Goal: Information Seeking & Learning: Learn about a topic

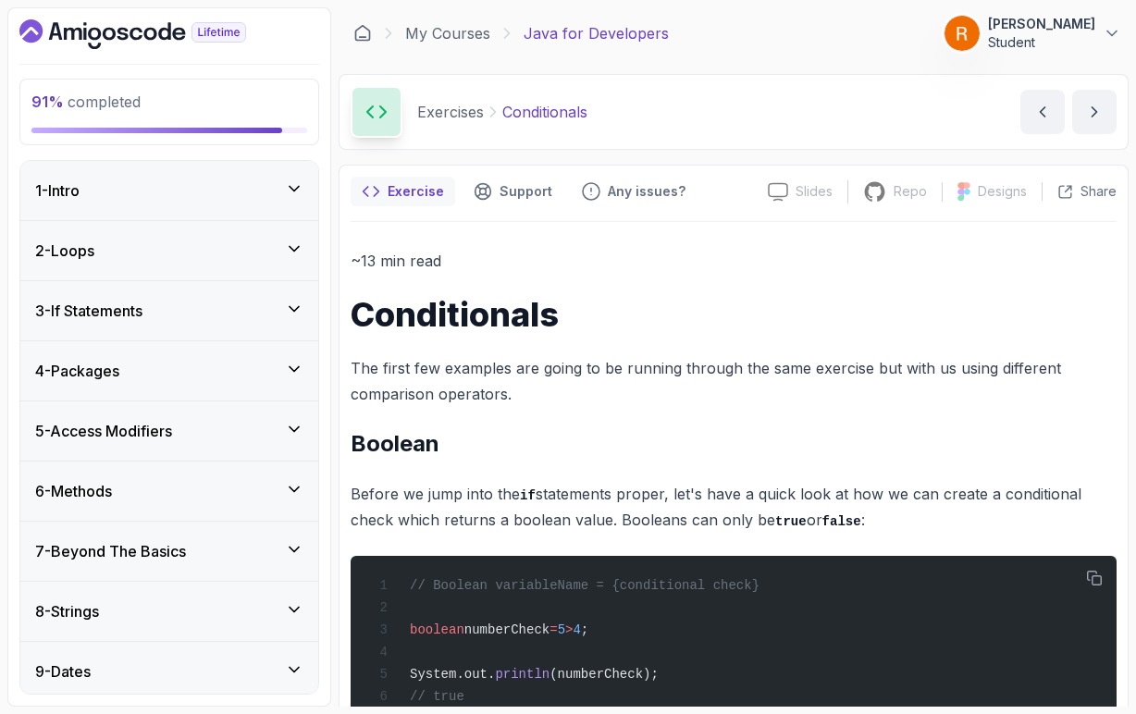
scroll to position [0, 153]
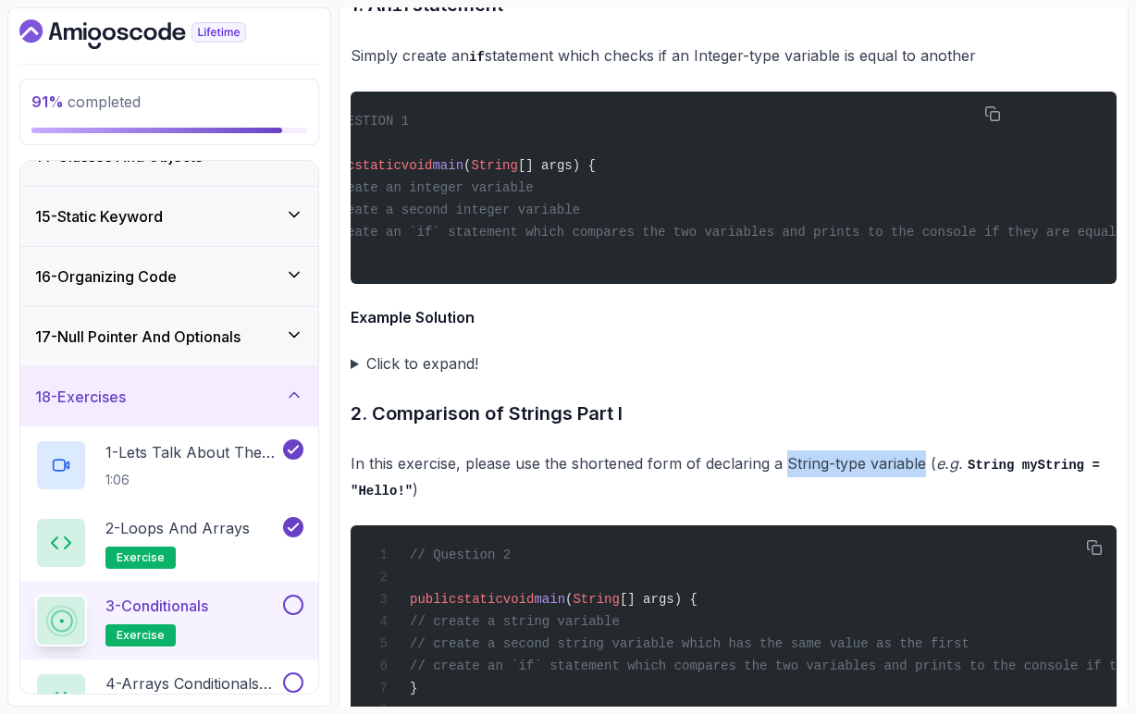
drag, startPoint x: 783, startPoint y: 465, endPoint x: 918, endPoint y: 464, distance: 135.1
click at [919, 465] on p "In this exercise, please use the shortened form of declaring a String-type vari…" at bounding box center [734, 477] width 766 height 53
click at [1041, 465] on code "String myString = "Hello!"" at bounding box center [726, 479] width 750 height 42
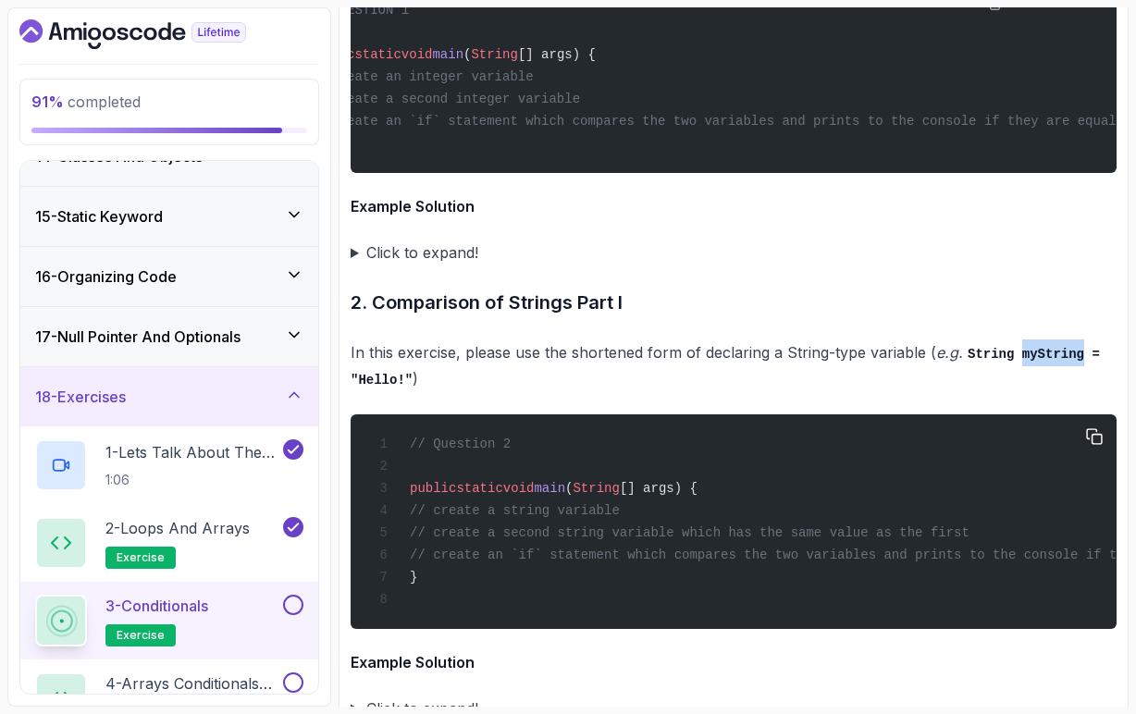
scroll to position [0, 0]
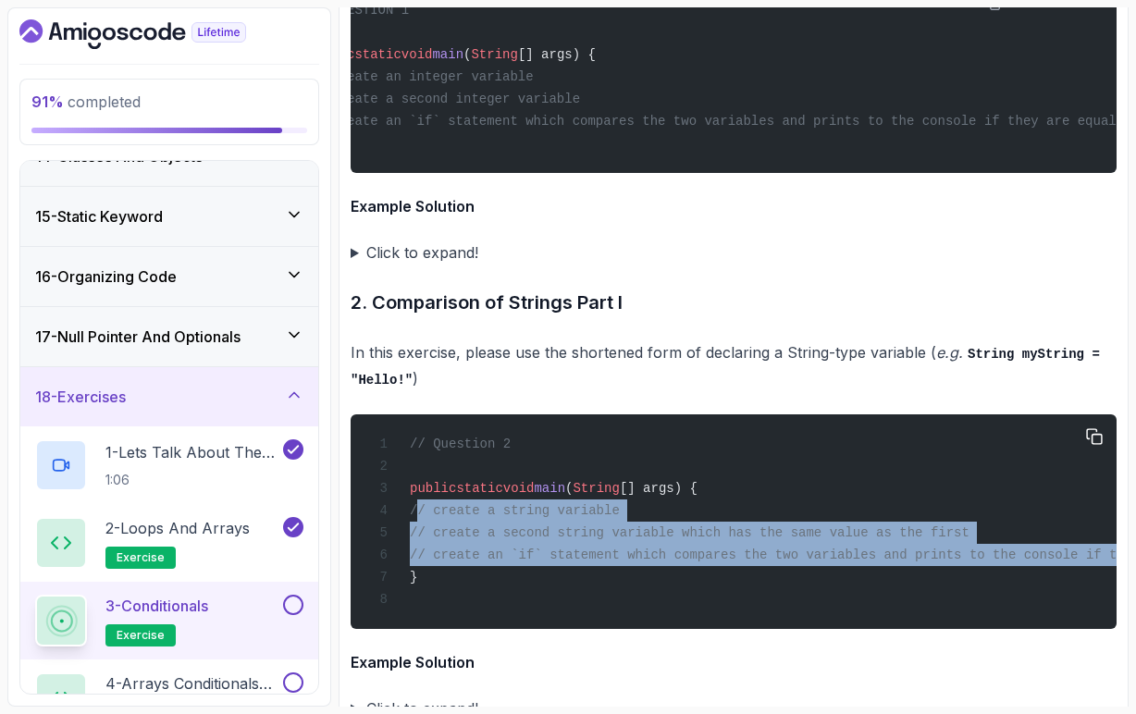
drag, startPoint x: 440, startPoint y: 513, endPoint x: 403, endPoint y: 582, distance: 78.2
click at [403, 583] on code "// Question 2 public static void main ( String [] args) { // create a string va…" at bounding box center [796, 522] width 846 height 170
copy code "// create a string variable // create a second string variable which has the sa…"
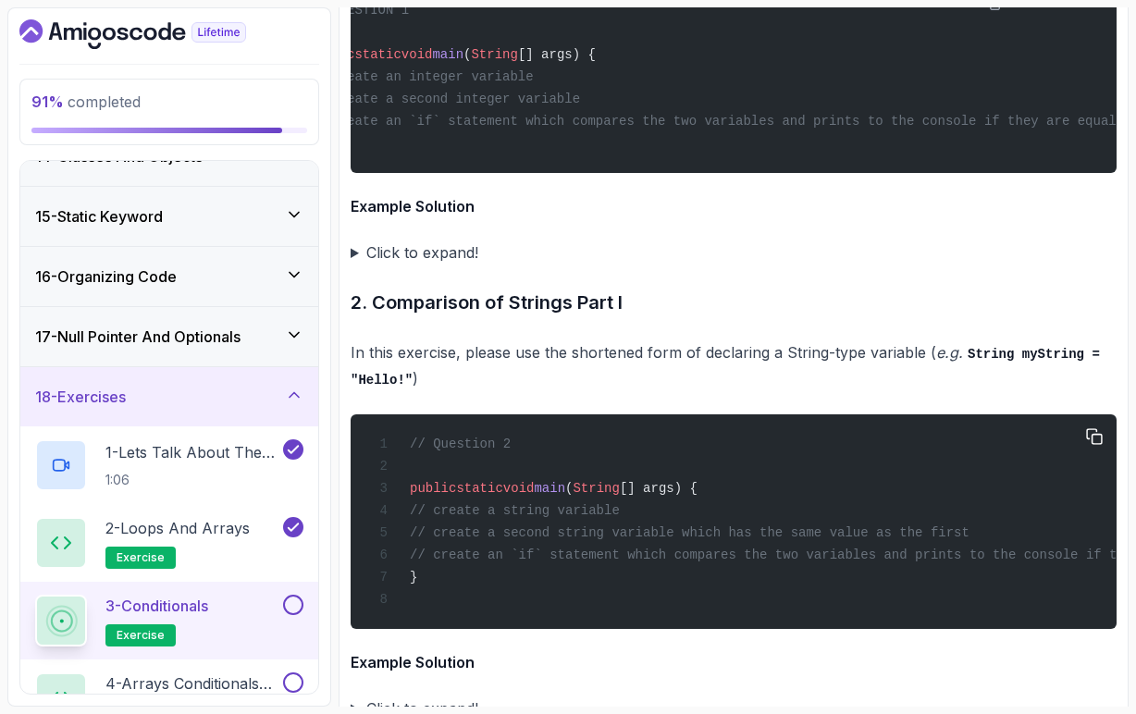
click at [430, 428] on div "// Question 2 public static void main ( String [] args) { // create a string va…" at bounding box center [734, 522] width 737 height 192
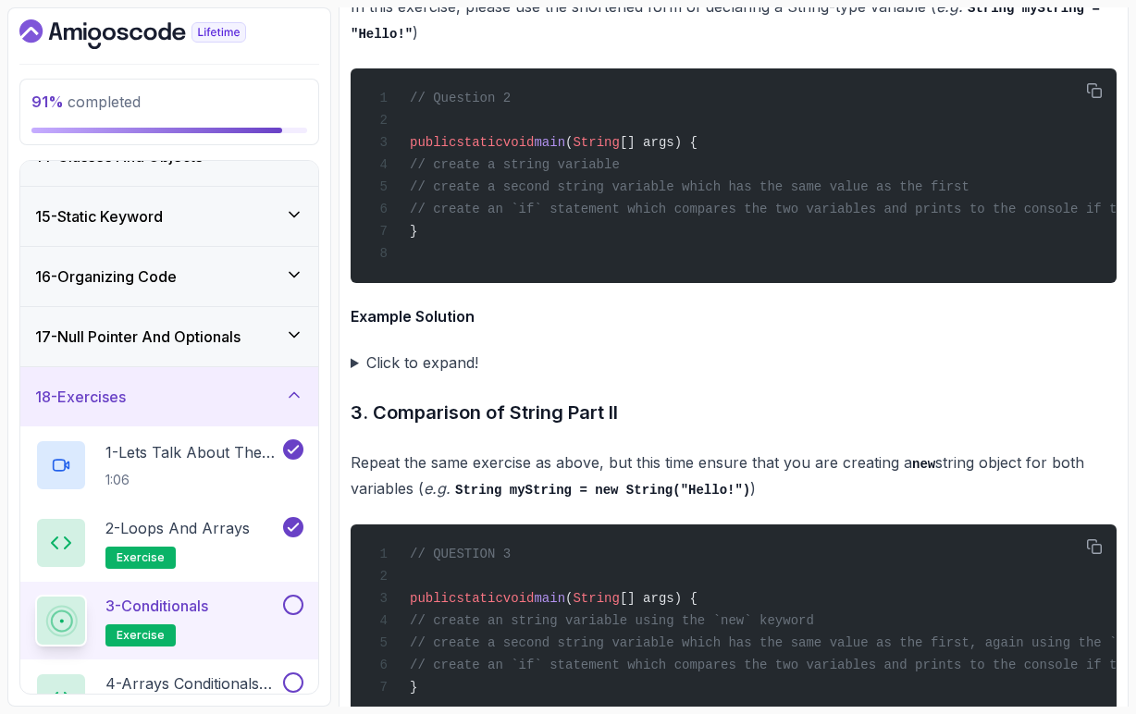
scroll to position [3714, 0]
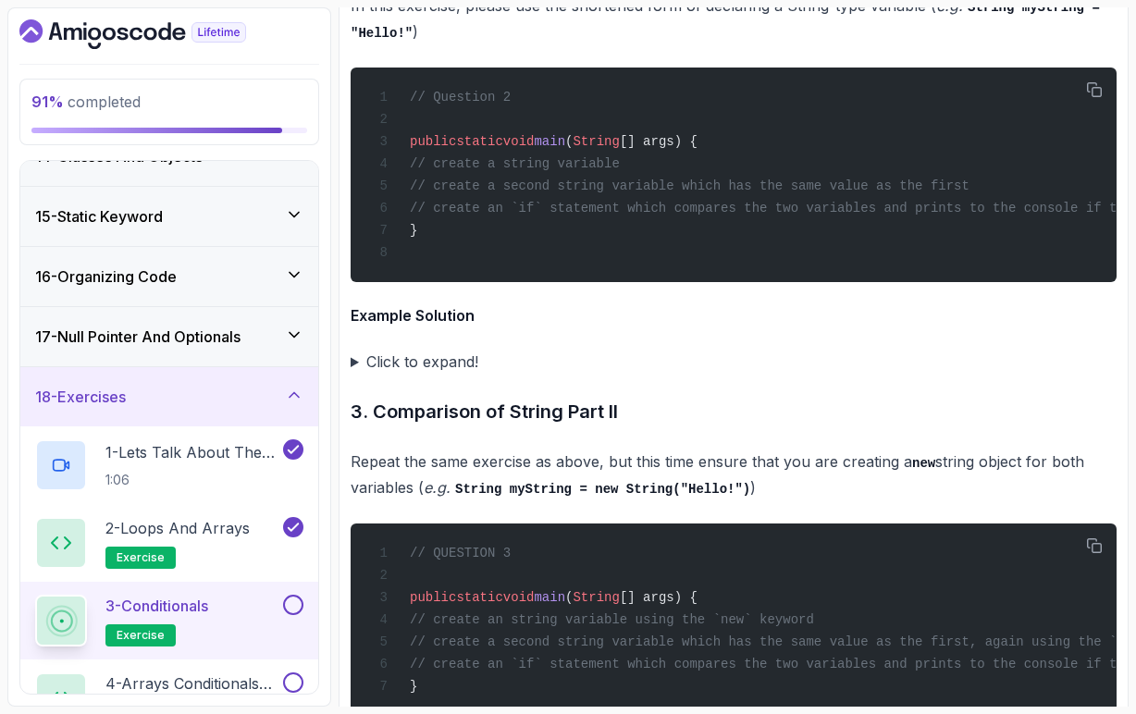
click at [355, 366] on summary "Click to expand!" at bounding box center [734, 362] width 766 height 26
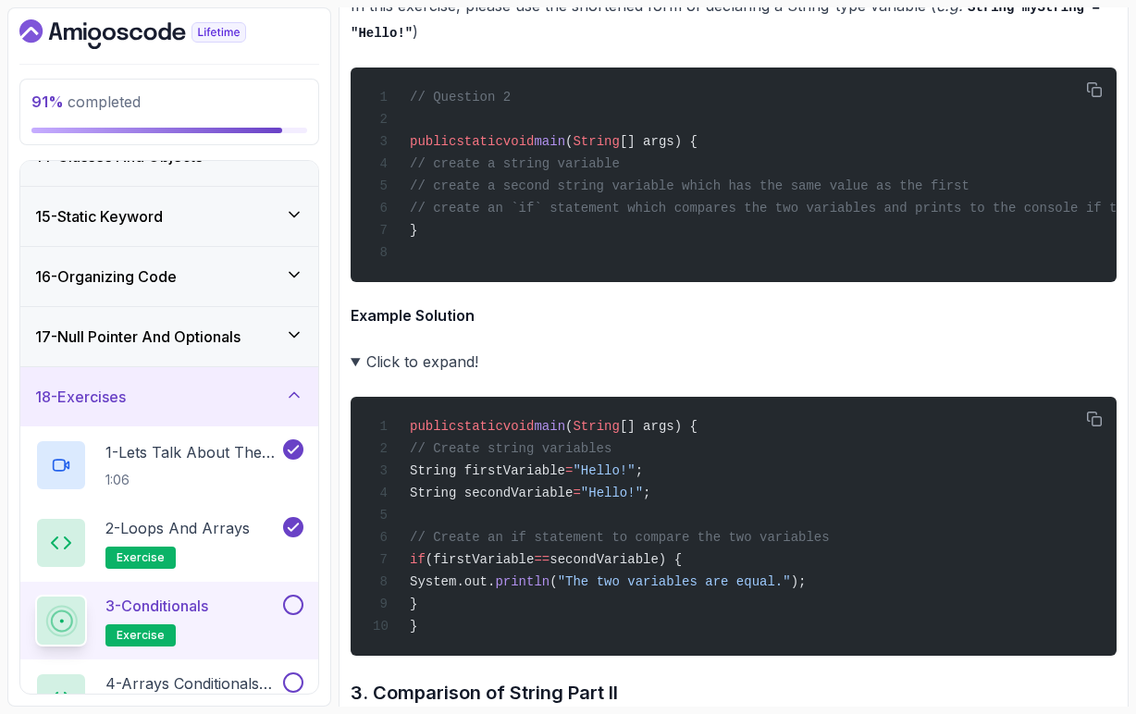
click at [355, 366] on summary "Click to expand!" at bounding box center [734, 362] width 766 height 26
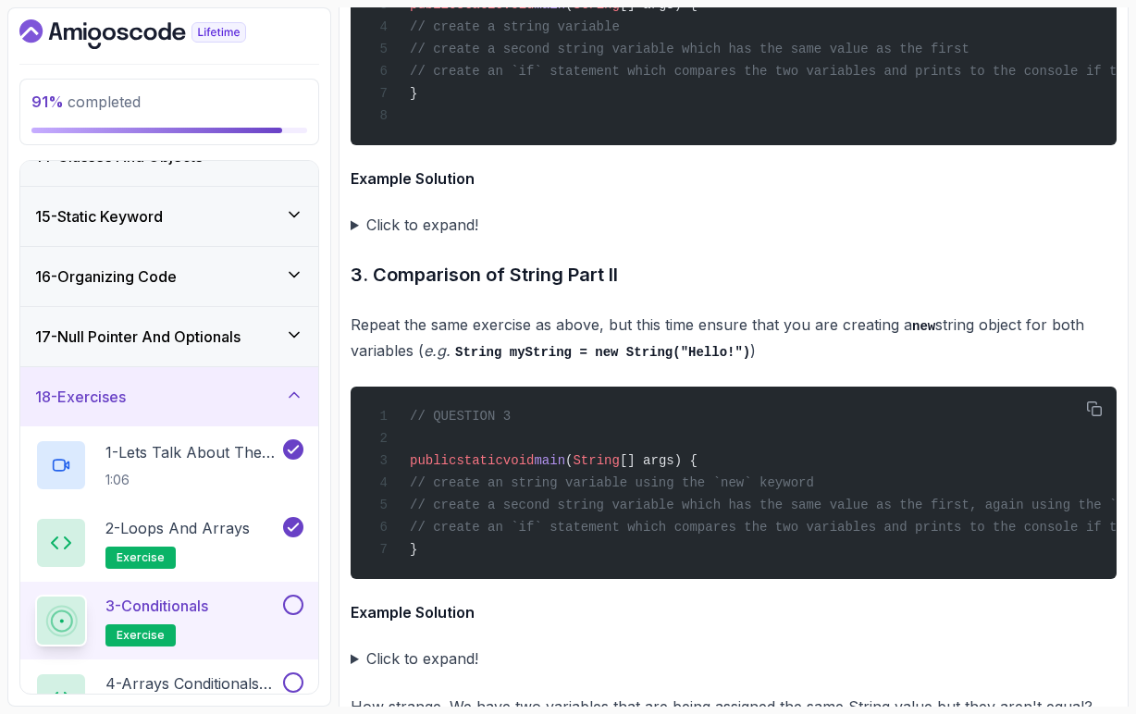
scroll to position [3855, 0]
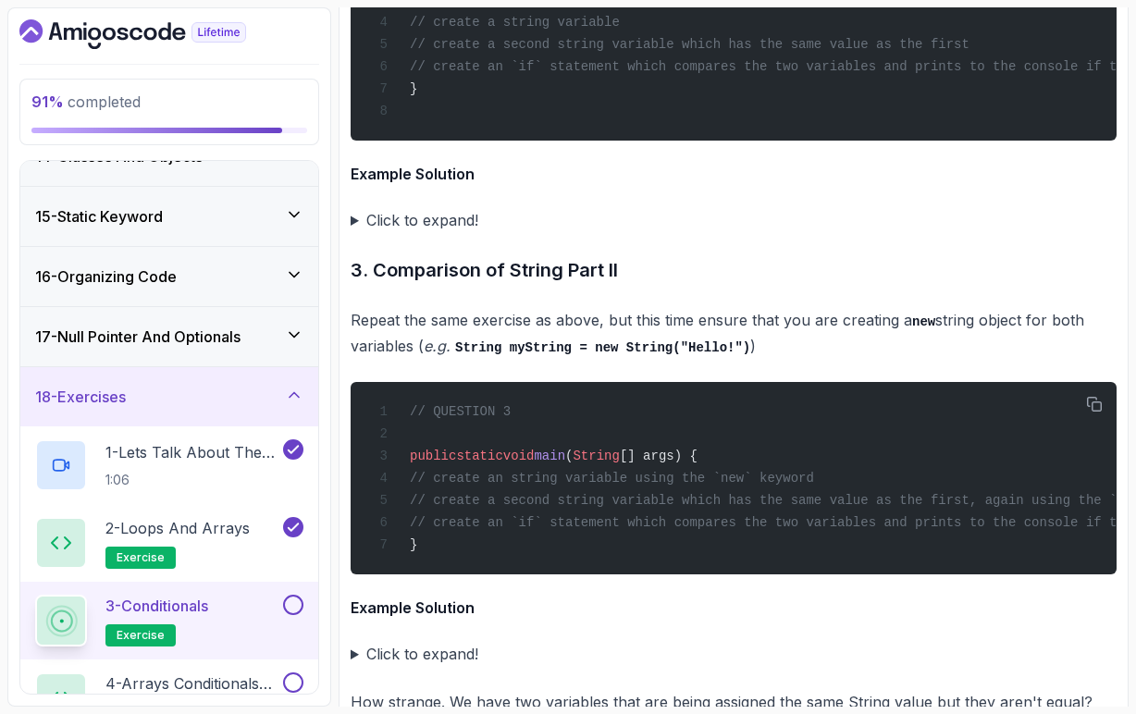
click at [540, 354] on code "String myString = new String("Hello!")" at bounding box center [602, 348] width 295 height 15
click at [612, 355] on code "String myString = new String("Hello!")" at bounding box center [602, 348] width 295 height 15
click at [718, 354] on code "String myString = new String("Hello!")" at bounding box center [602, 348] width 295 height 15
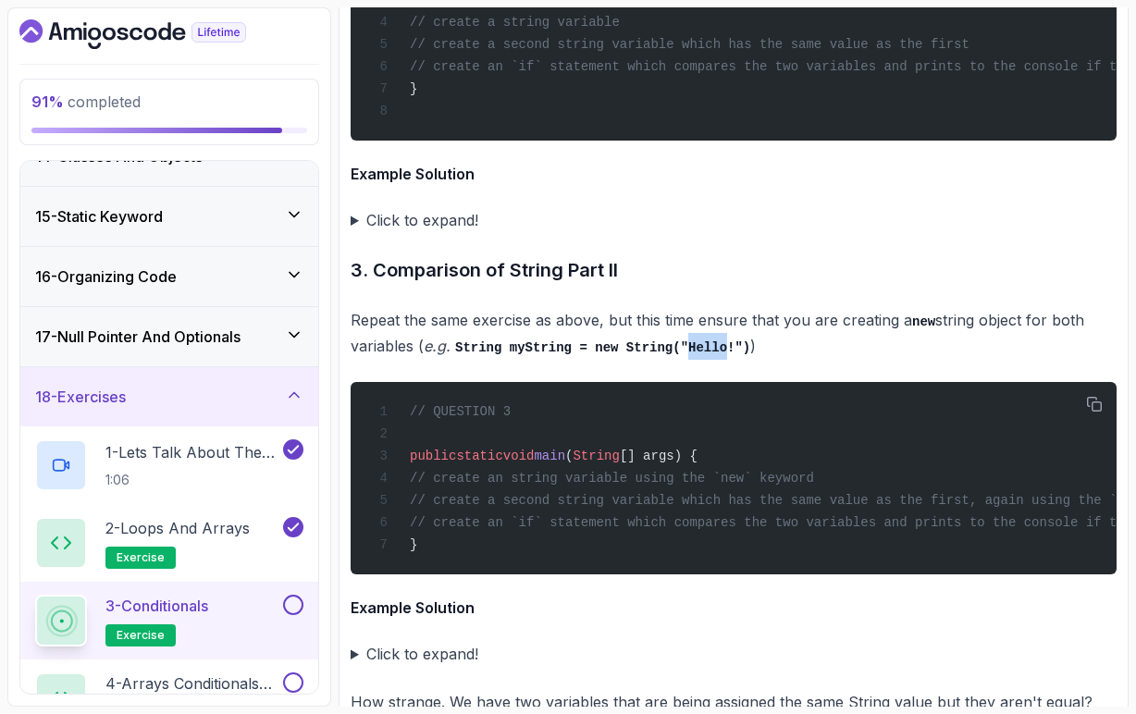
click at [718, 354] on code "String myString = new String("Hello!")" at bounding box center [602, 348] width 295 height 15
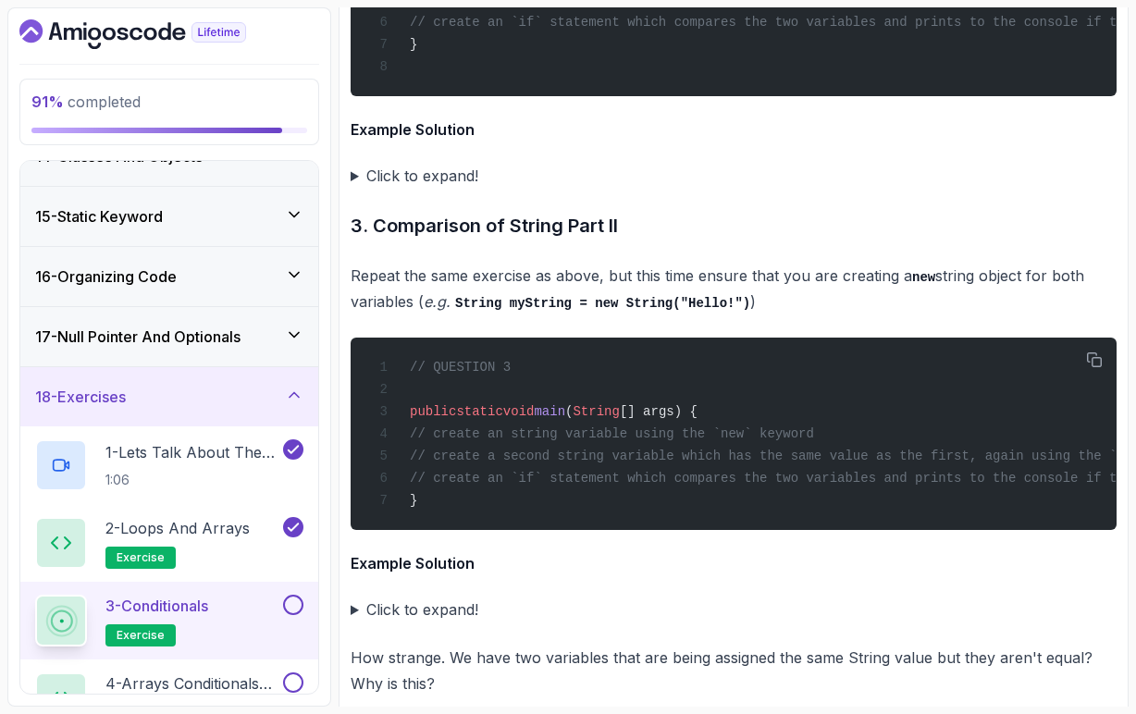
scroll to position [3906, 0]
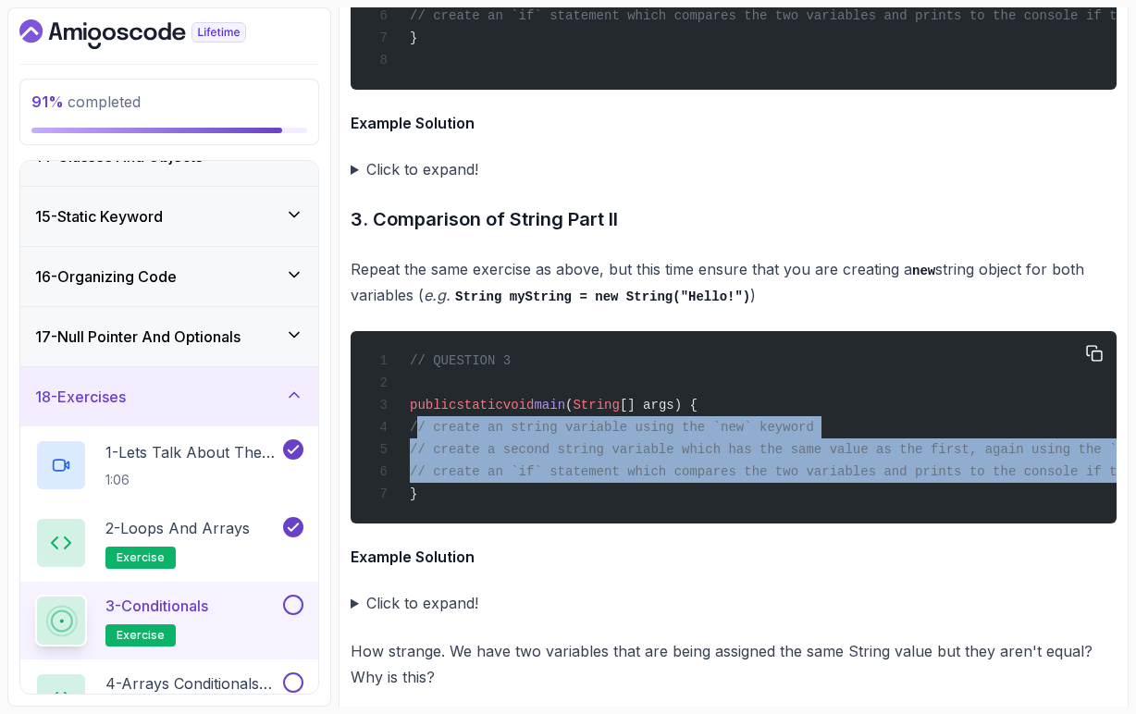
drag, startPoint x: 440, startPoint y: 438, endPoint x: 407, endPoint y: 495, distance: 65.9
click at [407, 495] on div "// QUESTION 3 public static void main ( String [] args) { // create an string v…" at bounding box center [734, 427] width 737 height 170
copy code "// create an string variable using the `new` keyword // create a second string …"
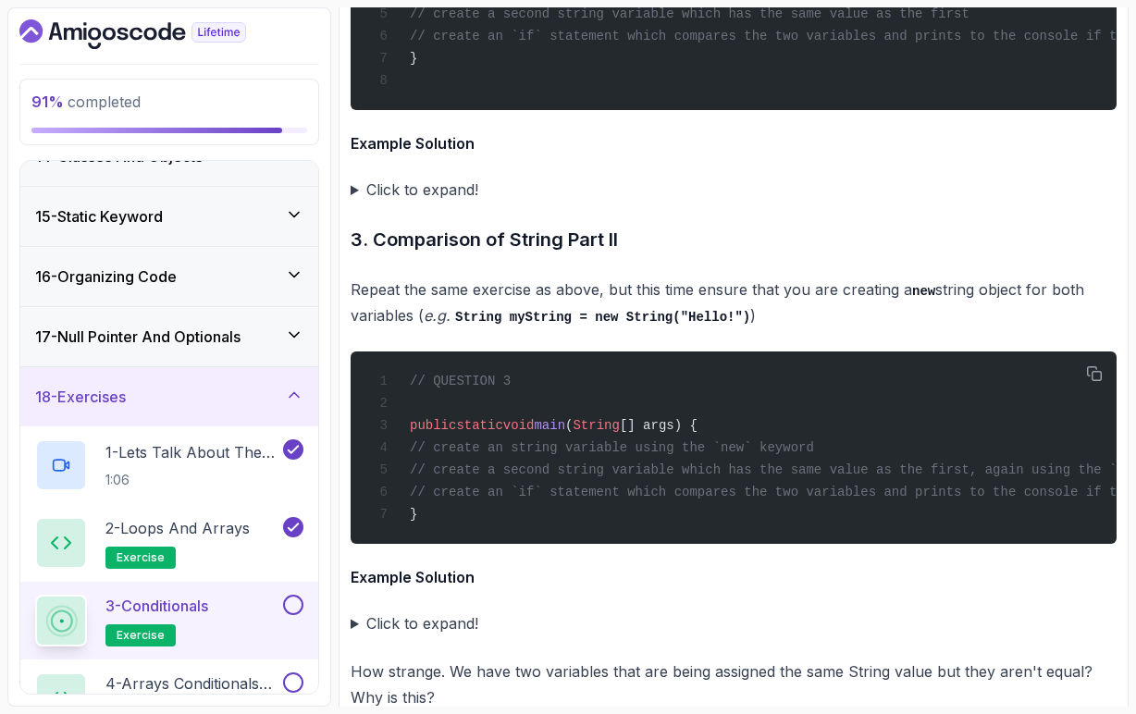
click at [353, 193] on summary "Click to expand!" at bounding box center [734, 190] width 766 height 26
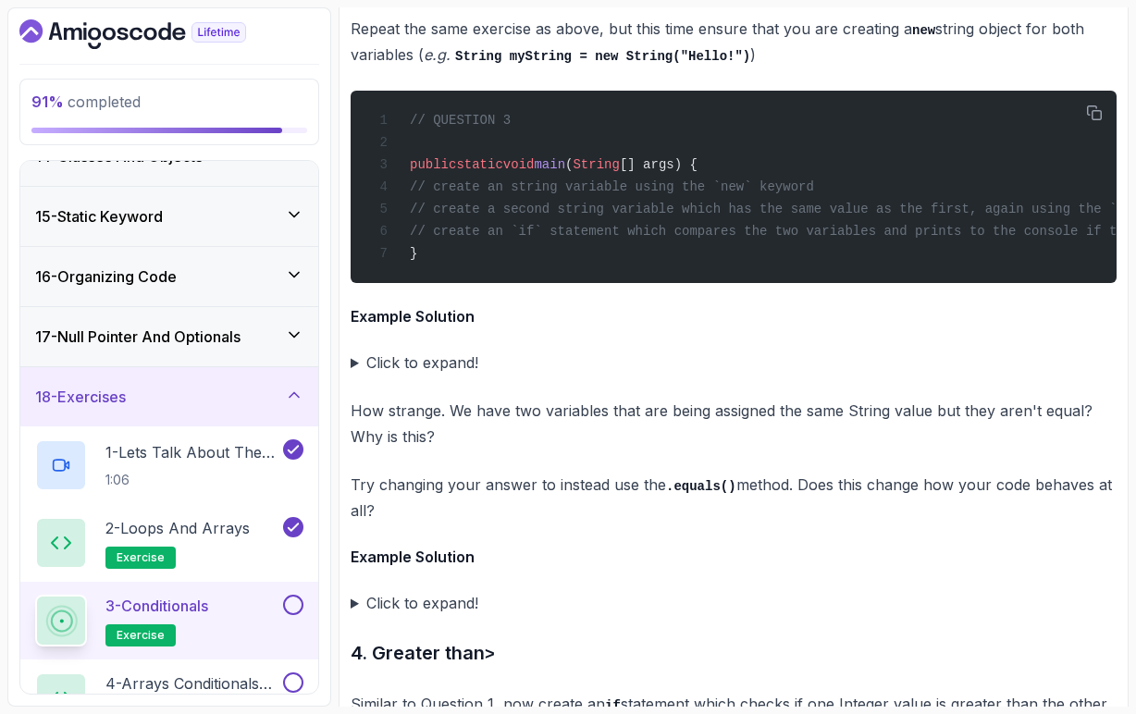
scroll to position [4443, 0]
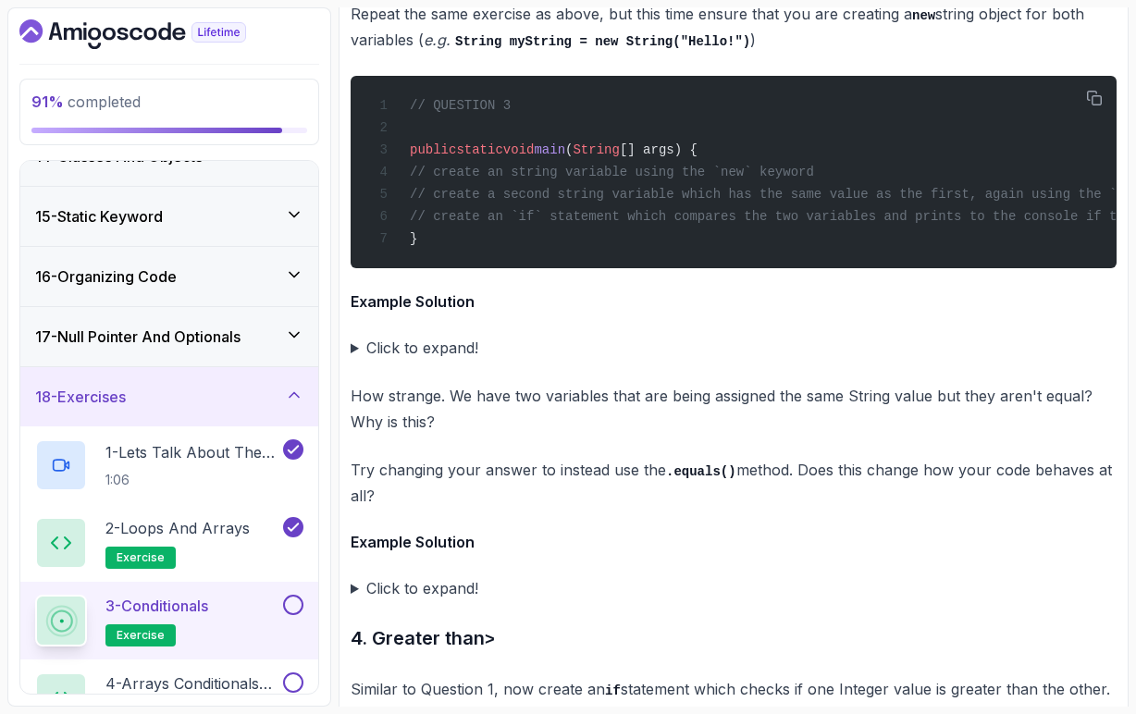
click at [355, 361] on summary "Click to expand!" at bounding box center [734, 348] width 766 height 26
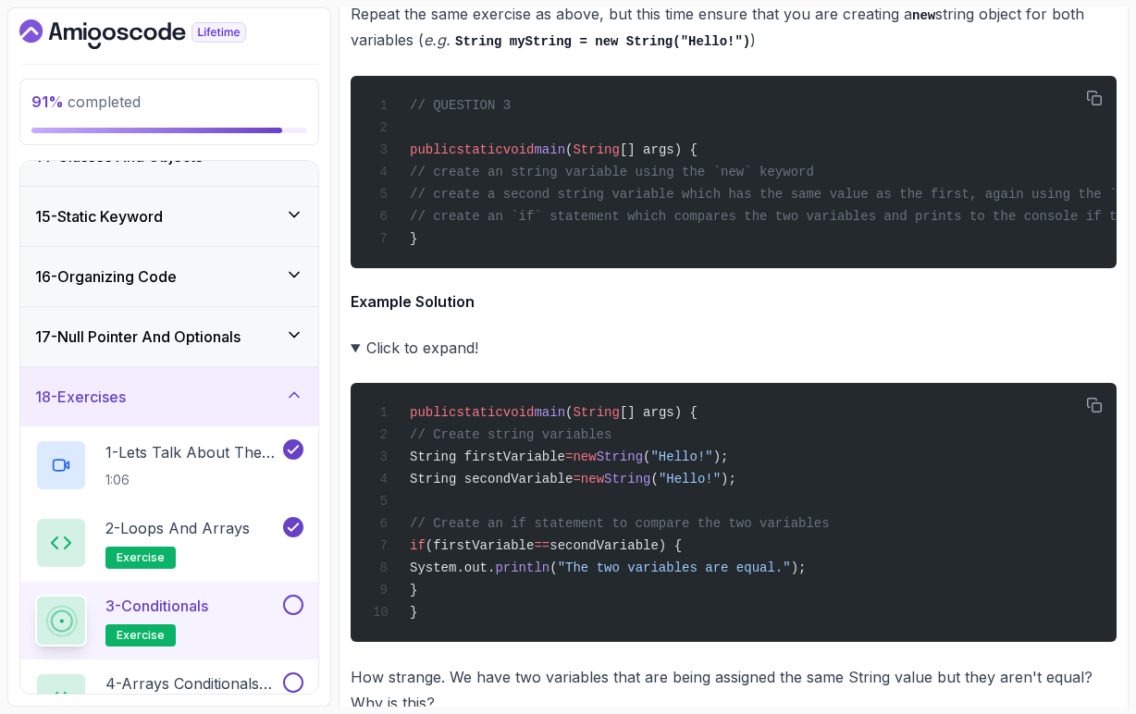
click at [355, 361] on summary "Click to expand!" at bounding box center [734, 348] width 766 height 26
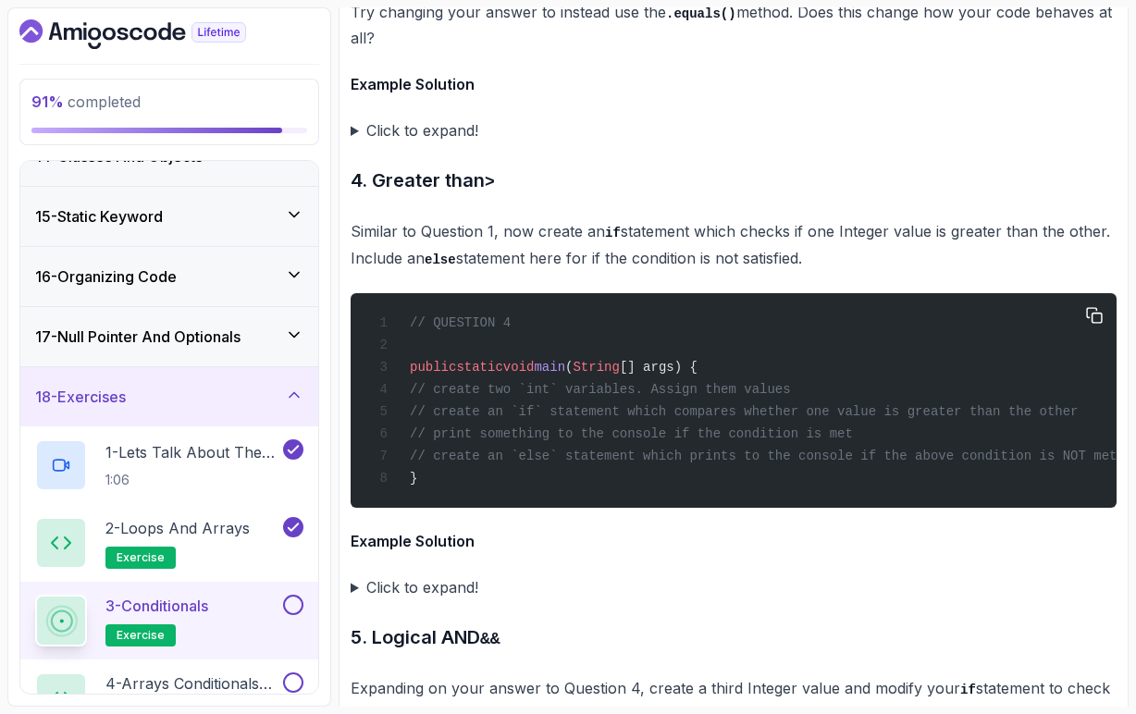
scroll to position [4904, 0]
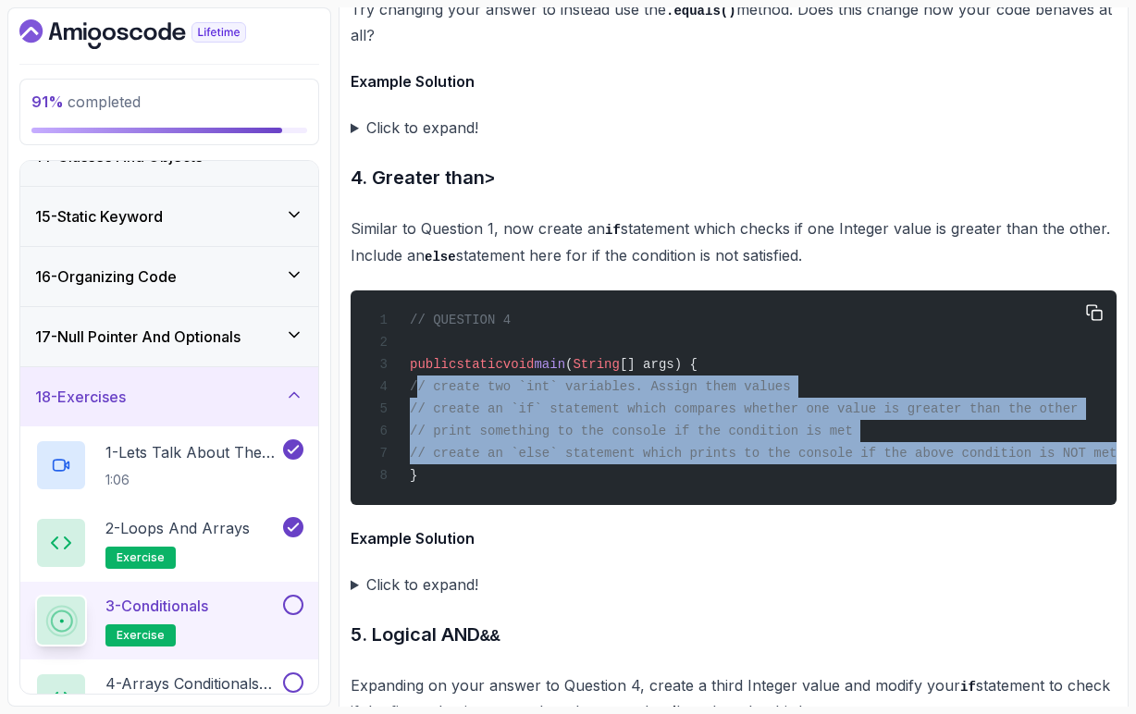
drag, startPoint x: 440, startPoint y: 409, endPoint x: 397, endPoint y: 493, distance: 94.8
click at [397, 483] on code "// QUESTION 4 public static void main ( String [] args) { // create two `int` v…" at bounding box center [745, 398] width 745 height 170
copy code "// create two `int` variables. Assign them values // create an `if` statement w…"
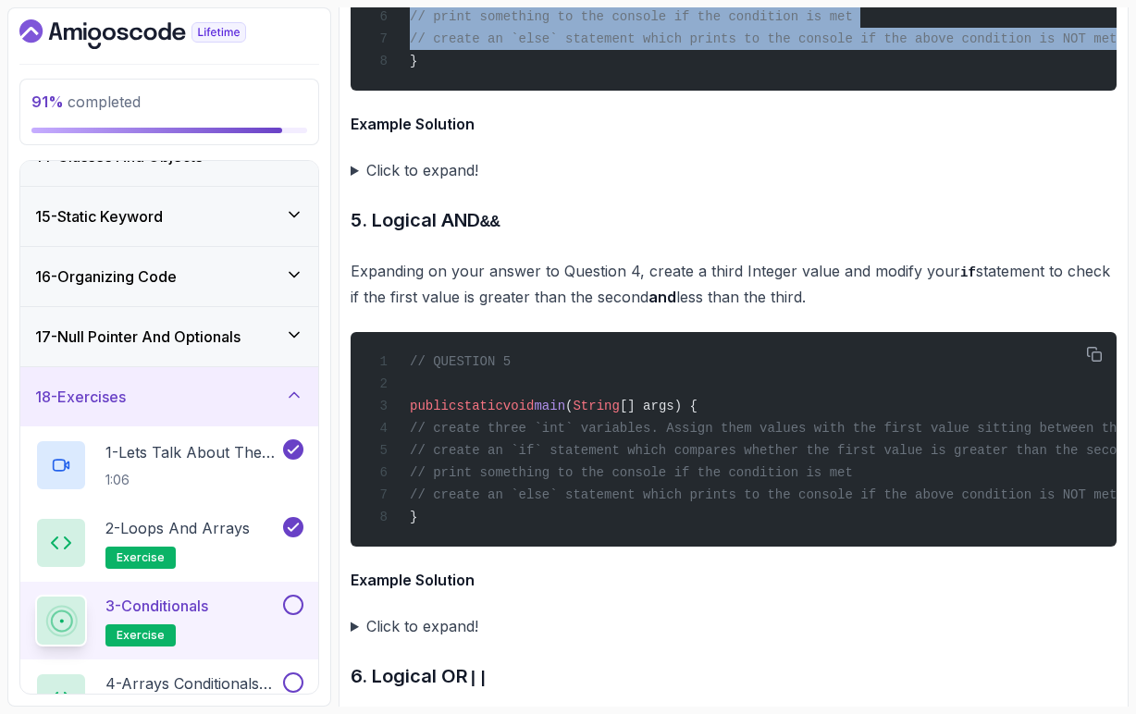
scroll to position [5347, 0]
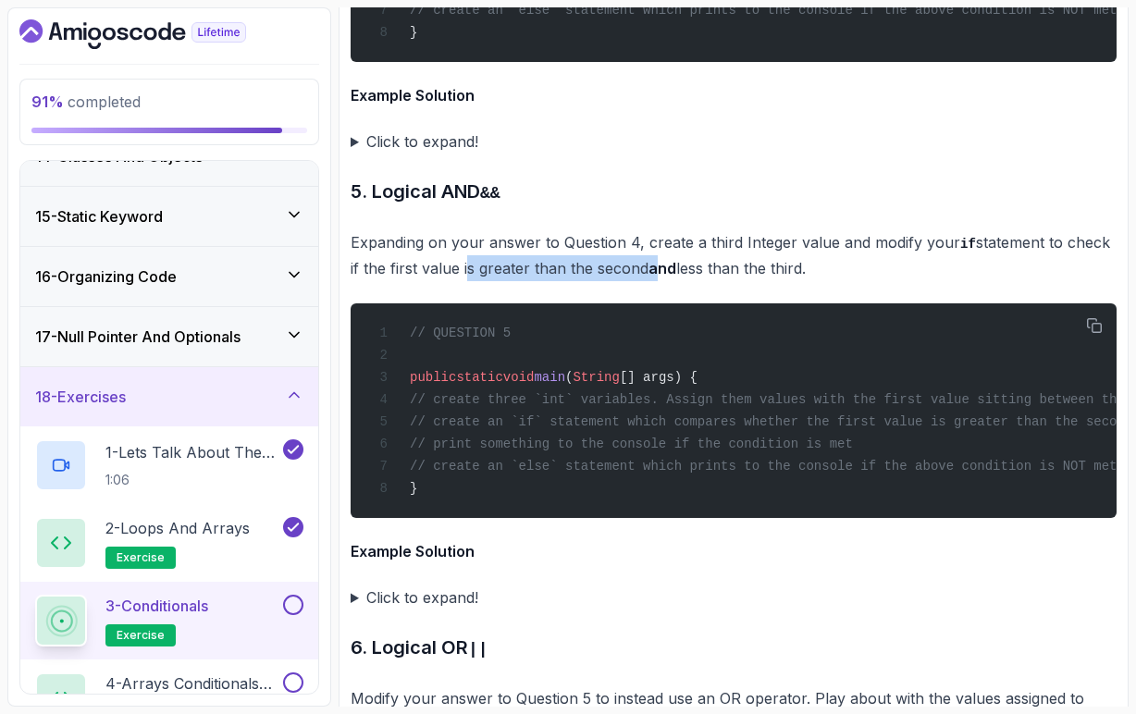
drag, startPoint x: 465, startPoint y: 292, endPoint x: 655, endPoint y: 299, distance: 190.7
click at [655, 282] on p "Expanding on your answer to Question 4, create a third Integer value and modify…" at bounding box center [734, 256] width 766 height 53
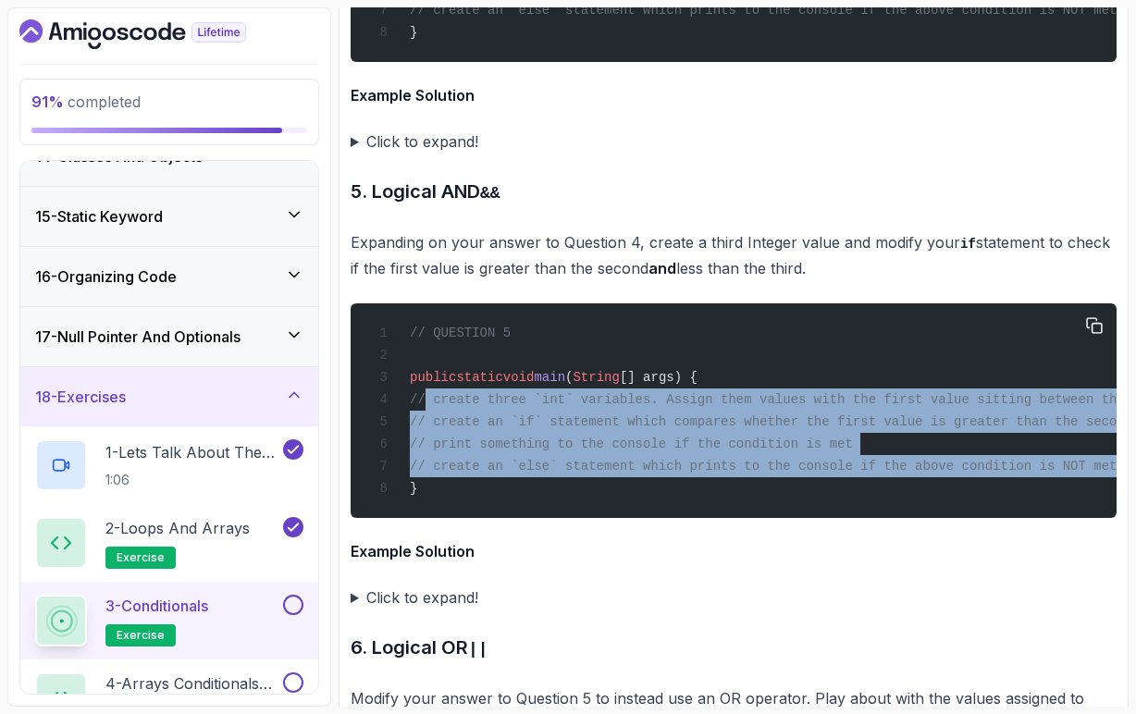
drag, startPoint x: 441, startPoint y: 426, endPoint x: 397, endPoint y: 511, distance: 96.0
click at [397, 507] on div "// QUESTION 5 public static void main ( String [] args) { // create three `int`…" at bounding box center [734, 411] width 737 height 192
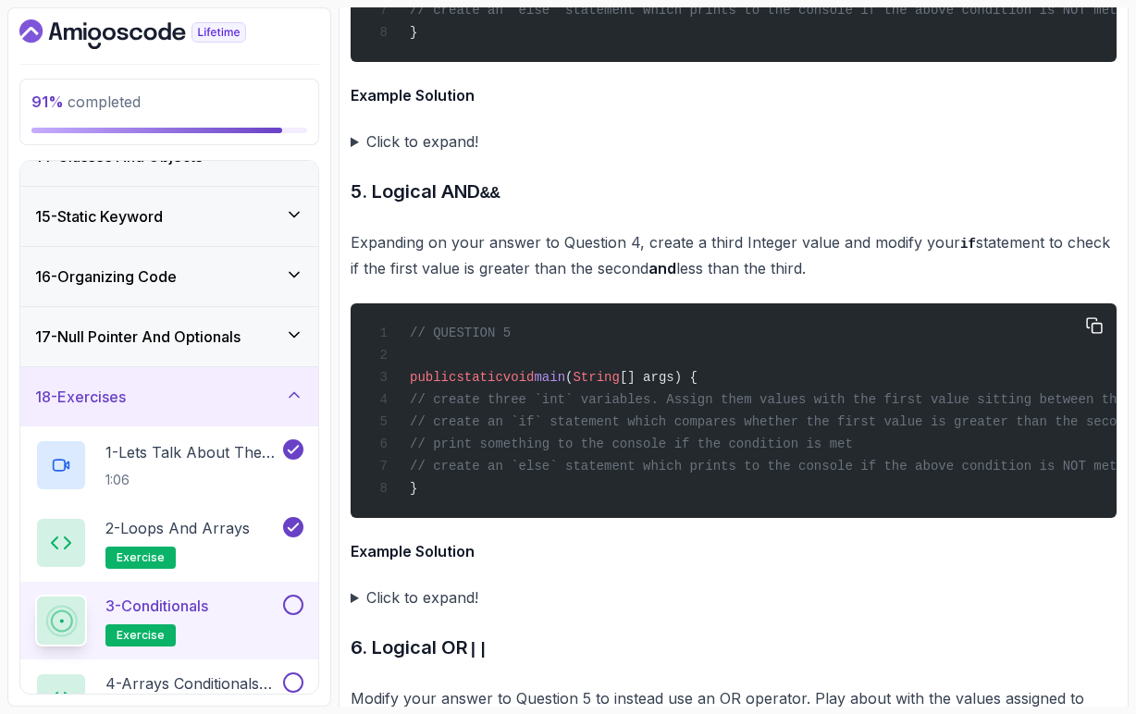
click at [466, 507] on div "// QUESTION 5 public static void main ( String [] args) { // create three `int`…" at bounding box center [734, 411] width 737 height 192
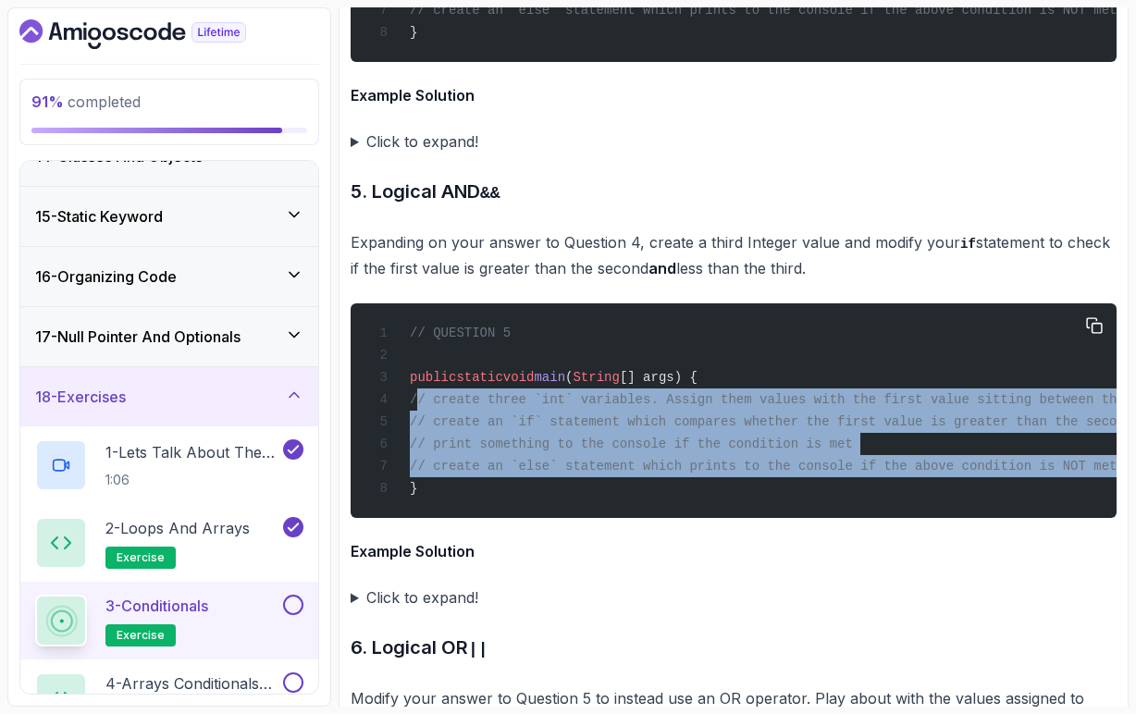
drag, startPoint x: 439, startPoint y: 429, endPoint x: 391, endPoint y: 520, distance: 102.2
click at [391, 496] on code "// QUESTION 5 public static void main ( String [] args) { // create three `int`…" at bounding box center [846, 411] width 947 height 170
copy code "// create three `int` variables. Assign them values with the first value sittin…"
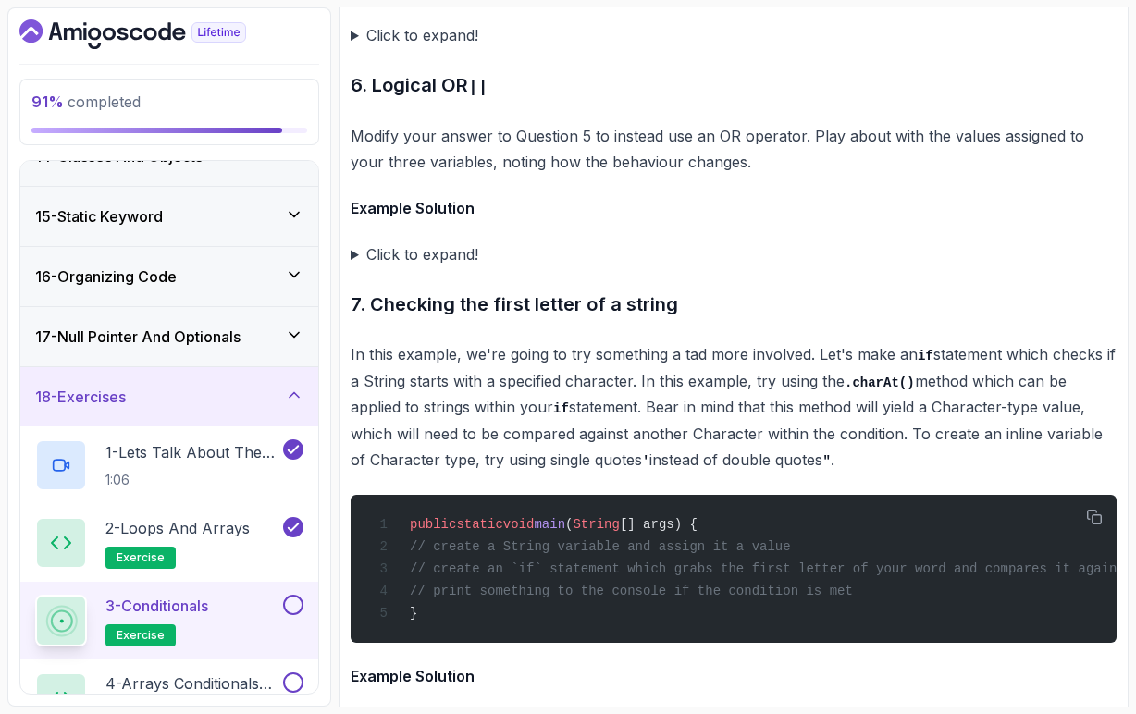
scroll to position [5912, 0]
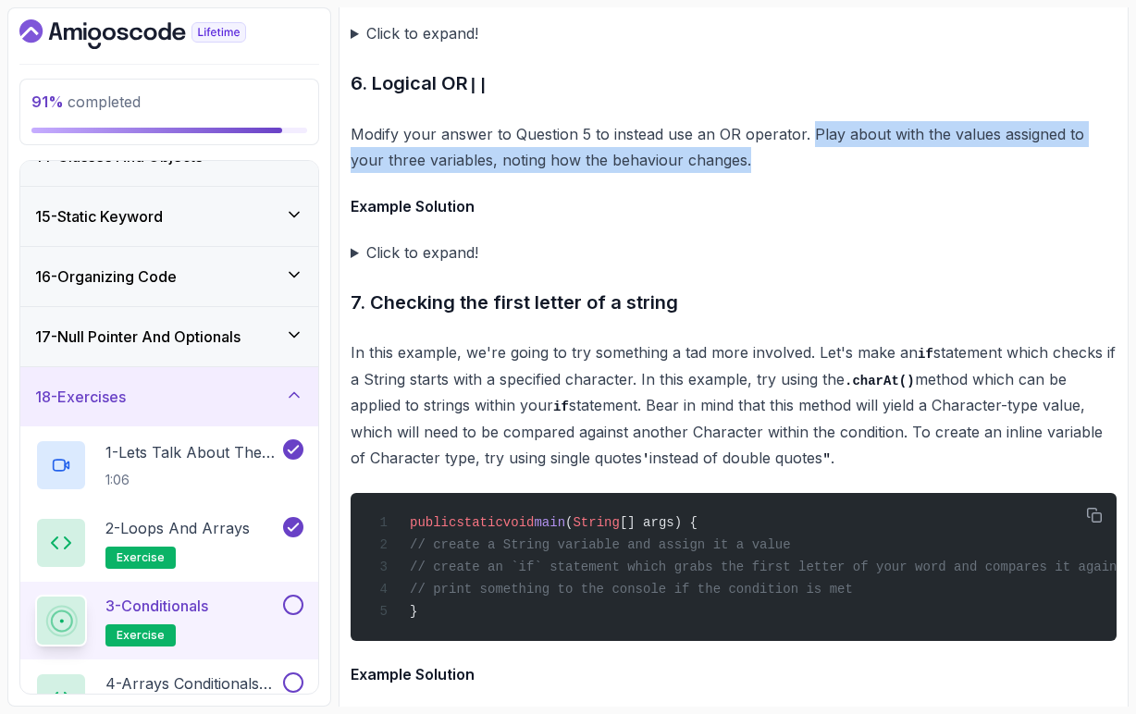
drag, startPoint x: 810, startPoint y: 164, endPoint x: 810, endPoint y: 175, distance: 11.1
click at [810, 173] on p "Modify your answer to Question 5 to instead use an OR operator. Play about with…" at bounding box center [734, 147] width 766 height 52
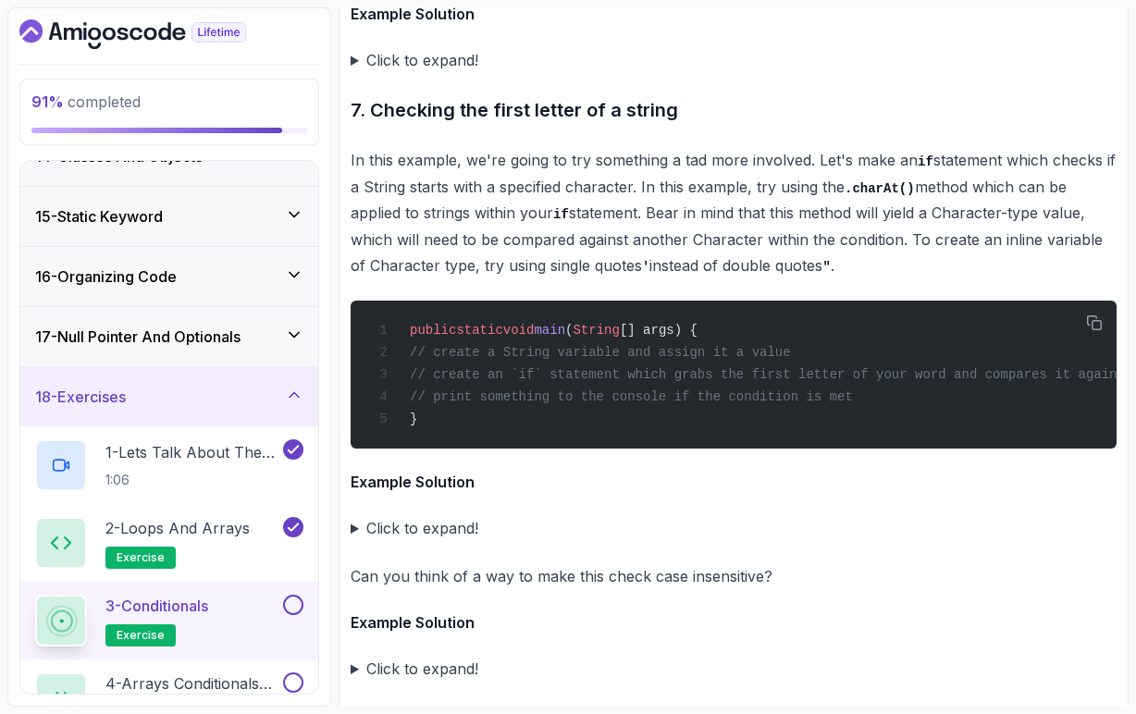
scroll to position [6105, 0]
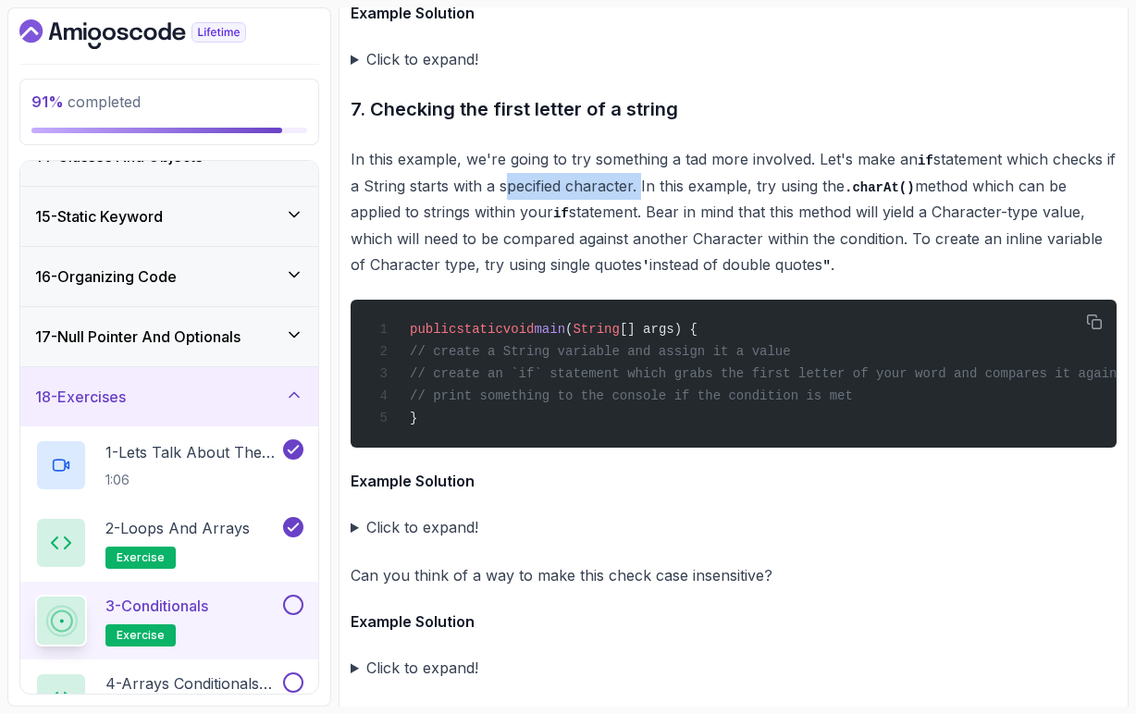
drag, startPoint x: 512, startPoint y: 217, endPoint x: 651, endPoint y: 222, distance: 139.8
click at [651, 222] on p "In this example, we're going to try something a tad more involved. Let's make a…" at bounding box center [734, 211] width 766 height 131
click at [719, 219] on p "In this example, we're going to try something a tad more involved. Let's make a…" at bounding box center [734, 211] width 766 height 131
click at [845, 217] on p "In this example, we're going to try something a tad more involved. Let's make a…" at bounding box center [734, 211] width 766 height 131
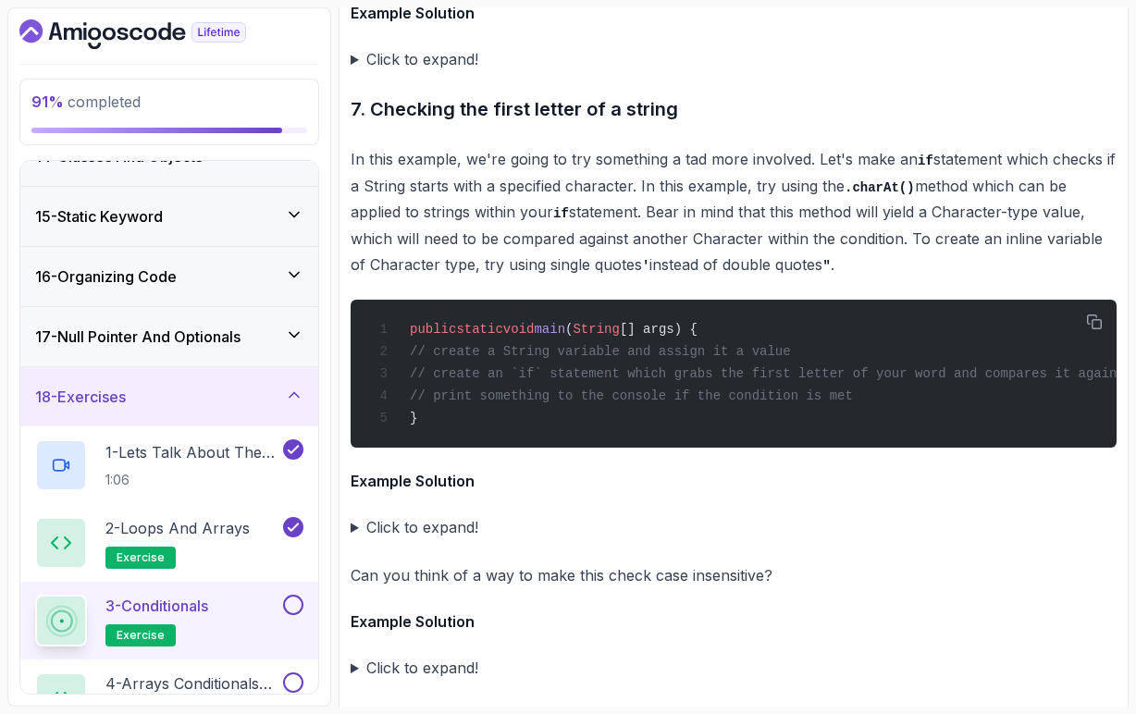
click at [845, 217] on p "In this example, we're going to try something a tad more involved. Let's make a…" at bounding box center [734, 211] width 766 height 131
drag, startPoint x: 407, startPoint y: 244, endPoint x: 651, endPoint y: 240, distance: 243.4
click at [651, 240] on p "In this example, we're going to try something a tad more involved. Let's make a…" at bounding box center [734, 211] width 766 height 131
click at [949, 244] on p "In this example, we're going to try something a tad more involved. Let's make a…" at bounding box center [734, 211] width 766 height 131
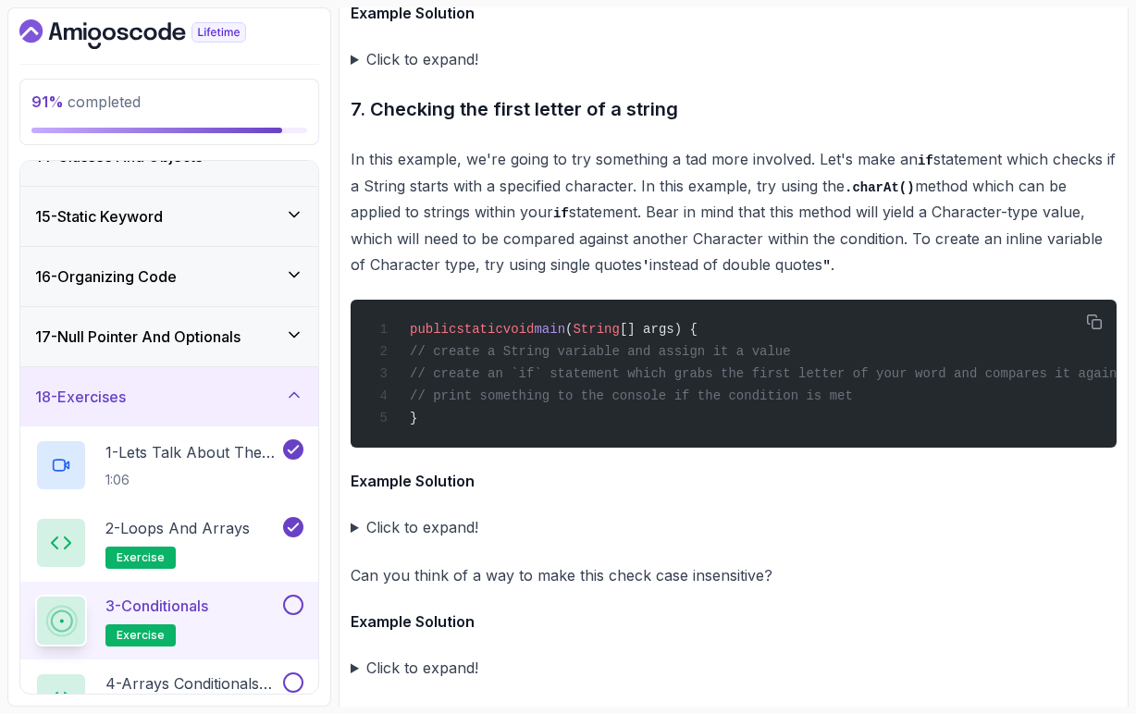
click at [1034, 243] on p "In this example, we're going to try something a tad more involved. Let's make a…" at bounding box center [734, 211] width 766 height 131
click at [1061, 242] on p "In this example, we're going to try something a tad more involved. Let's make a…" at bounding box center [734, 211] width 766 height 131
click at [653, 269] on p "In this example, we're going to try something a tad more involved. Let's make a…" at bounding box center [734, 211] width 766 height 131
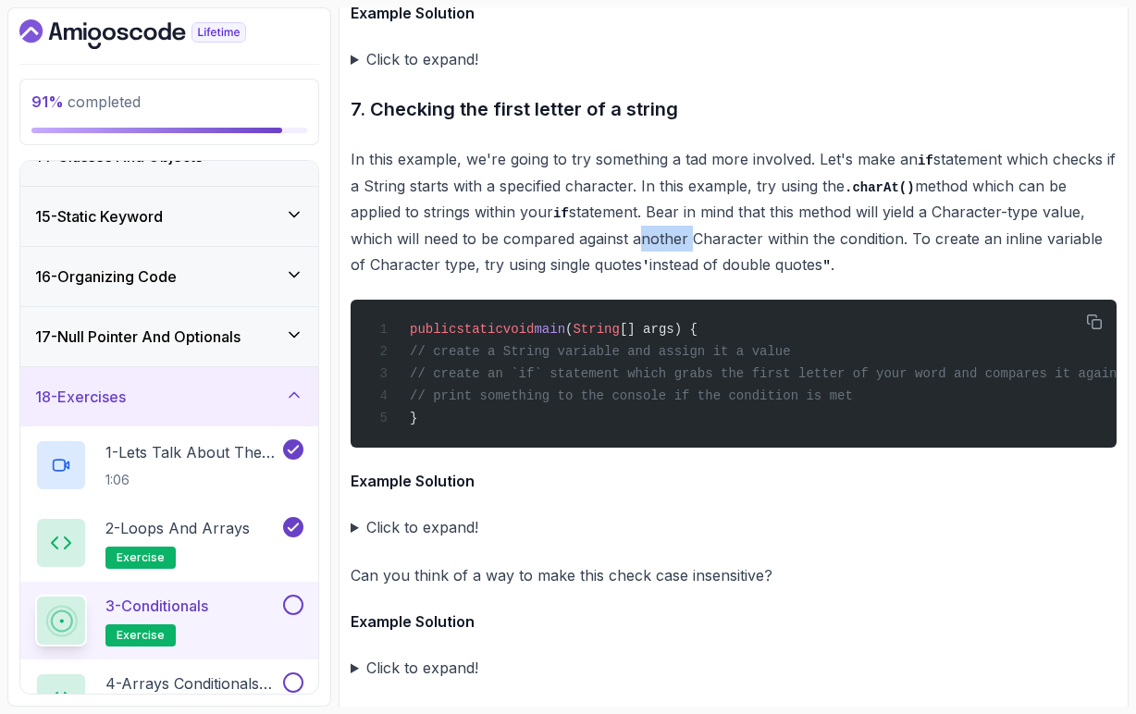
click at [653, 269] on p "In this example, we're going to try something a tad more involved. Let's make a…" at bounding box center [734, 211] width 766 height 131
click at [839, 270] on p "In this example, we're going to try something a tad more involved. Let's make a…" at bounding box center [734, 211] width 766 height 131
click at [596, 278] on p "In this example, we're going to try something a tad more involved. Let's make a…" at bounding box center [734, 211] width 766 height 131
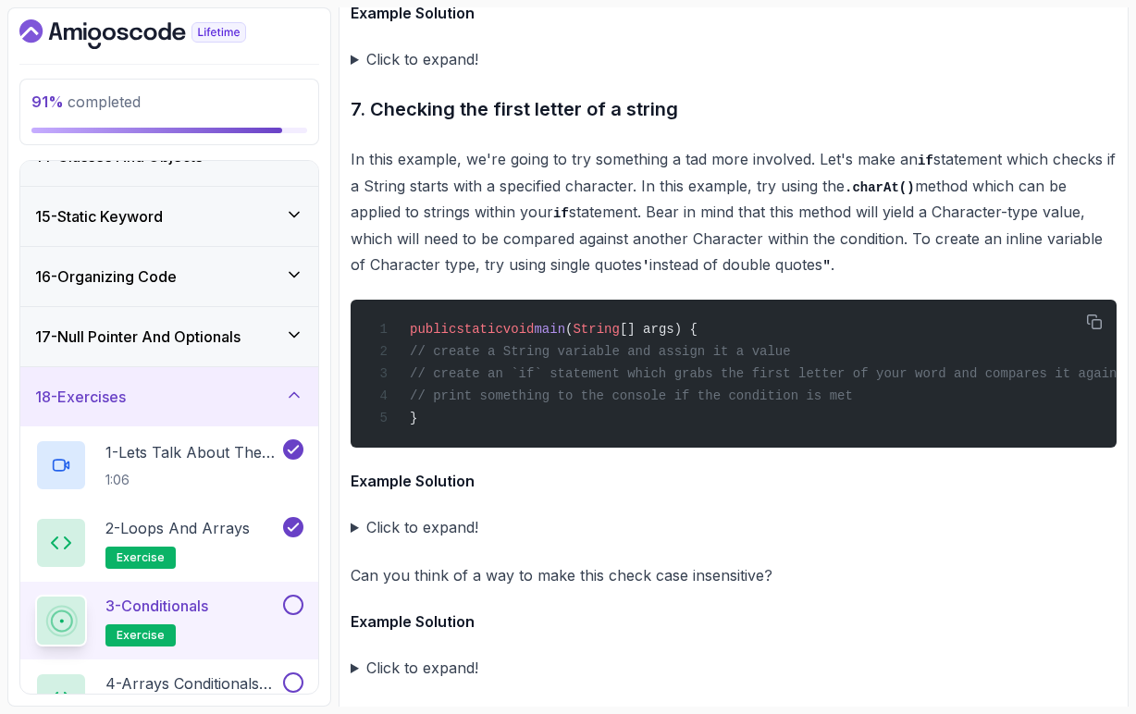
click at [671, 278] on p "In this example, we're going to try something a tad more involved. Let's make a…" at bounding box center [734, 211] width 766 height 131
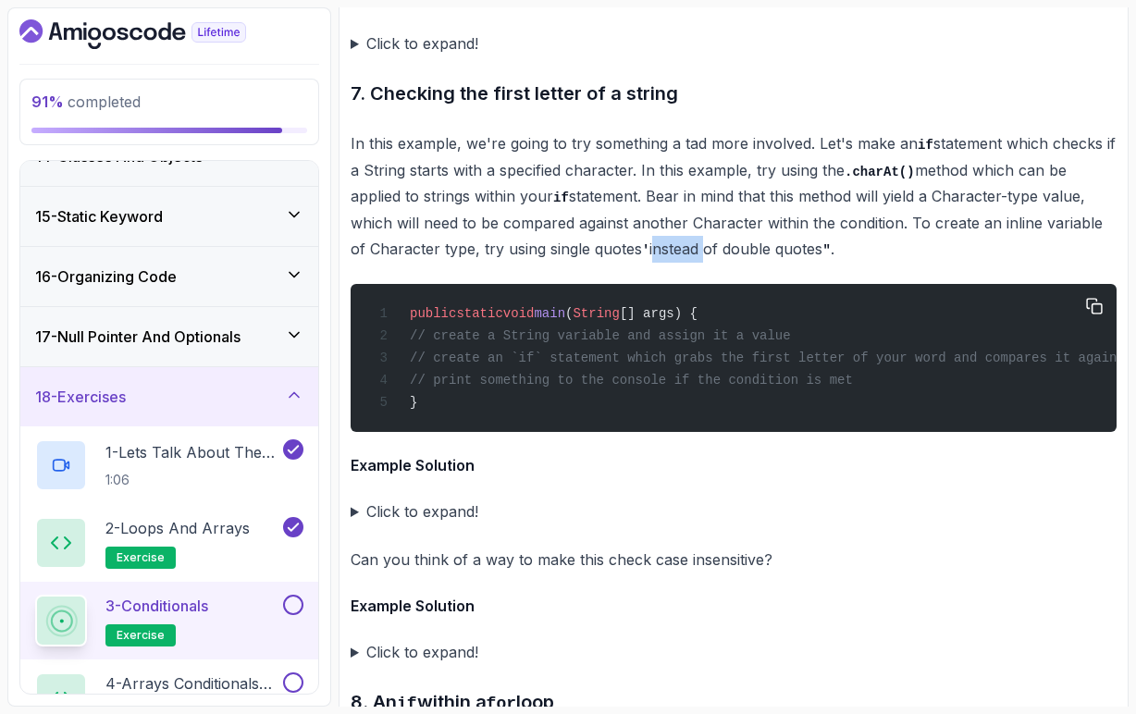
scroll to position [6129, 0]
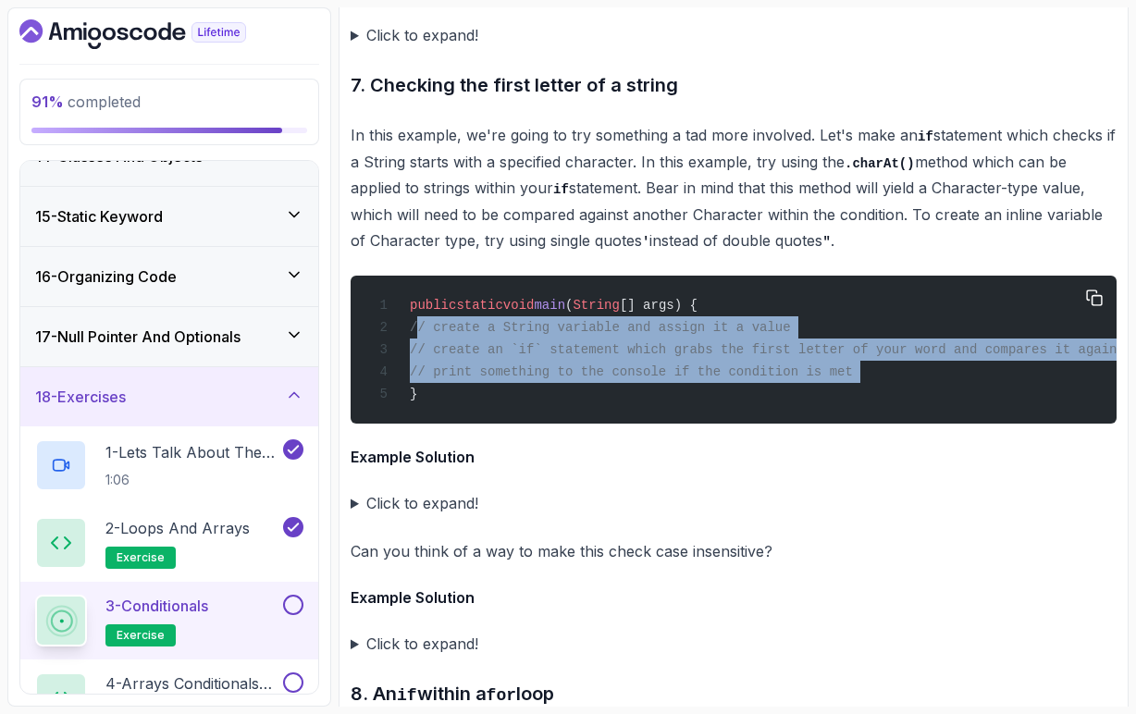
drag, startPoint x: 438, startPoint y: 358, endPoint x: 399, endPoint y: 422, distance: 74.8
click at [399, 402] on code "public static void main ( String [] args) { // create a String variable and ass…" at bounding box center [823, 350] width 900 height 104
copy code "// create a String variable and assign it a value // create an `if` statement w…"
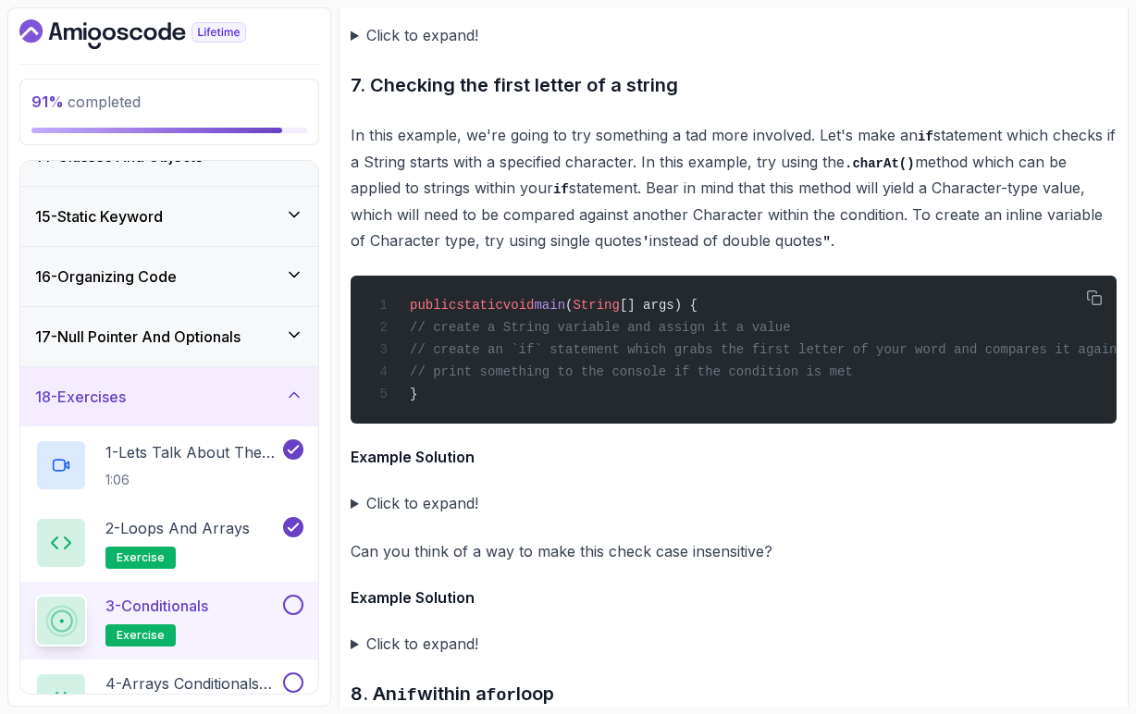
click at [599, 468] on h4 "Example Solution" at bounding box center [734, 457] width 766 height 22
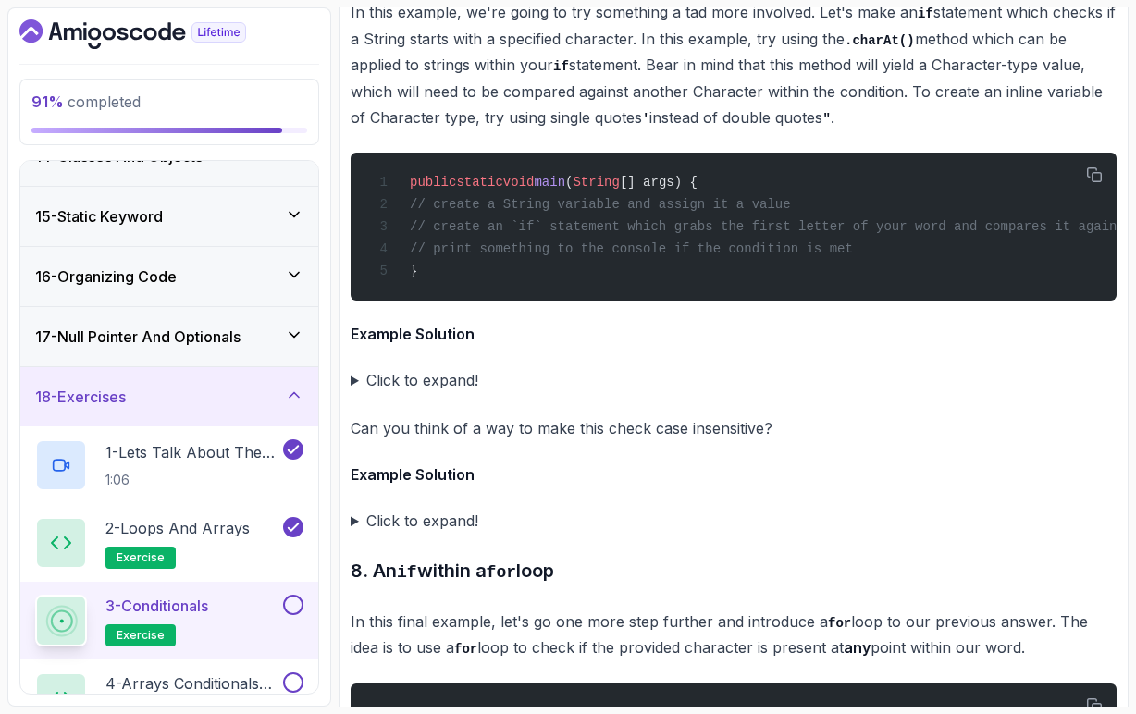
scroll to position [6282, 0]
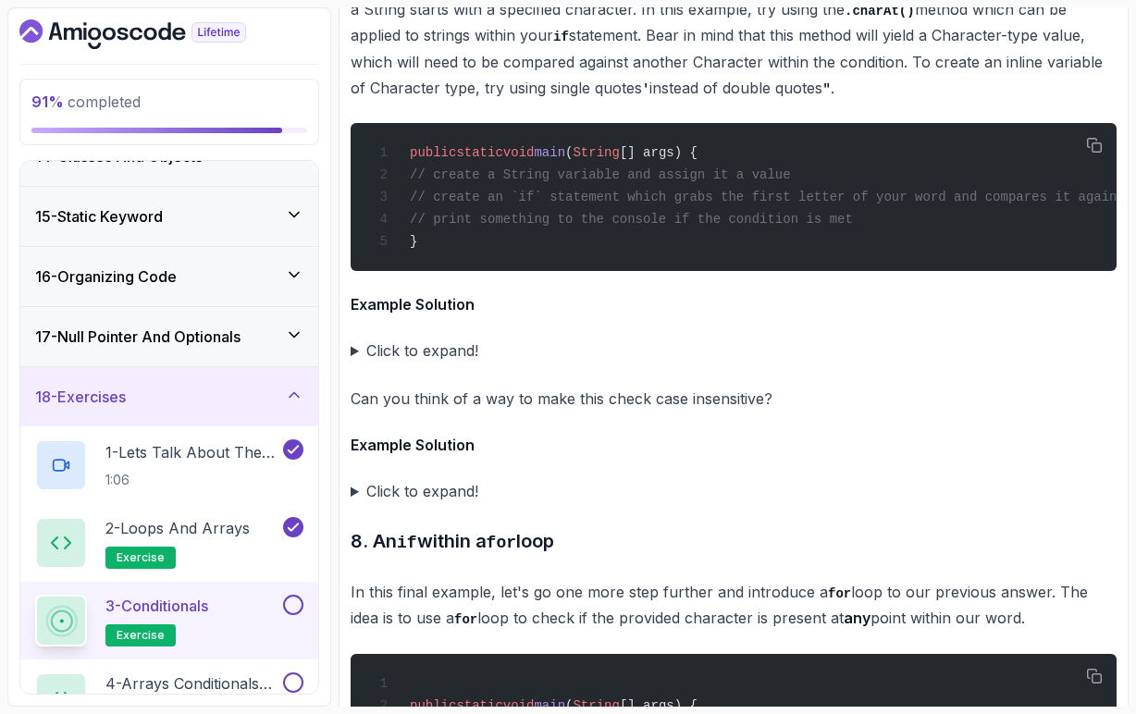
click at [355, 364] on summary "Click to expand!" at bounding box center [734, 351] width 766 height 26
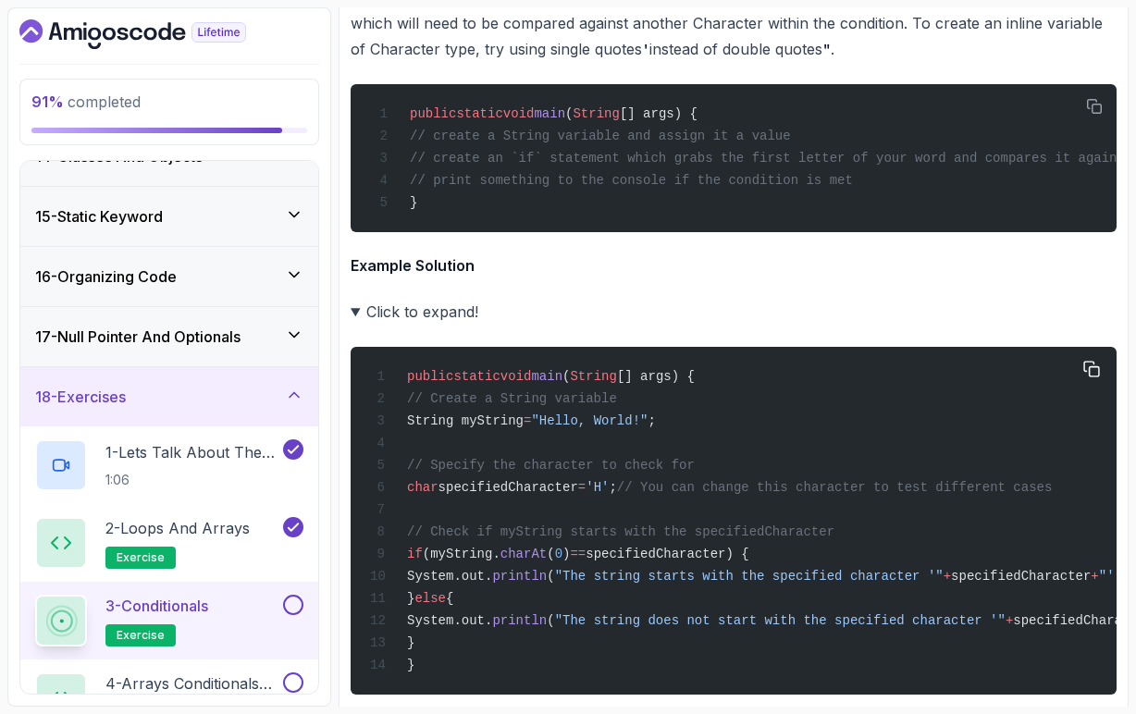
scroll to position [6331, 0]
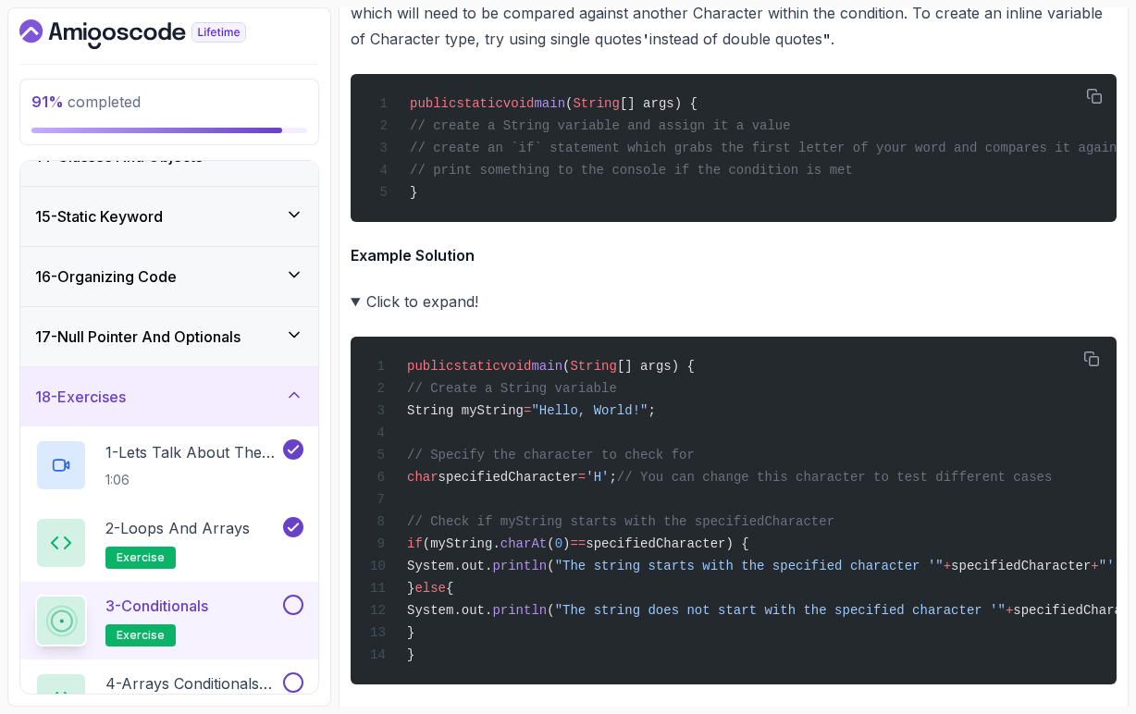
click at [355, 315] on summary "Click to expand!" at bounding box center [734, 302] width 766 height 26
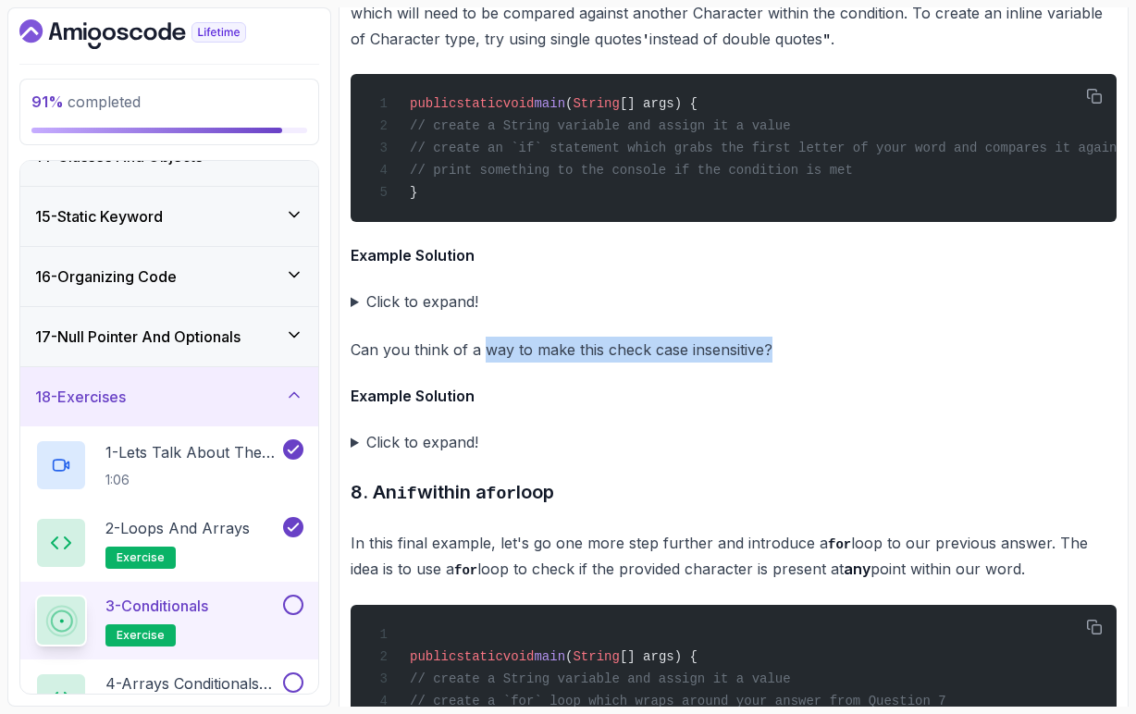
drag, startPoint x: 486, startPoint y: 388, endPoint x: 771, endPoint y: 384, distance: 285.1
click at [771, 363] on p "Can you think of a way to make this check case insensitive?" at bounding box center [734, 350] width 766 height 26
click at [356, 455] on summary "Click to expand!" at bounding box center [734, 442] width 766 height 26
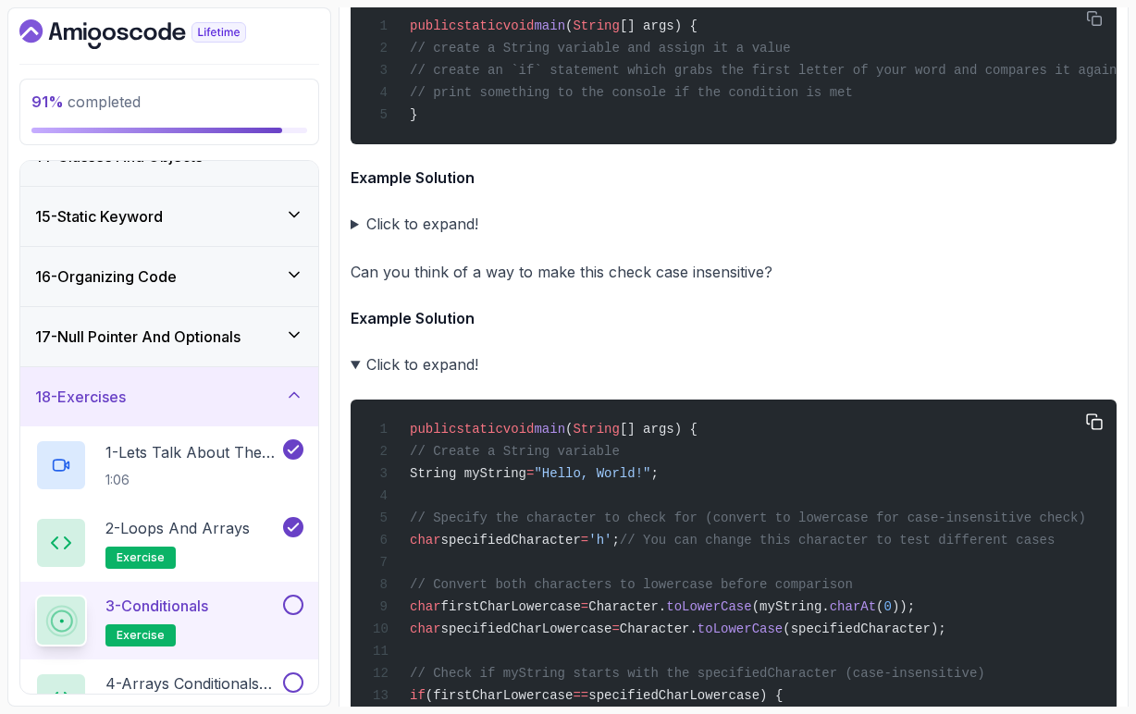
scroll to position [6416, 0]
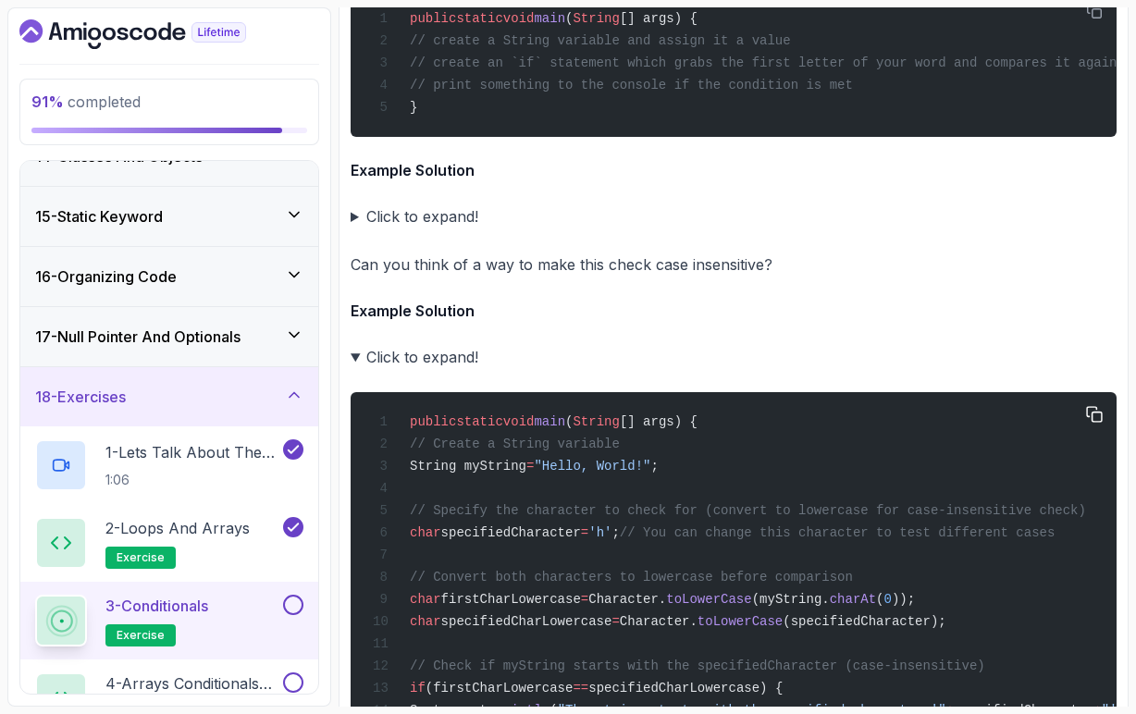
click at [751, 607] on span "toLowerCase" at bounding box center [708, 599] width 85 height 15
click at [924, 649] on div "public static void main ( String [] args) { // Create a String variable String …" at bounding box center [734, 610] width 737 height 415
click at [783, 629] on span "toLowerCase" at bounding box center [740, 621] width 85 height 15
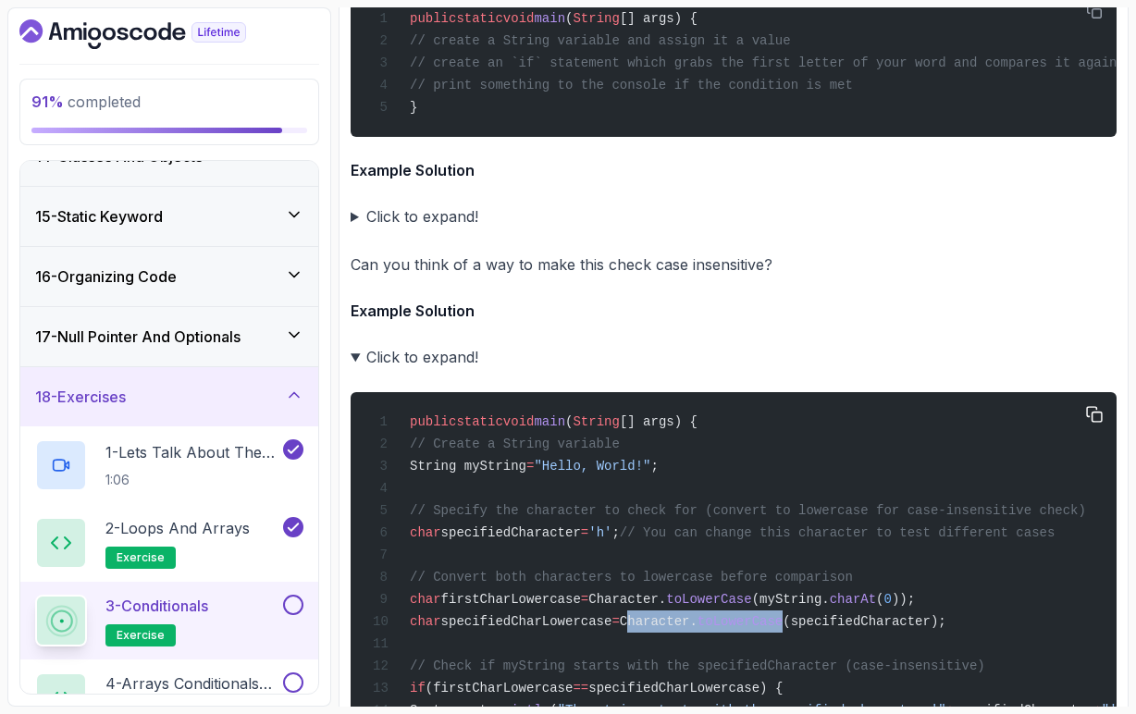
click at [783, 629] on span "toLowerCase" at bounding box center [740, 621] width 85 height 15
click at [904, 629] on span "(specifiedCharacter);" at bounding box center [864, 621] width 163 height 15
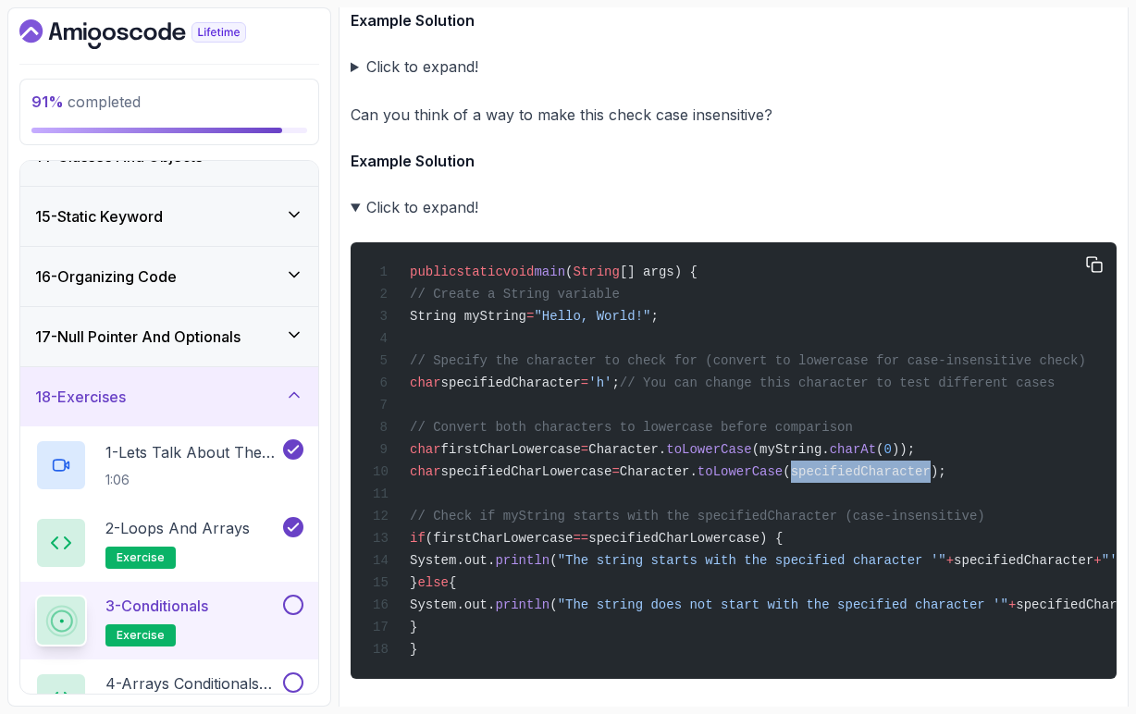
scroll to position [6568, 0]
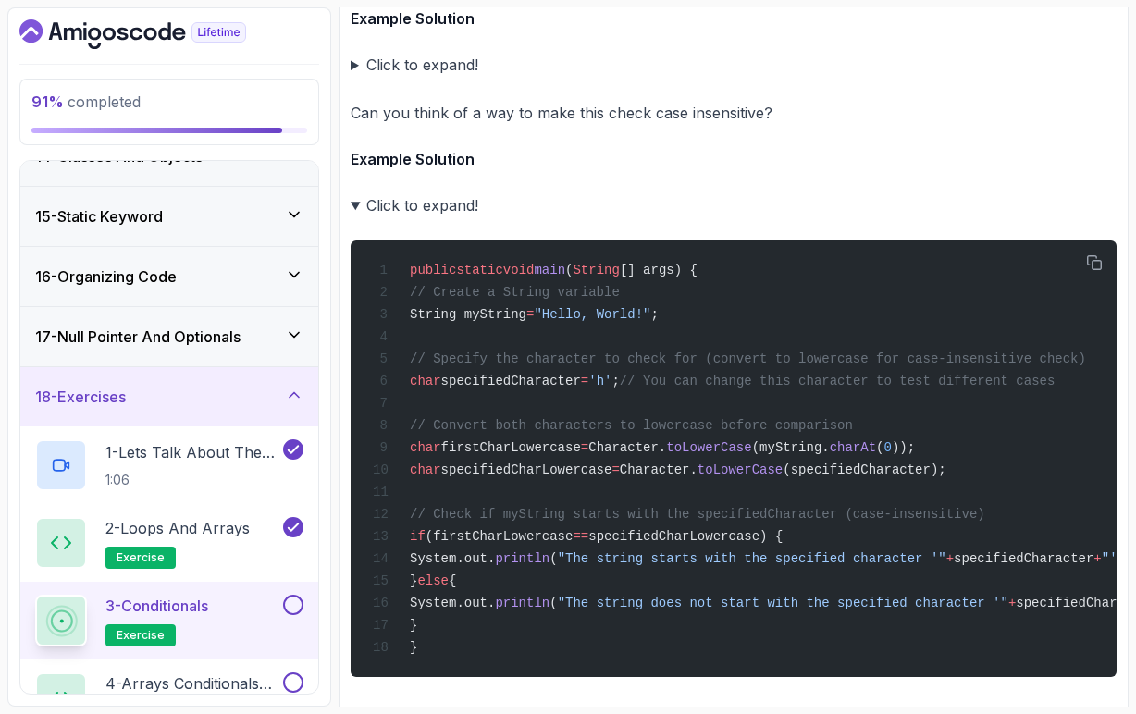
click at [355, 218] on summary "Click to expand!" at bounding box center [734, 205] width 766 height 26
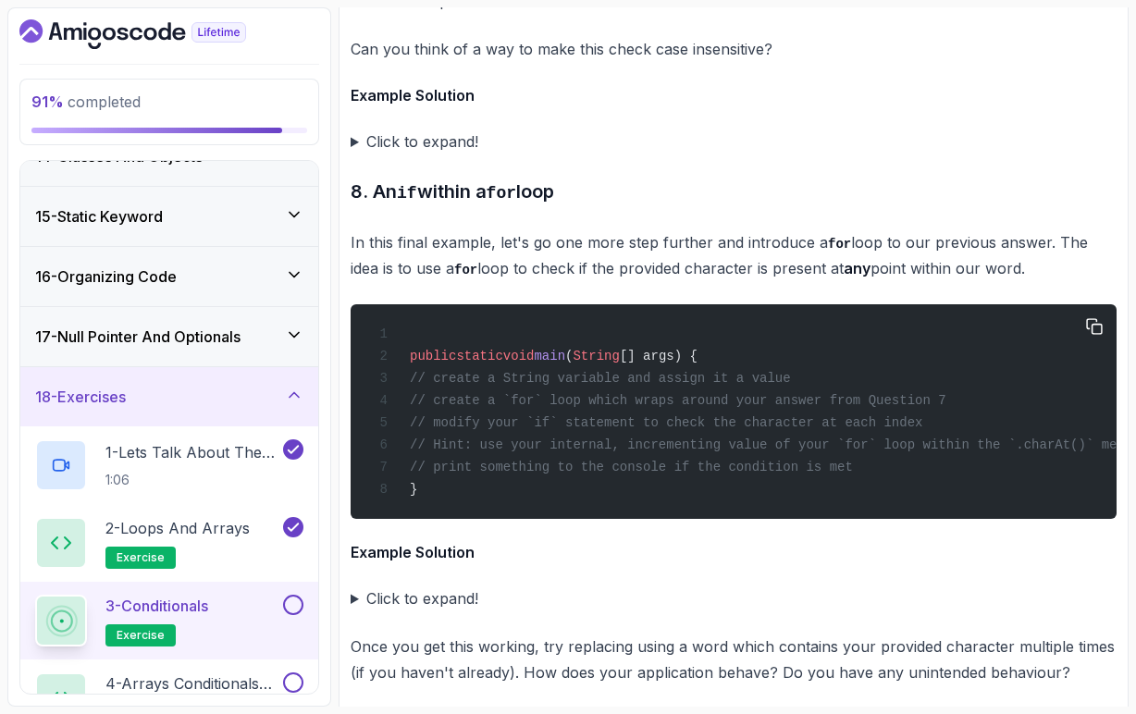
scroll to position [6638, 0]
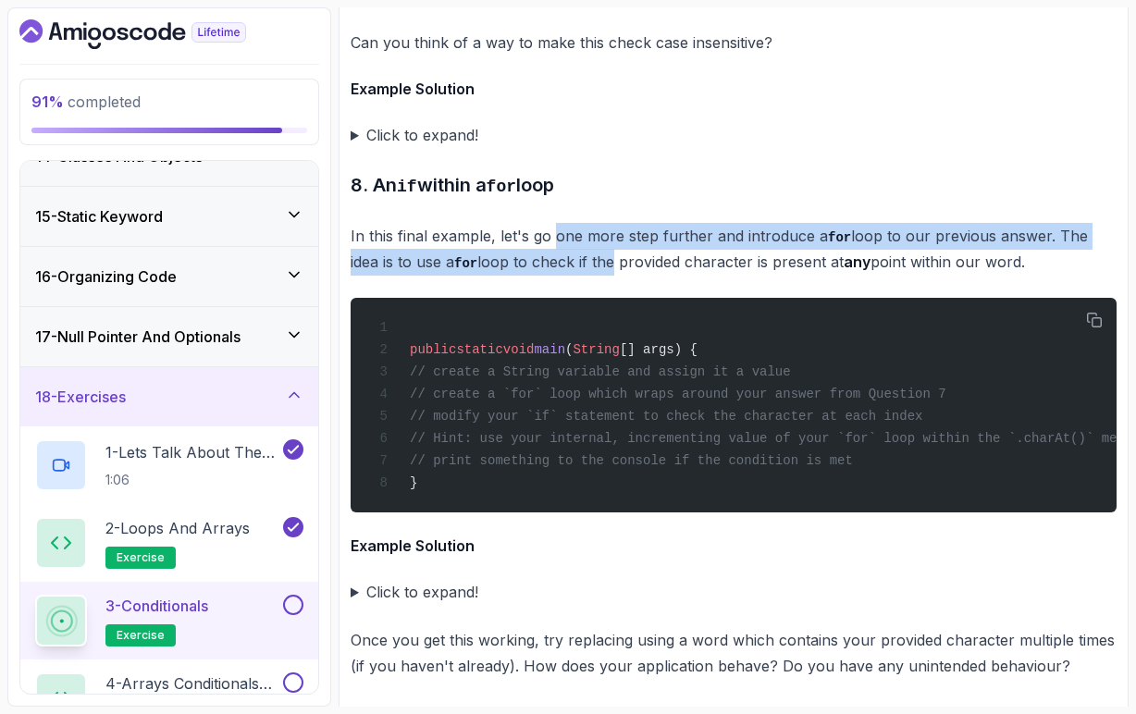
drag, startPoint x: 557, startPoint y: 268, endPoint x: 583, endPoint y: 297, distance: 38.7
click at [583, 276] on p "In this final example, let's go one more step further and introduce a for loop …" at bounding box center [734, 249] width 766 height 53
drag, startPoint x: 899, startPoint y: 500, endPoint x: 365, endPoint y: 410, distance: 542.4
click at [366, 410] on div "public static void main ( String [] args) { // create a String variable and ass…" at bounding box center [734, 405] width 737 height 192
copy code "// create a String variable and assign it a value // create a `for` loop which …"
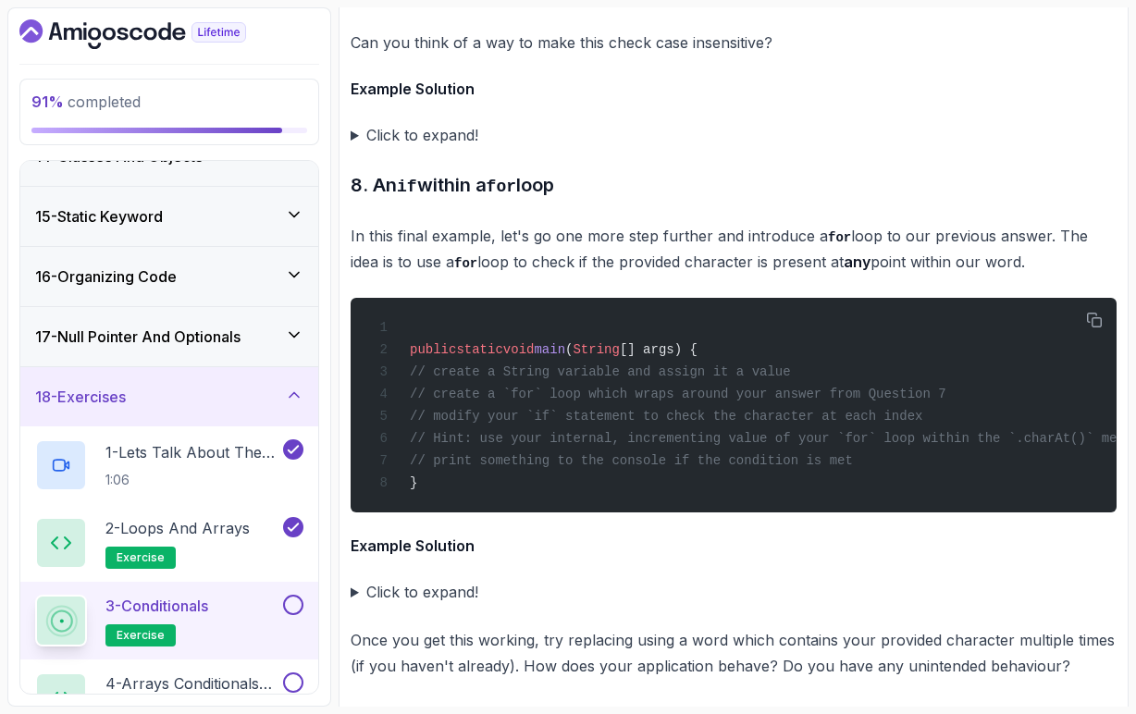
drag, startPoint x: 428, startPoint y: 297, endPoint x: 933, endPoint y: 302, distance: 505.3
click at [933, 276] on p "In this final example, let's go one more step further and introduce a for loop …" at bounding box center [734, 249] width 766 height 53
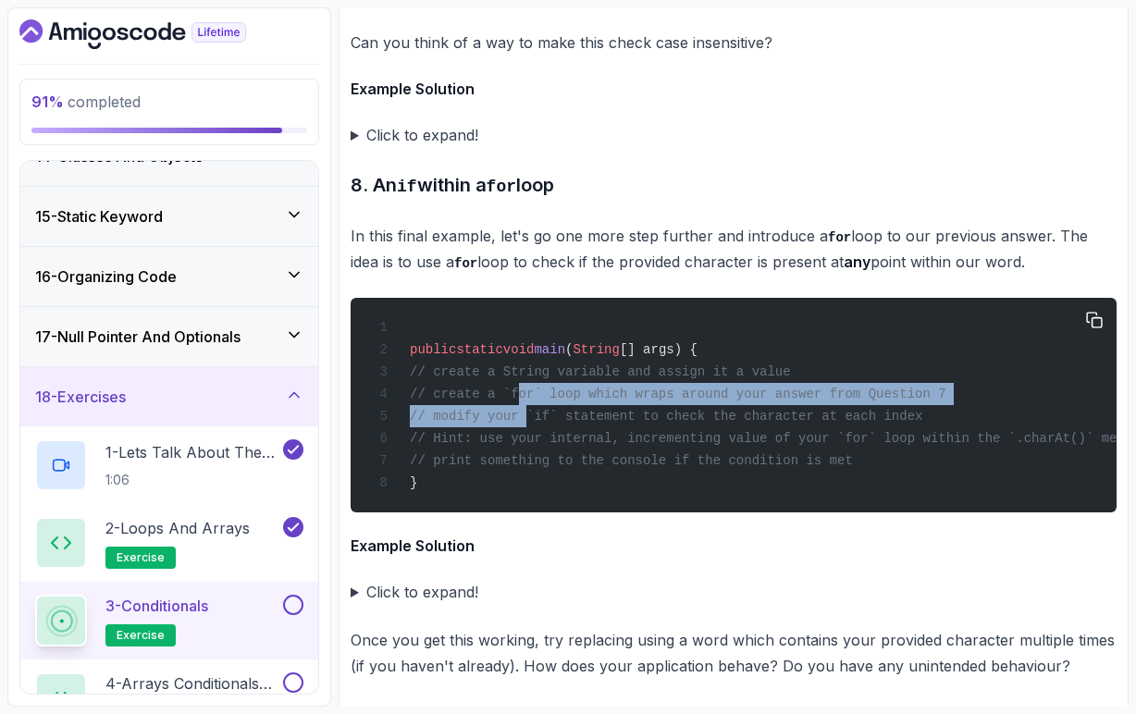
drag, startPoint x: 542, startPoint y: 432, endPoint x: 552, endPoint y: 451, distance: 21.1
click at [552, 451] on code "public static void main ( String [] args) { // create a String variable and ass…" at bounding box center [760, 405] width 775 height 170
click at [552, 424] on span "// modify your `if` statement to check the character at each index" at bounding box center [667, 416] width 514 height 15
drag, startPoint x: 538, startPoint y: 429, endPoint x: 541, endPoint y: 444, distance: 15.3
click at [541, 444] on code "public static void main ( String [] args) { // create a String variable and ass…" at bounding box center [760, 405] width 775 height 170
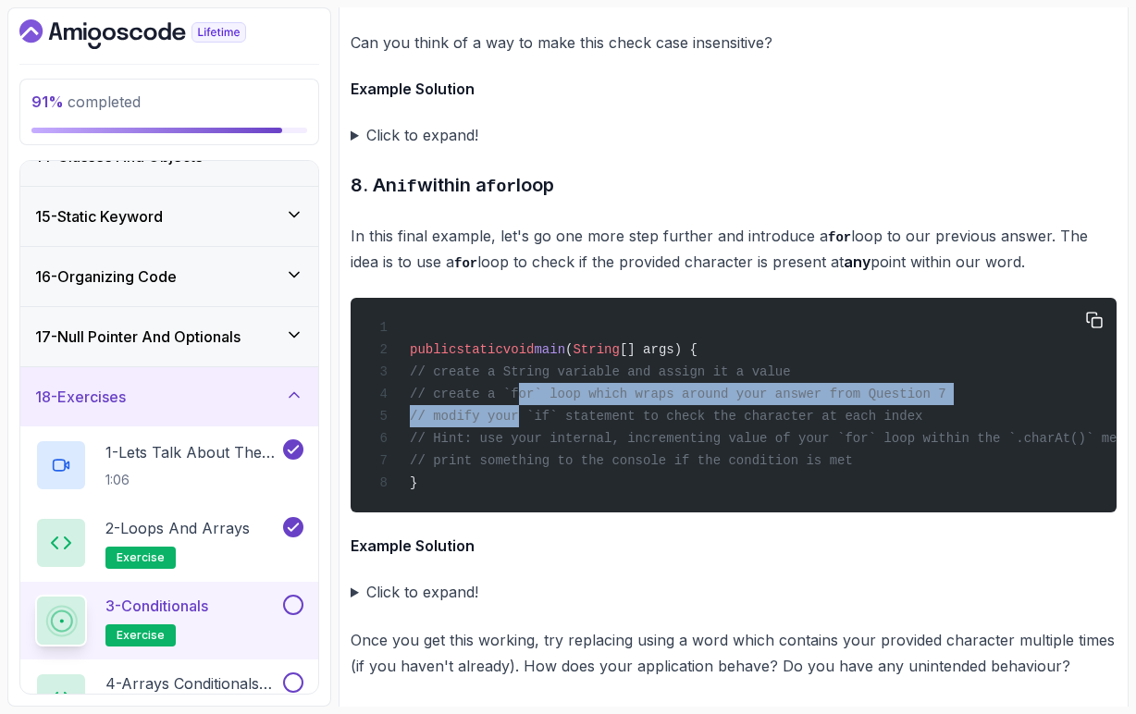
click at [541, 424] on span "// modify your `if` statement to check the character at each index" at bounding box center [667, 416] width 514 height 15
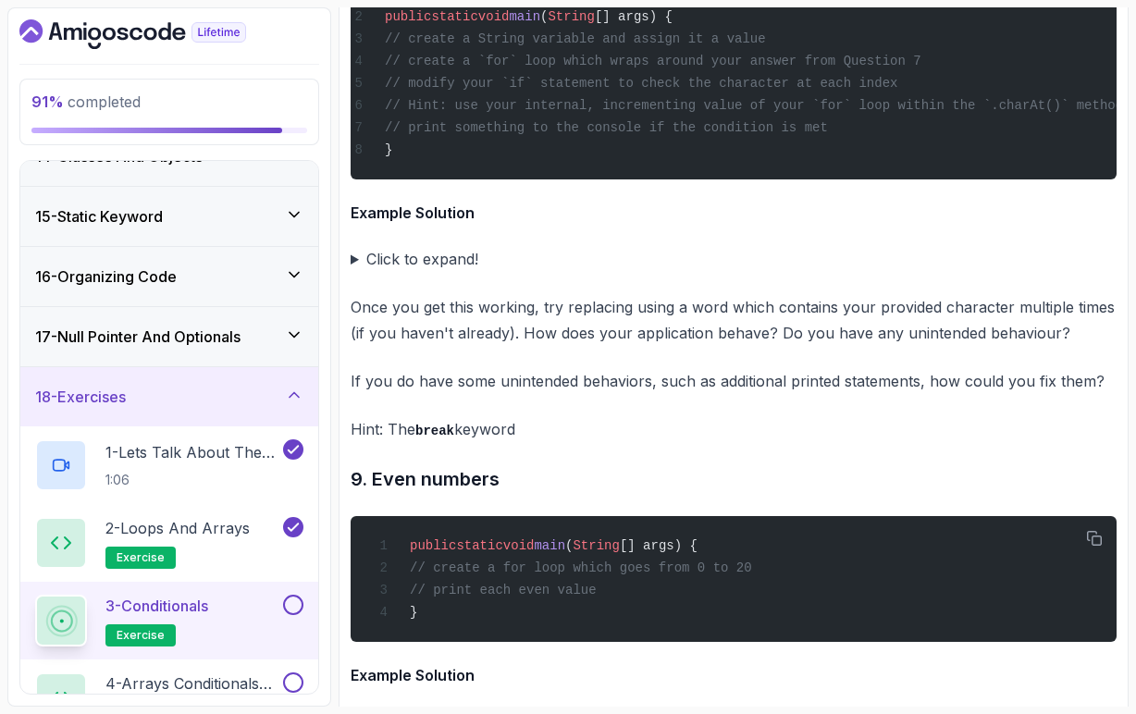
scroll to position [6974, 0]
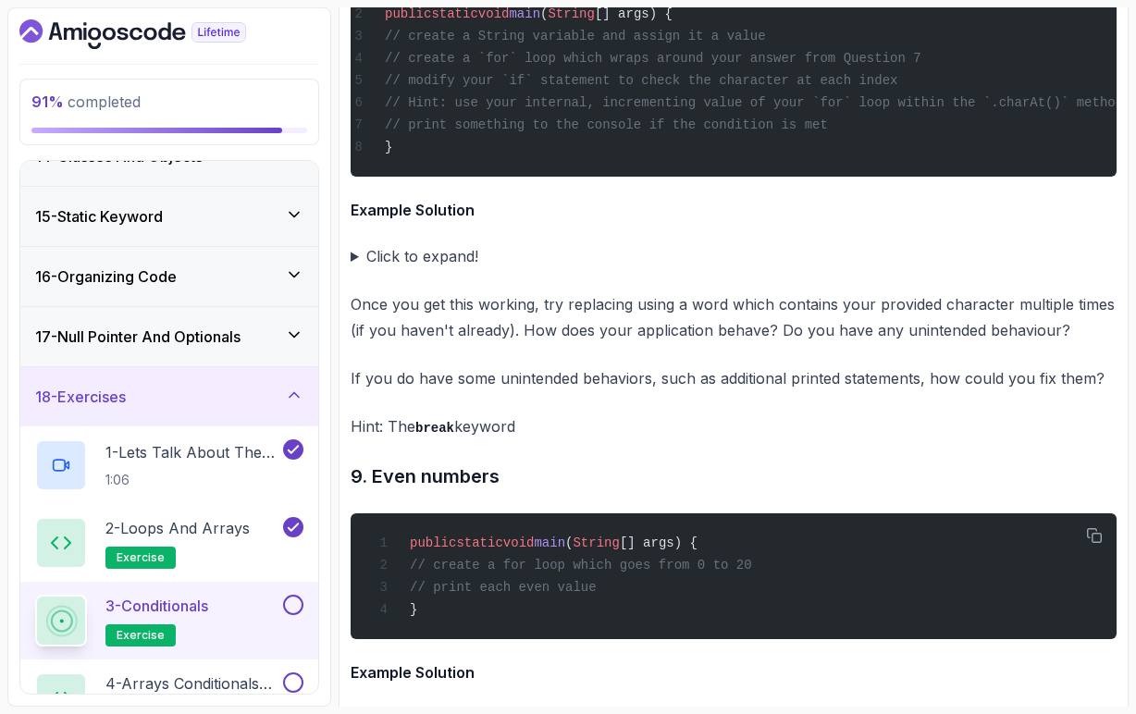
click at [354, 269] on summary "Click to expand!" at bounding box center [734, 256] width 766 height 26
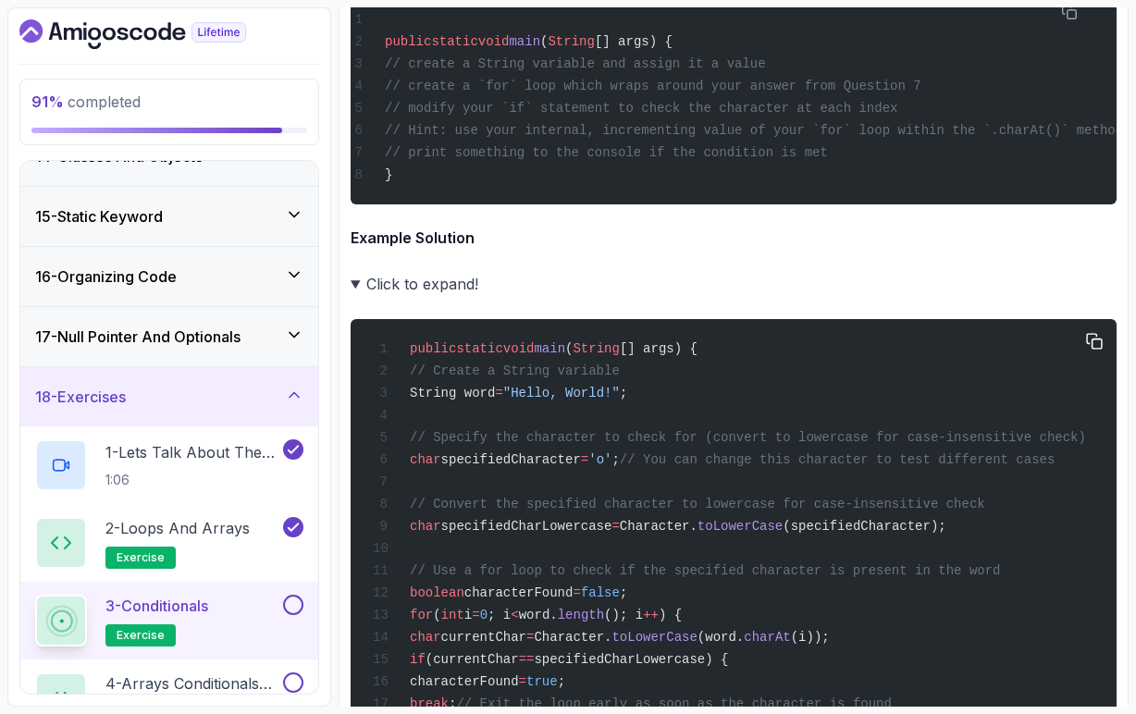
scroll to position [6936, 0]
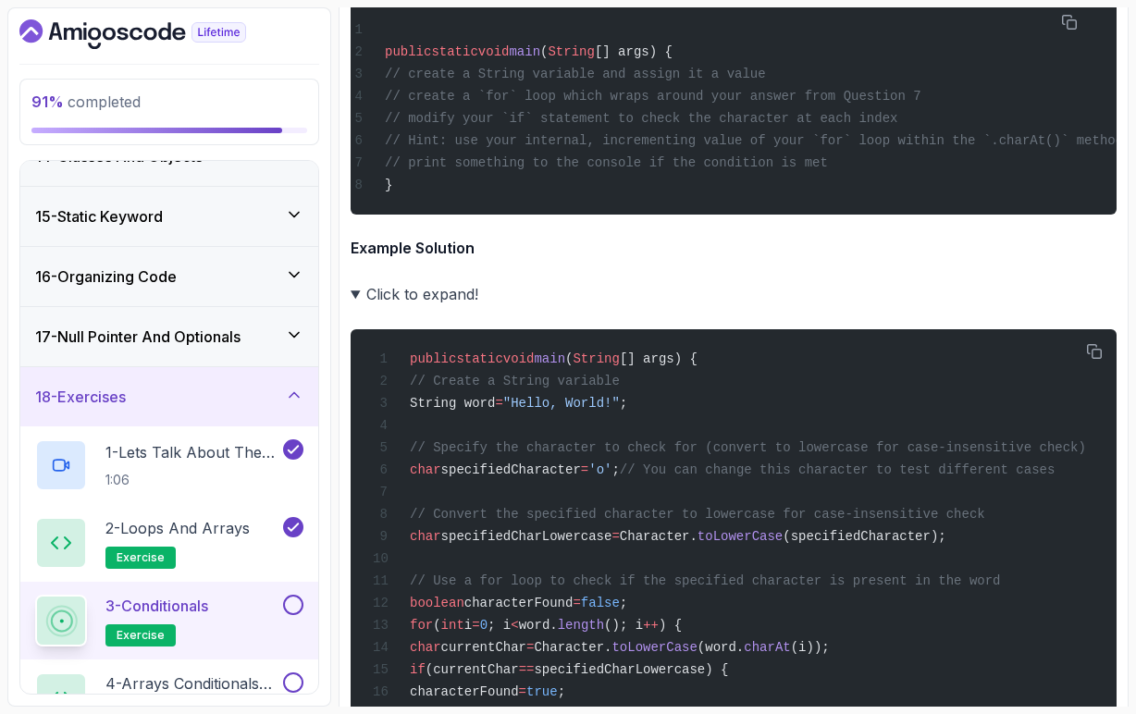
click at [354, 307] on summary "Click to expand!" at bounding box center [734, 294] width 766 height 26
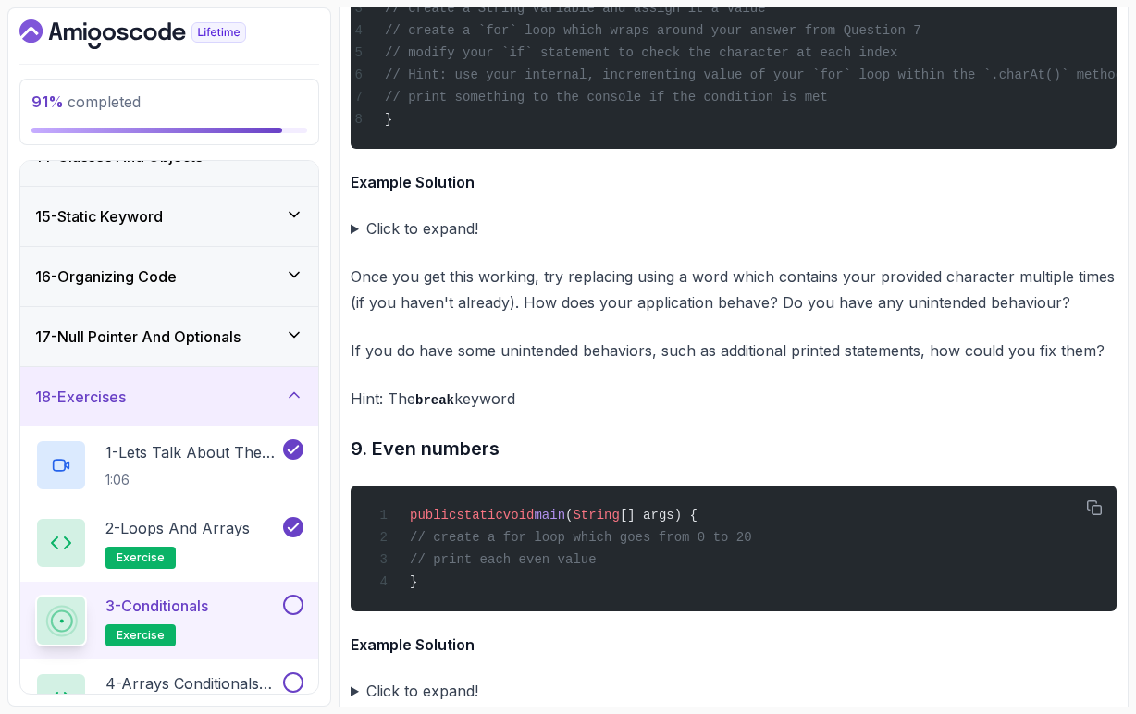
scroll to position [7001, 0]
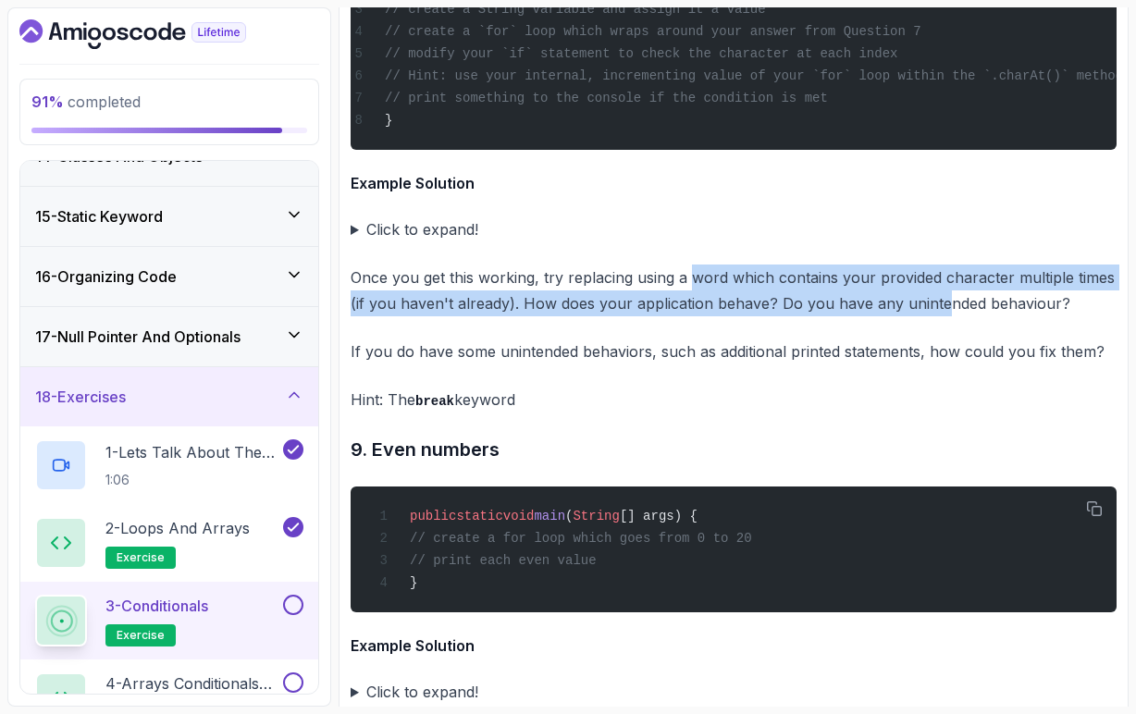
drag, startPoint x: 692, startPoint y: 319, endPoint x: 940, endPoint y: 329, distance: 248.2
click at [940, 316] on p "Once you get this working, try replacing using a word which contains your provi…" at bounding box center [734, 291] width 766 height 52
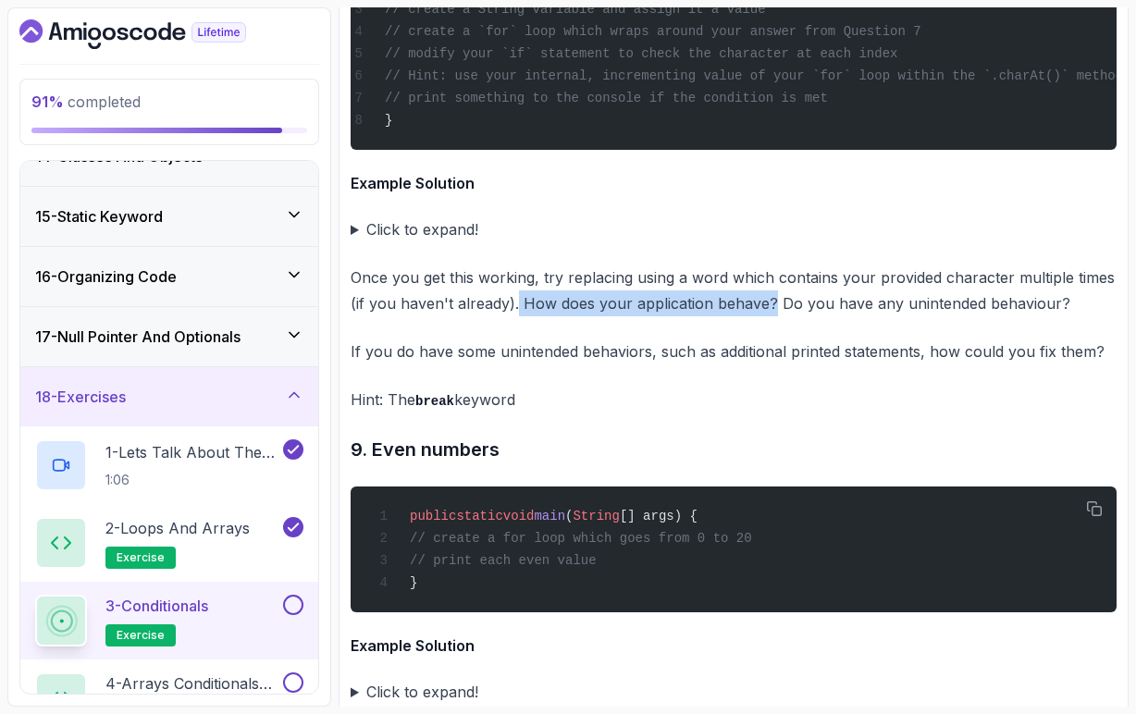
drag, startPoint x: 518, startPoint y: 346, endPoint x: 770, endPoint y: 346, distance: 251.7
click at [770, 316] on p "Once you get this working, try replacing using a word which contains your provi…" at bounding box center [734, 291] width 766 height 52
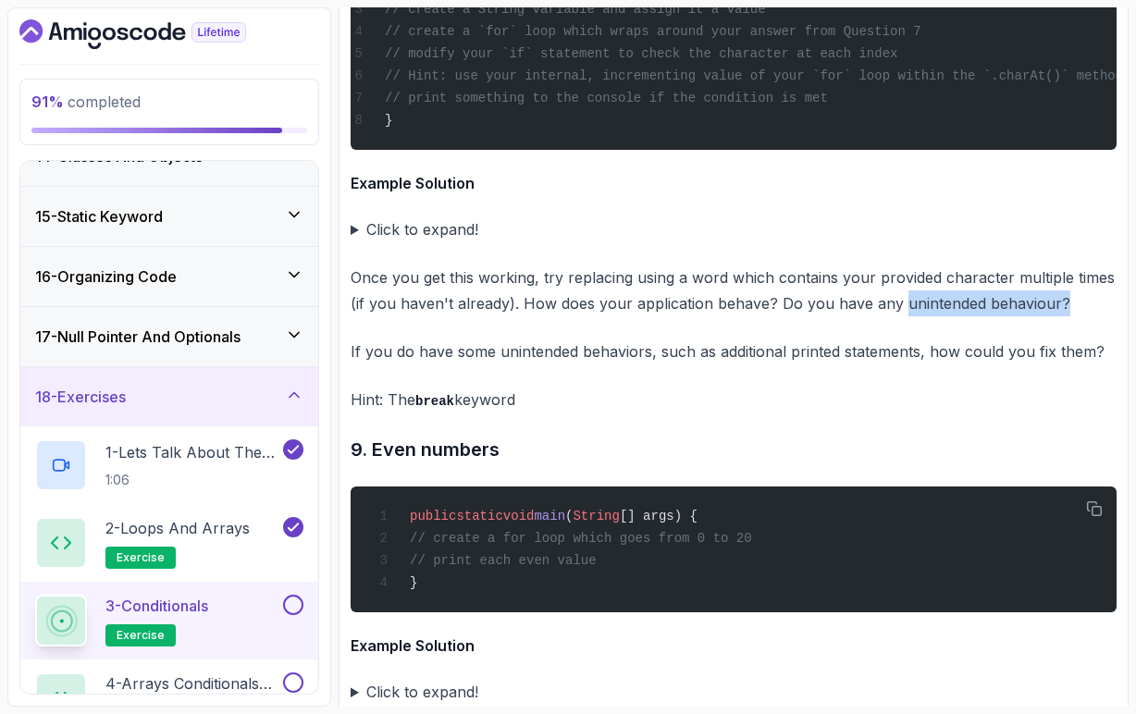
drag, startPoint x: 898, startPoint y: 344, endPoint x: 1070, endPoint y: 346, distance: 172.1
click at [1070, 316] on p "Once you get this working, try replacing using a word which contains your provi…" at bounding box center [734, 291] width 766 height 52
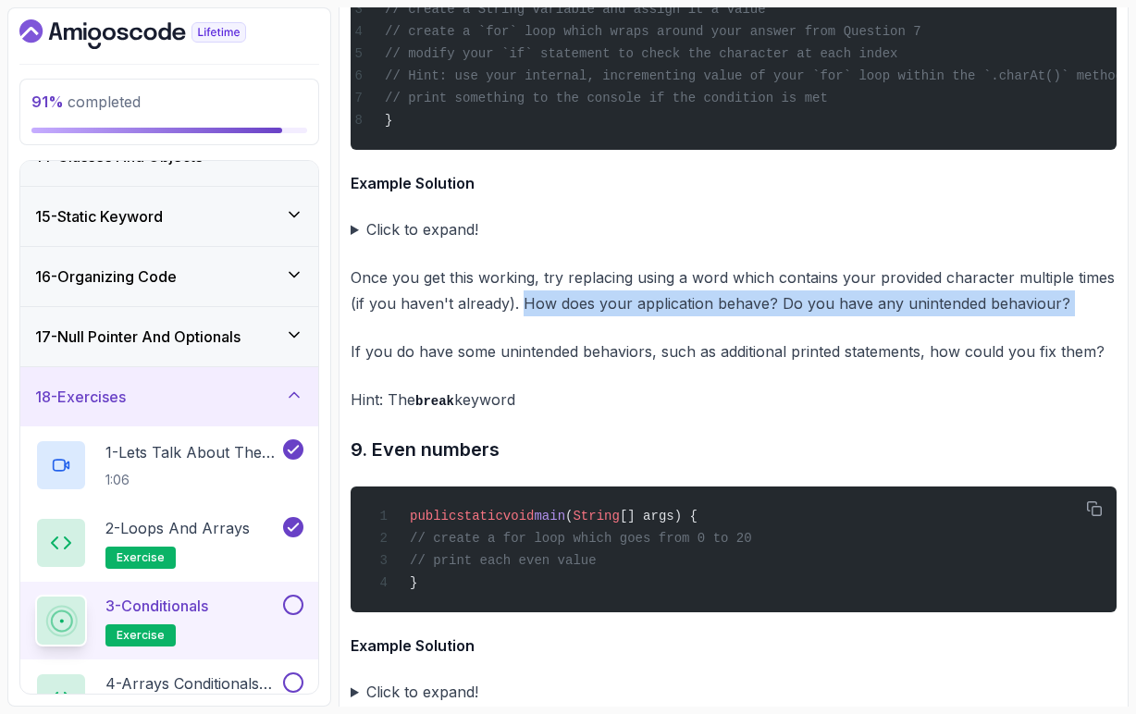
drag, startPoint x: 520, startPoint y: 345, endPoint x: 521, endPoint y: 355, distance: 10.2
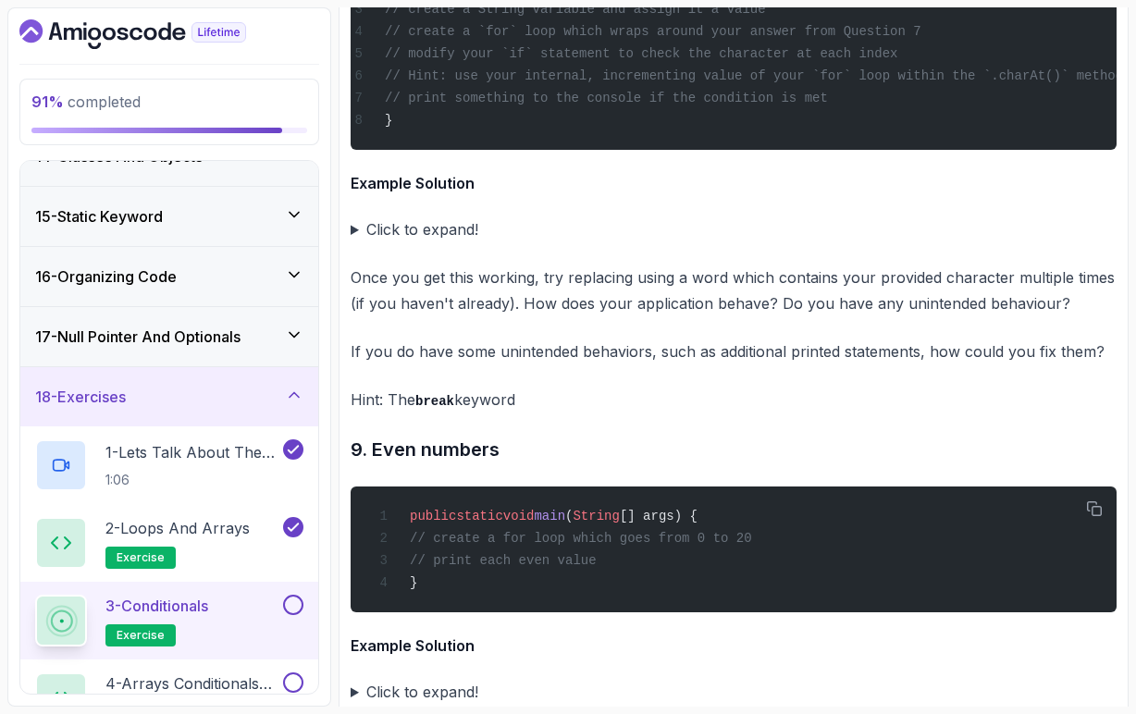
drag, startPoint x: 396, startPoint y: 392, endPoint x: 436, endPoint y: 397, distance: 40.1
click at [436, 365] on p "If you do have some unintended behaviors, such as additional printed statements…" at bounding box center [734, 352] width 766 height 26
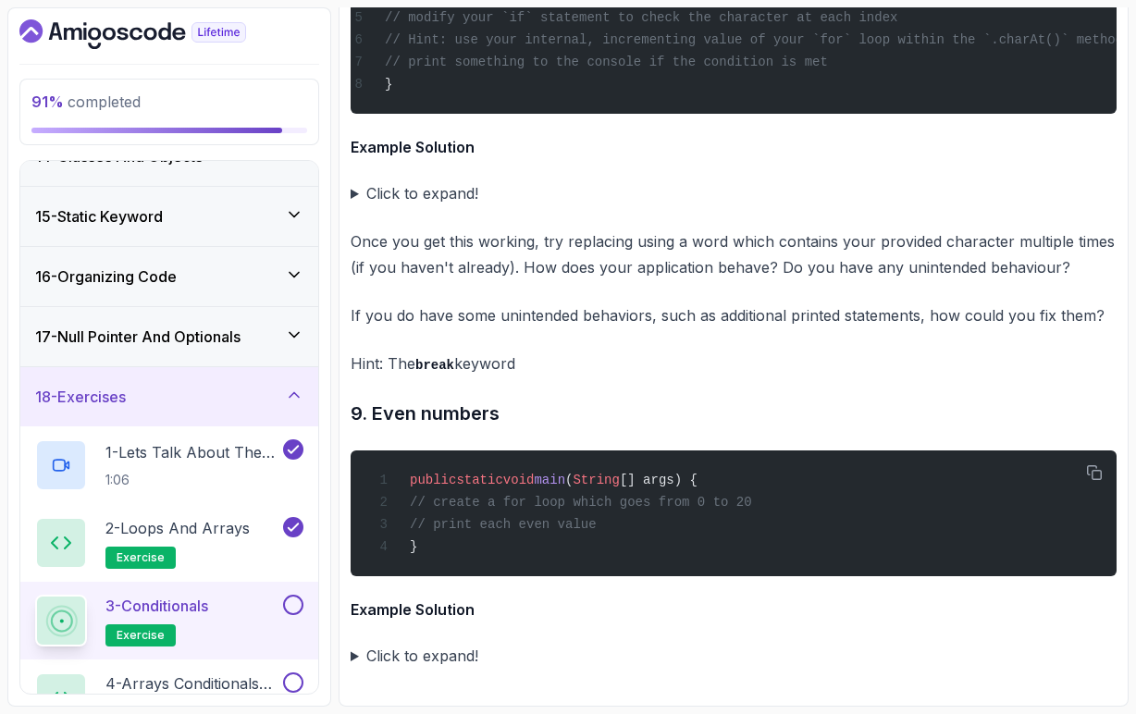
scroll to position [0, 0]
drag, startPoint x: 648, startPoint y: 526, endPoint x: 433, endPoint y: 501, distance: 216.1
click at [433, 501] on div "public static void main ( String [] args) { // create a for loop which goes fro…" at bounding box center [734, 514] width 737 height 104
copy code "// create a for loop which goes from 0 to 20 // print each even value"
click at [298, 606] on button at bounding box center [293, 605] width 20 height 20
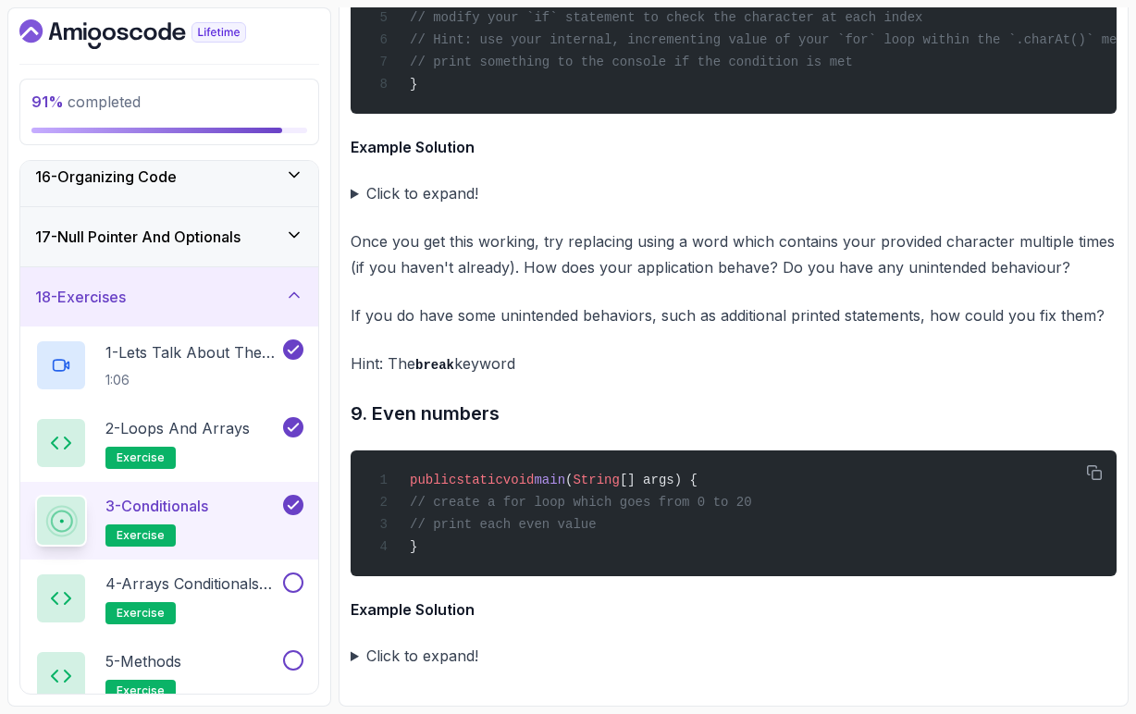
scroll to position [930, 0]
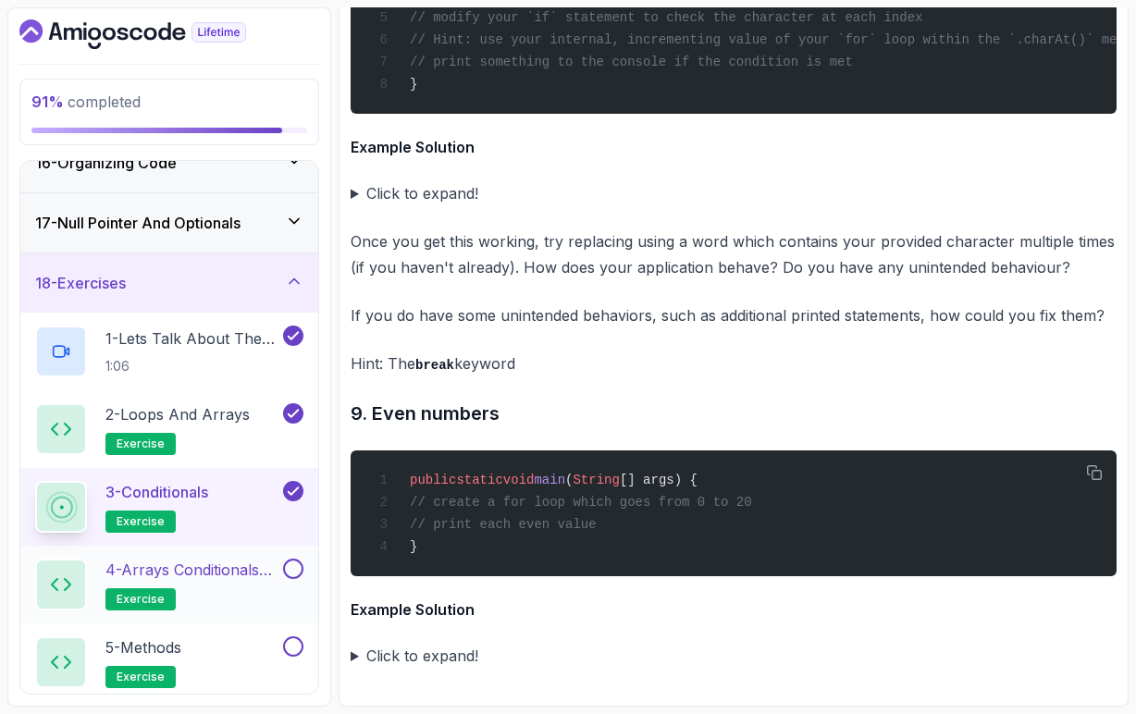
click at [234, 592] on h2 "4 - Arrays Conditionals and Methods exercise" at bounding box center [192, 585] width 174 height 52
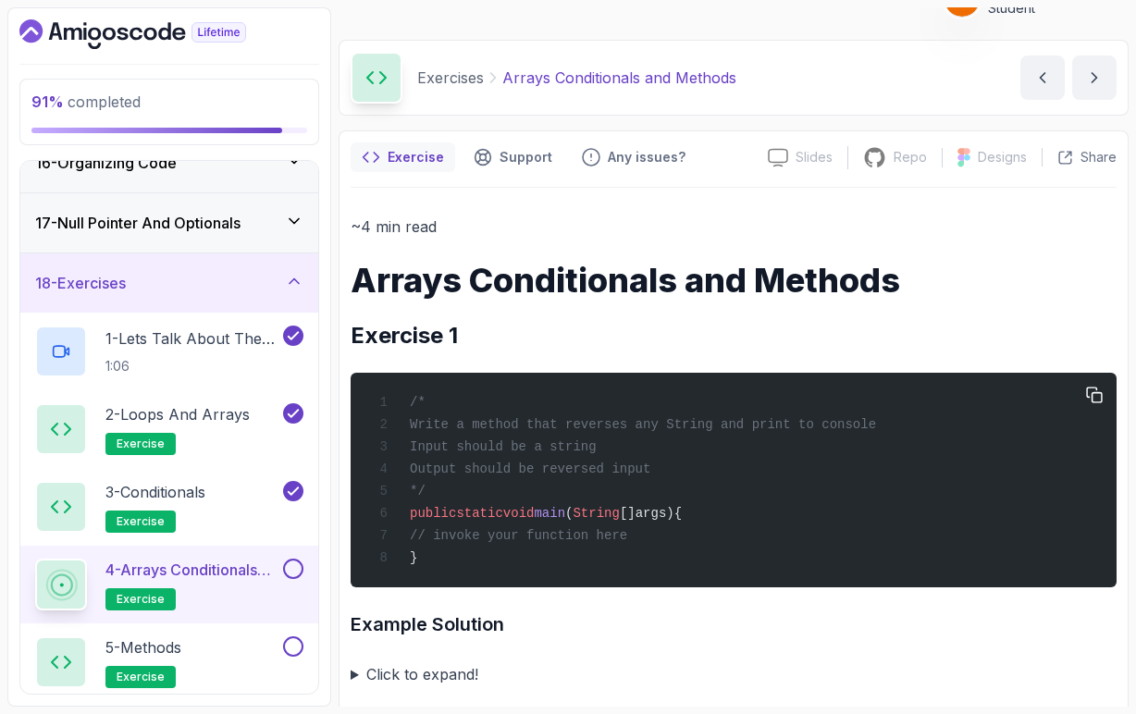
scroll to position [38, 0]
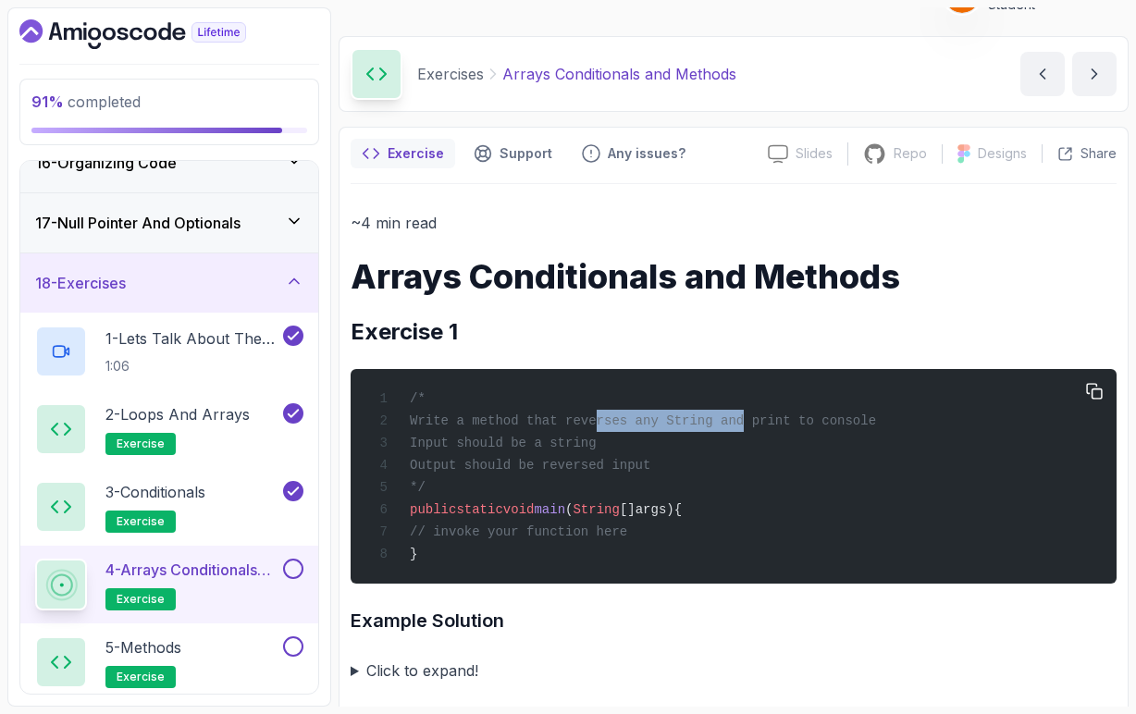
drag, startPoint x: 604, startPoint y: 427, endPoint x: 751, endPoint y: 426, distance: 146.2
click at [755, 428] on span "Write a method that reverses any String and print to console" at bounding box center [643, 421] width 466 height 15
click at [762, 439] on div "/* Write a method that reverses any String and print to console Input should be…" at bounding box center [734, 476] width 737 height 192
click at [876, 428] on span "Write a method that reverses any String and print to console" at bounding box center [643, 421] width 466 height 15
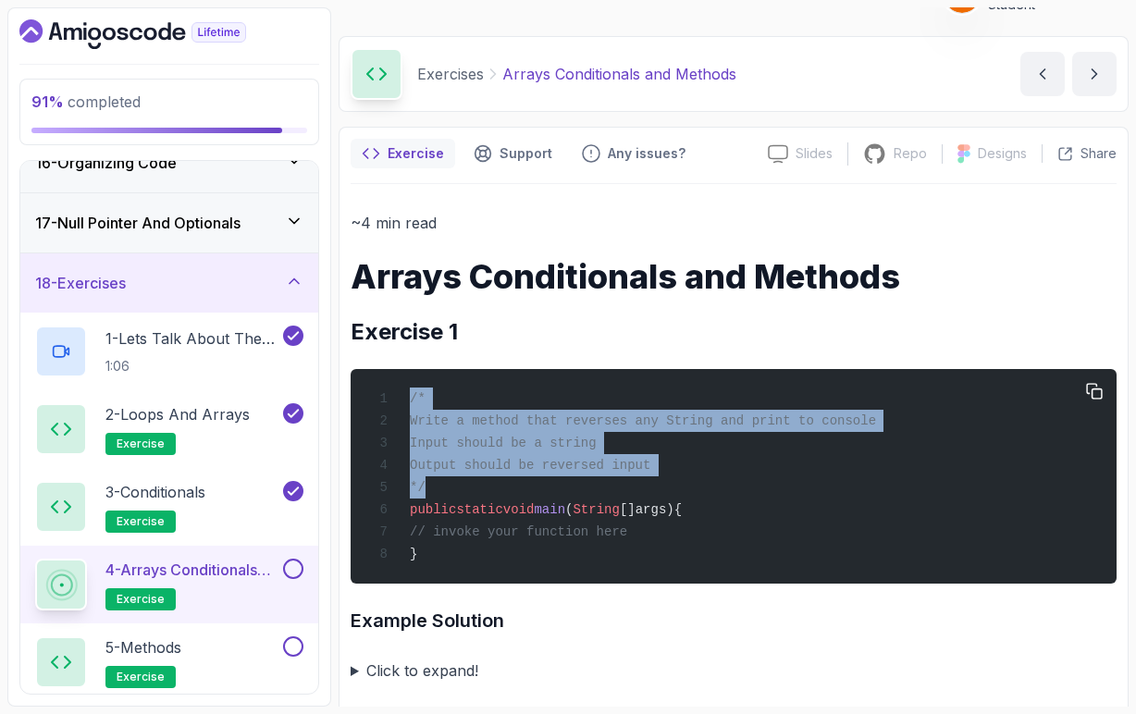
drag, startPoint x: 428, startPoint y: 492, endPoint x: 411, endPoint y: 403, distance: 91.3
click at [411, 403] on div "/* Write a method that reverses any String and print to console Input should be…" at bounding box center [734, 476] width 737 height 192
copy code "/* Write a method that reverses any String and print to console Input should be…"
click at [482, 420] on span "Write a method that reverses any String and print to console" at bounding box center [643, 421] width 466 height 15
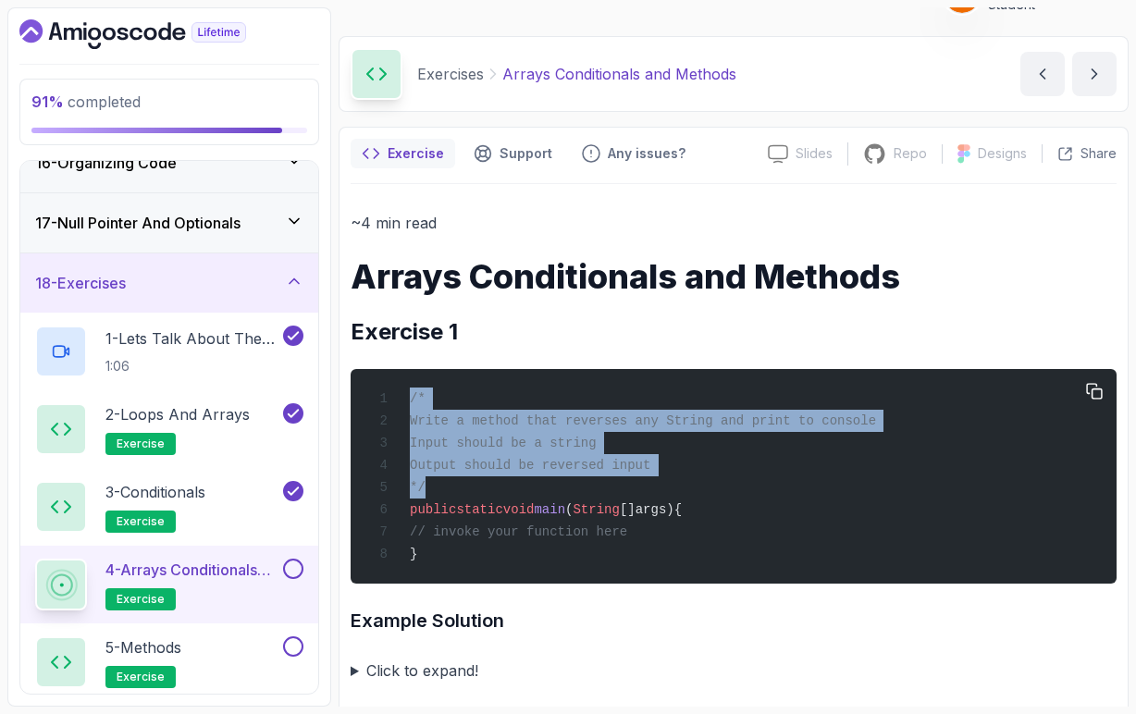
drag, startPoint x: 414, startPoint y: 401, endPoint x: 435, endPoint y: 484, distance: 86.0
click at [435, 484] on div "/* Write a method that reverses any String and print to console Input should be…" at bounding box center [734, 476] width 737 height 192
copy code "/* Write a method that reverses any String and print to console Input should be…"
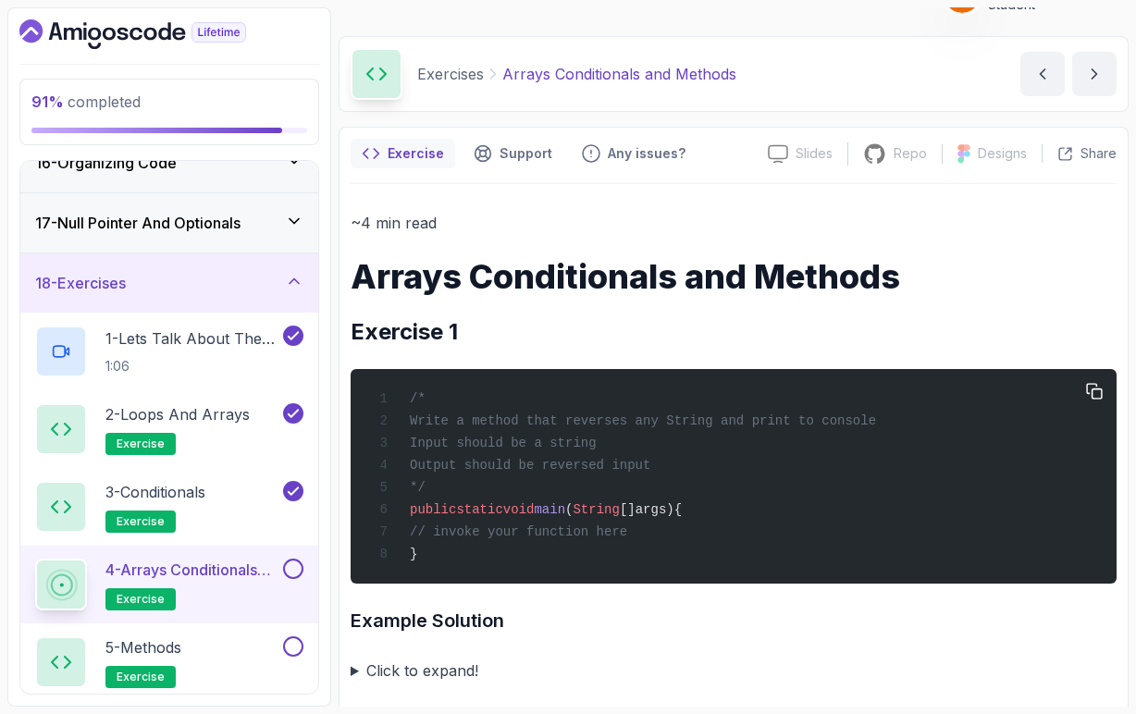
click at [573, 443] on span "Input should be a string" at bounding box center [503, 443] width 187 height 15
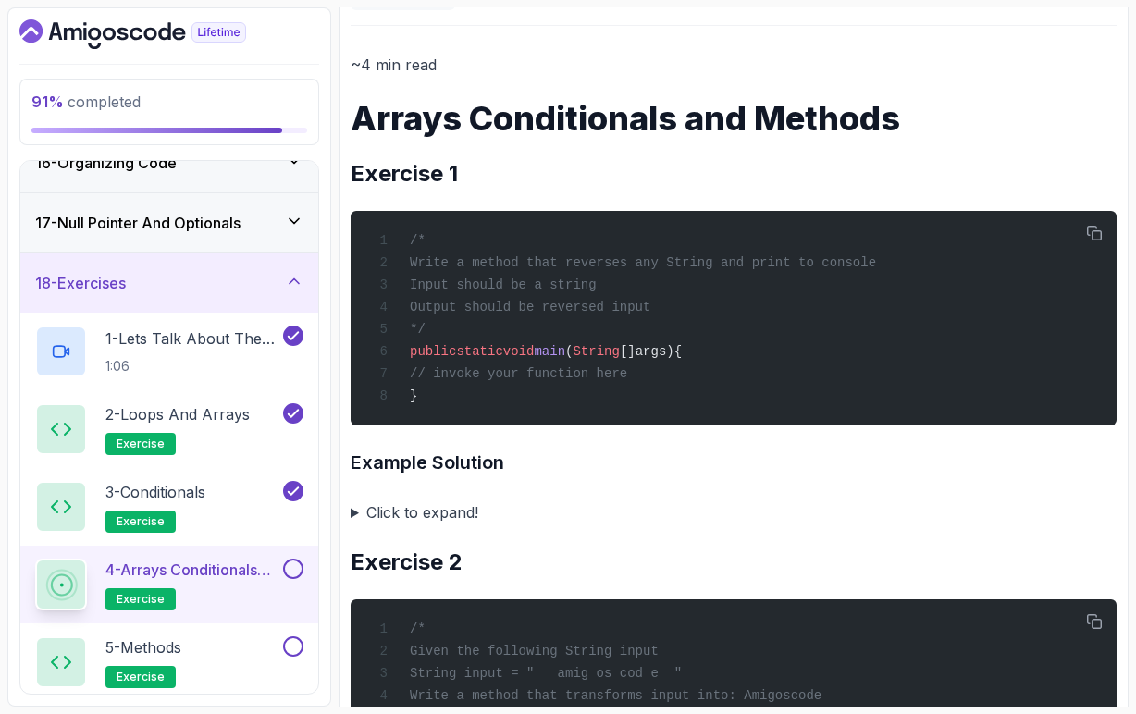
scroll to position [216, 0]
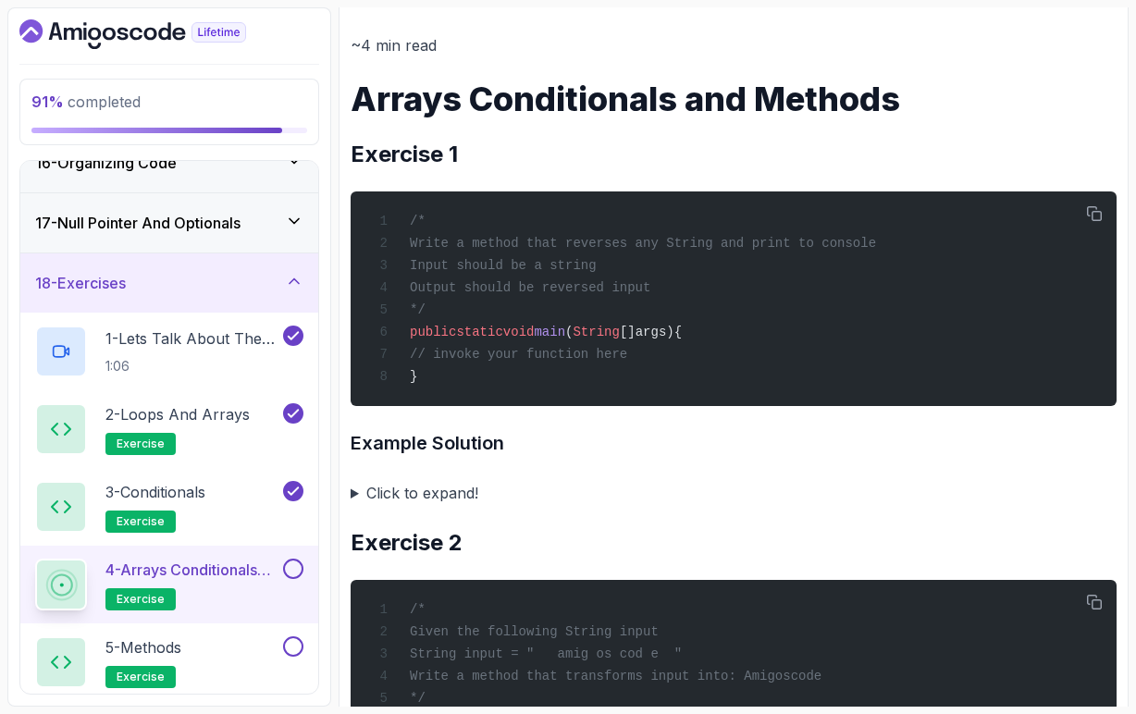
click at [355, 501] on summary "Click to expand!" at bounding box center [734, 493] width 766 height 26
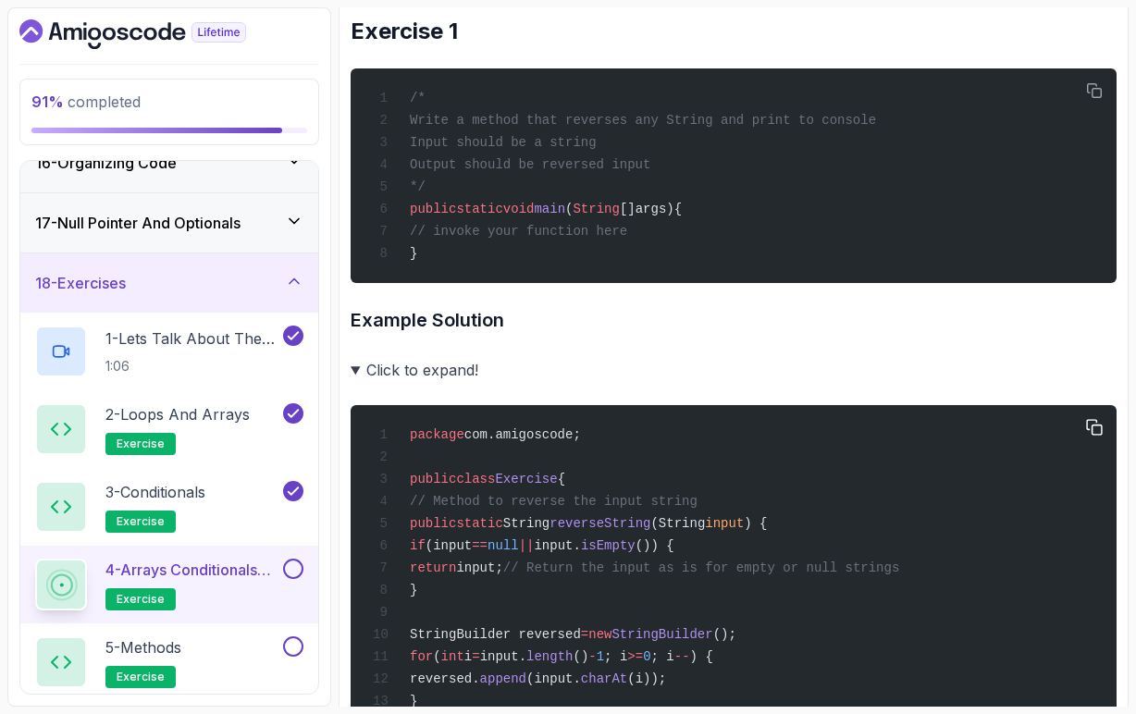
scroll to position [342, 0]
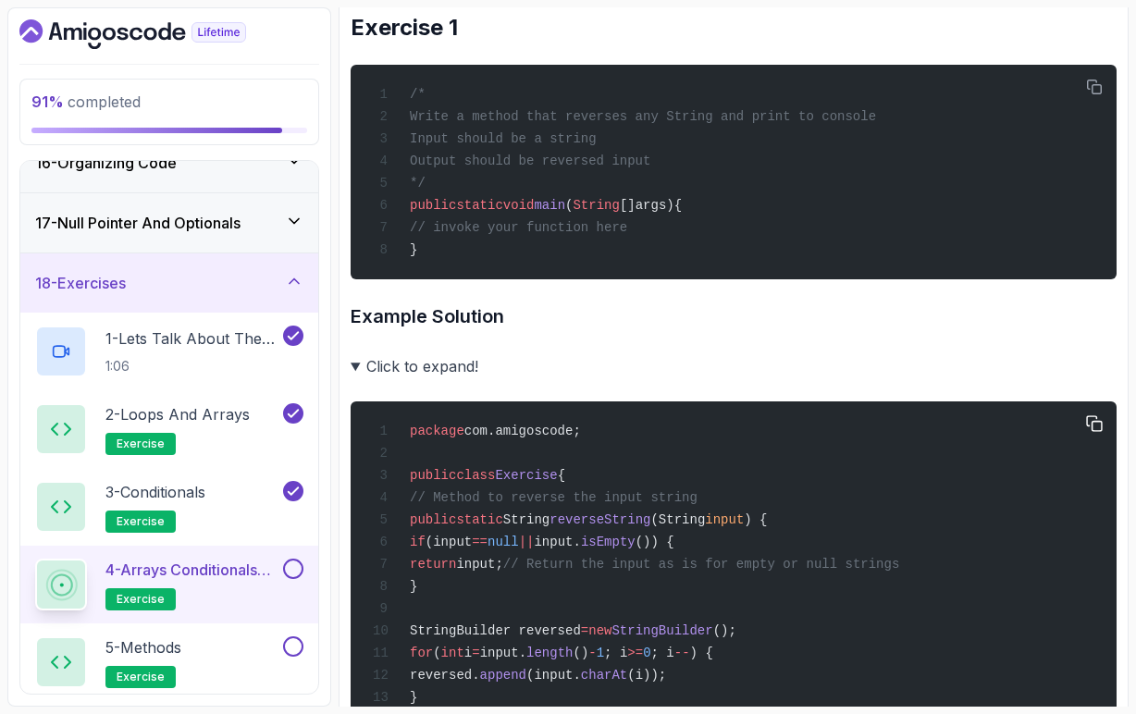
drag, startPoint x: 475, startPoint y: 557, endPoint x: 798, endPoint y: 565, distance: 323.1
click at [799, 565] on div "package com.amigoscode; public class Exercise { // Method to reverse the input …" at bounding box center [734, 698] width 737 height 570
drag, startPoint x: 487, startPoint y: 599, endPoint x: 474, endPoint y: 559, distance: 41.8
click at [474, 559] on div "package com.amigoscode; public class Exercise { // Method to reverse the input …" at bounding box center [734, 698] width 737 height 570
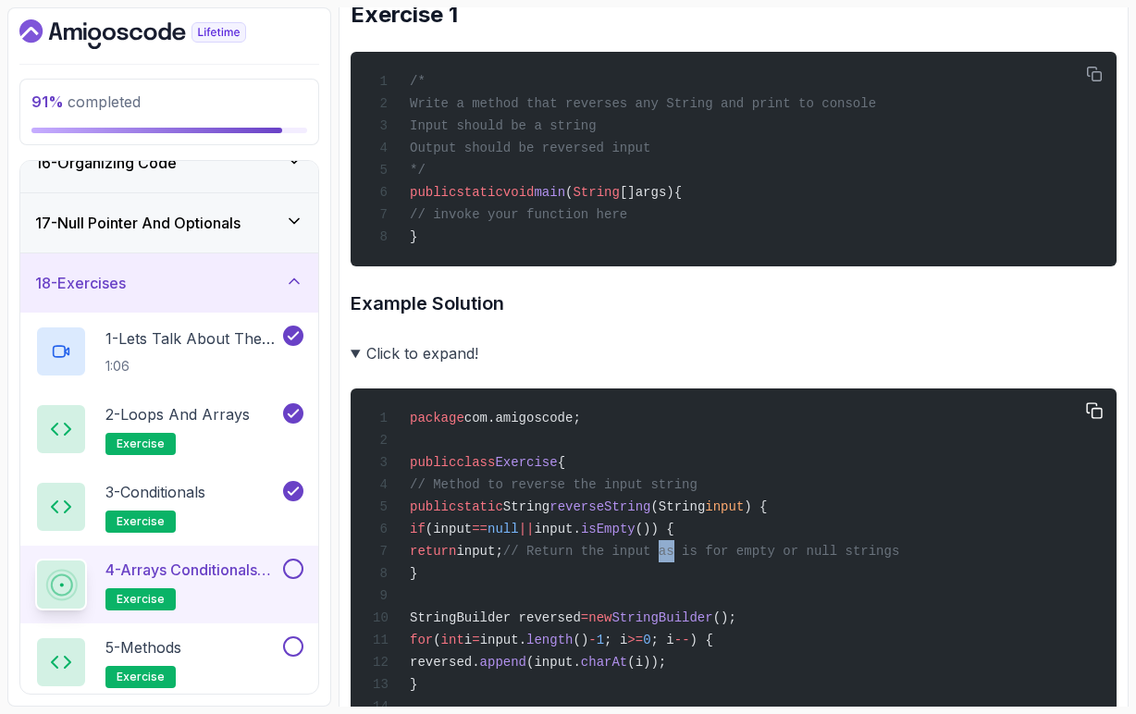
scroll to position [358, 0]
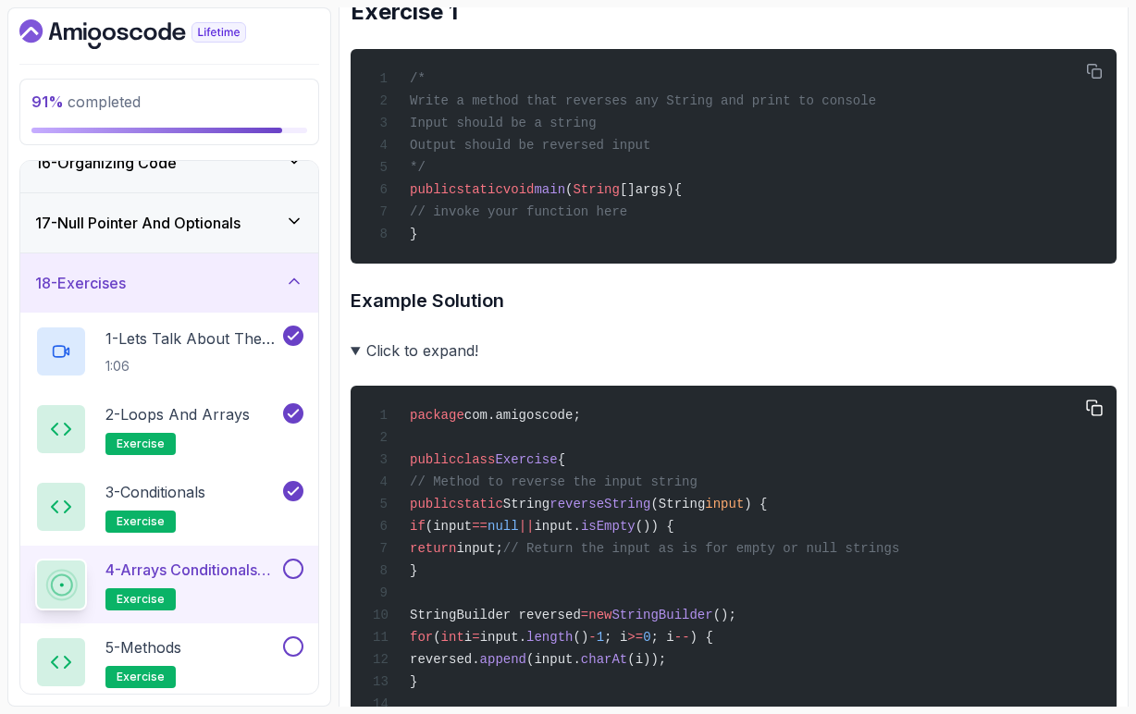
click at [517, 623] on span "StringBuilder reversed" at bounding box center [495, 615] width 171 height 15
click at [581, 623] on span "StringBuilder reversed" at bounding box center [495, 615] width 171 height 15
click at [713, 623] on span "StringBuilder" at bounding box center [662, 615] width 101 height 15
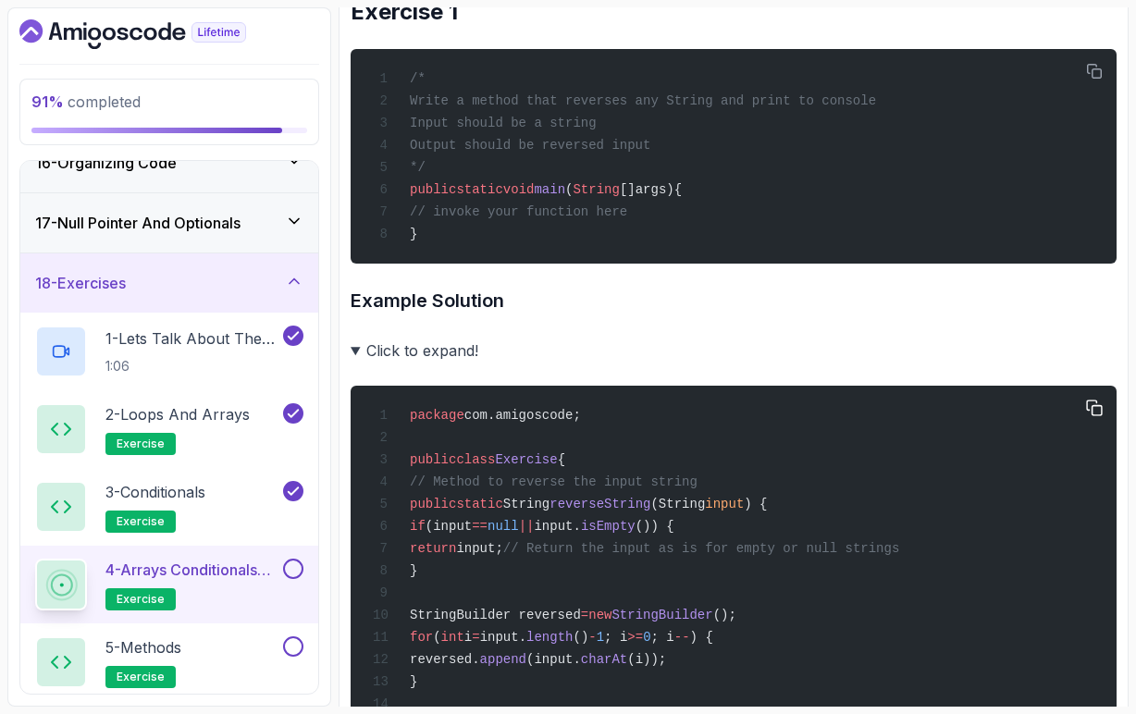
click at [713, 623] on span "StringBuilder" at bounding box center [662, 615] width 101 height 15
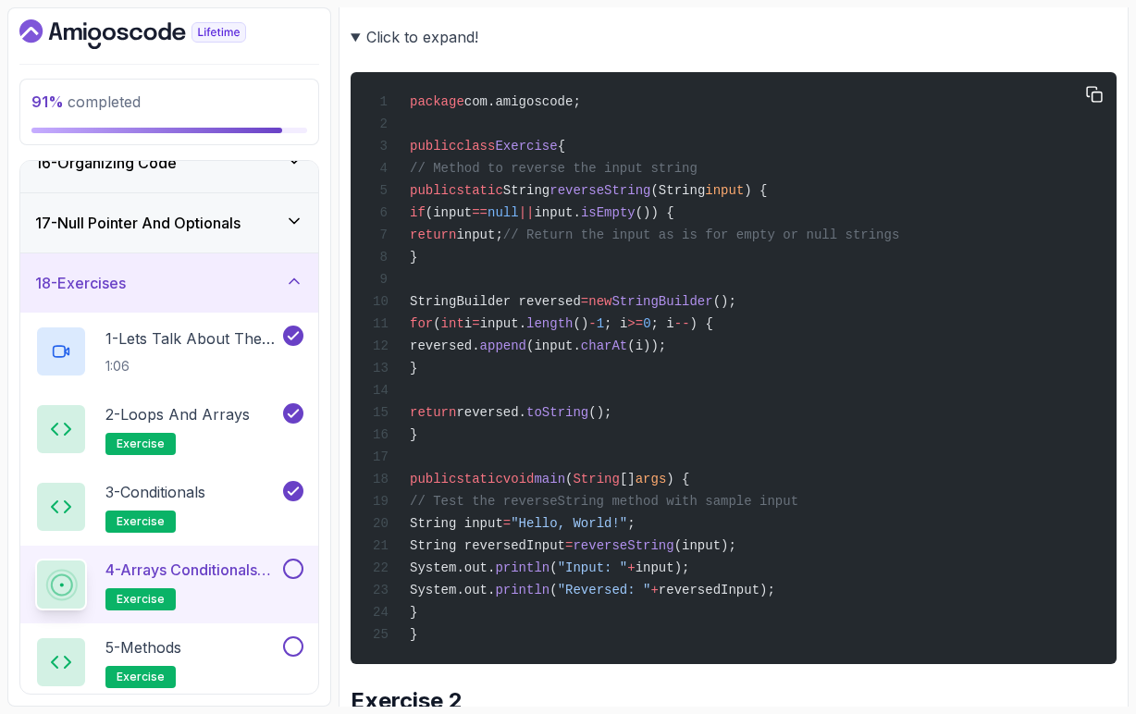
scroll to position [658, 0]
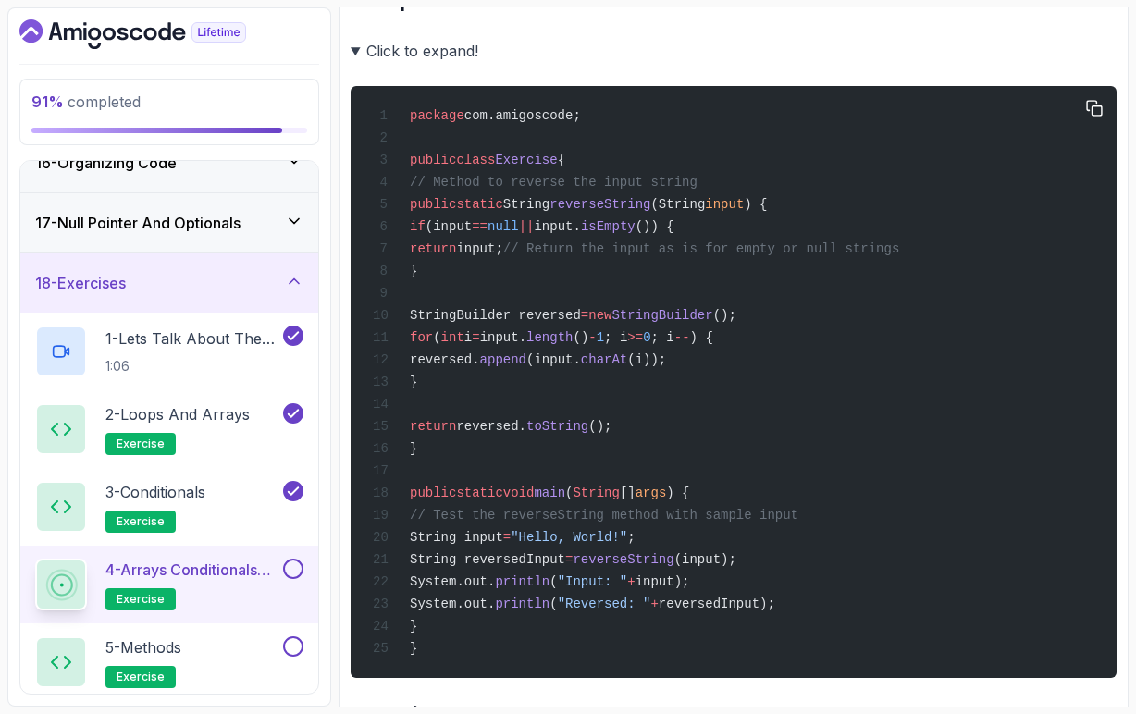
click at [556, 323] on span "StringBuilder reversed" at bounding box center [495, 315] width 171 height 15
click at [713, 323] on span "StringBuilder" at bounding box center [662, 315] width 101 height 15
drag, startPoint x: 514, startPoint y: 355, endPoint x: 846, endPoint y: 354, distance: 332.2
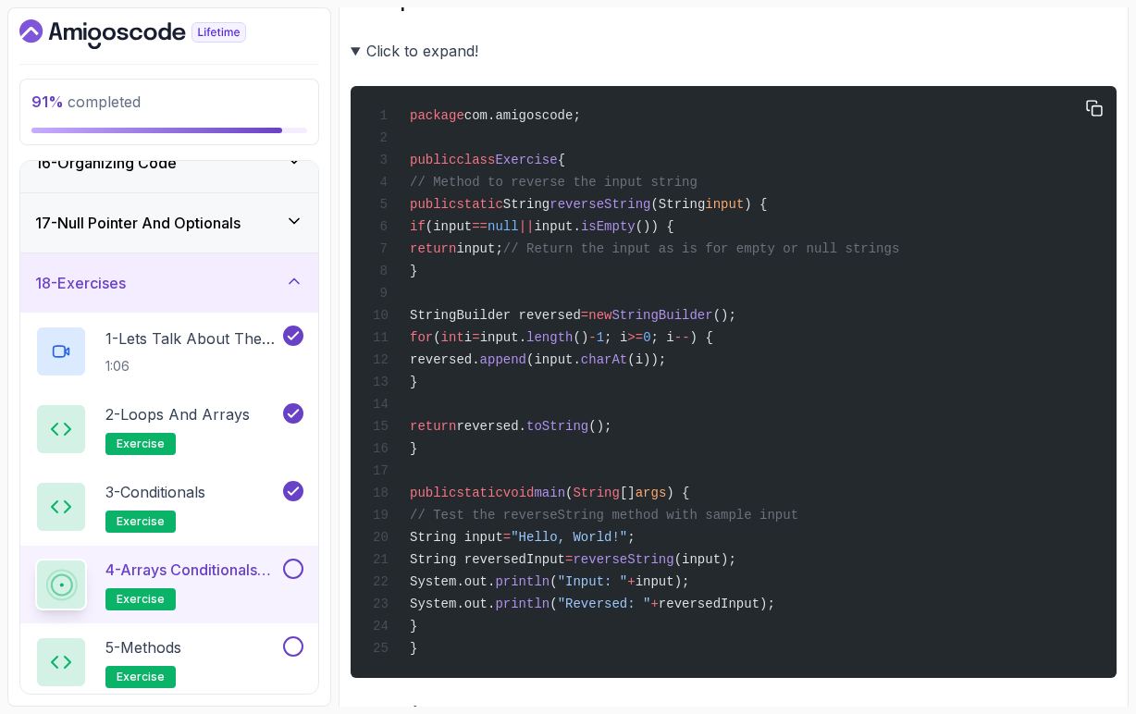
click at [713, 345] on span "for ( int i = input. length () - 1 ; i >= 0 ; i -- ) {" at bounding box center [543, 337] width 341 height 15
click at [527, 367] on span "append" at bounding box center [503, 360] width 46 height 15
click at [581, 367] on span "(input." at bounding box center [554, 360] width 55 height 15
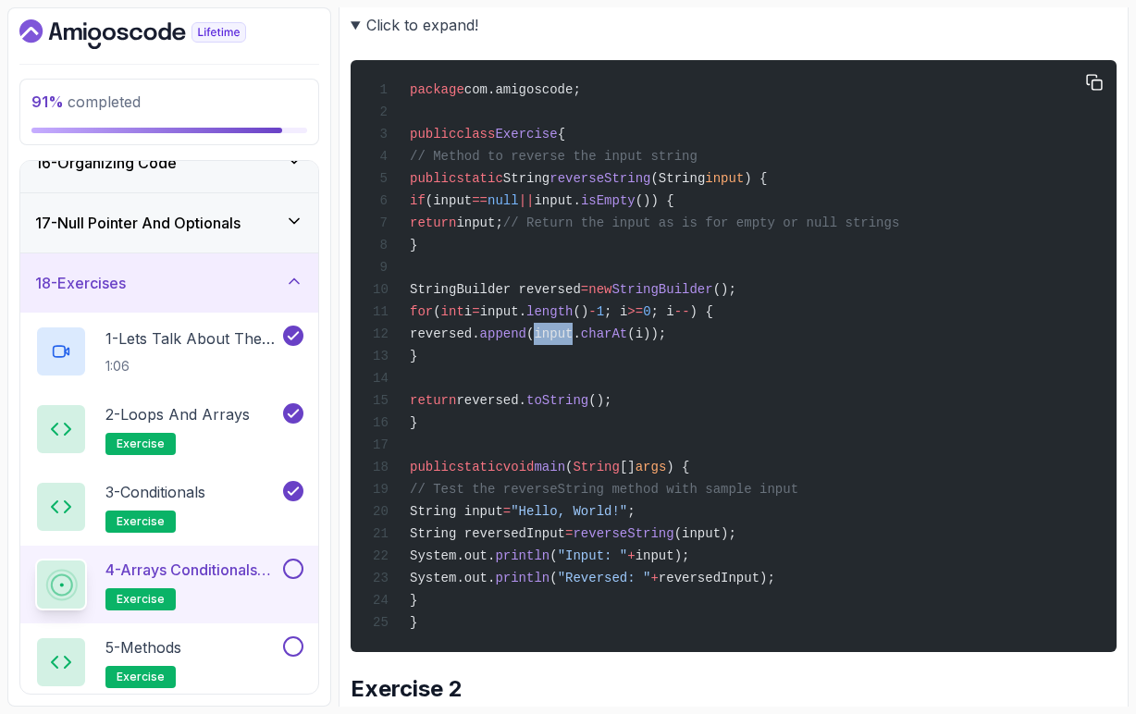
scroll to position [689, 0]
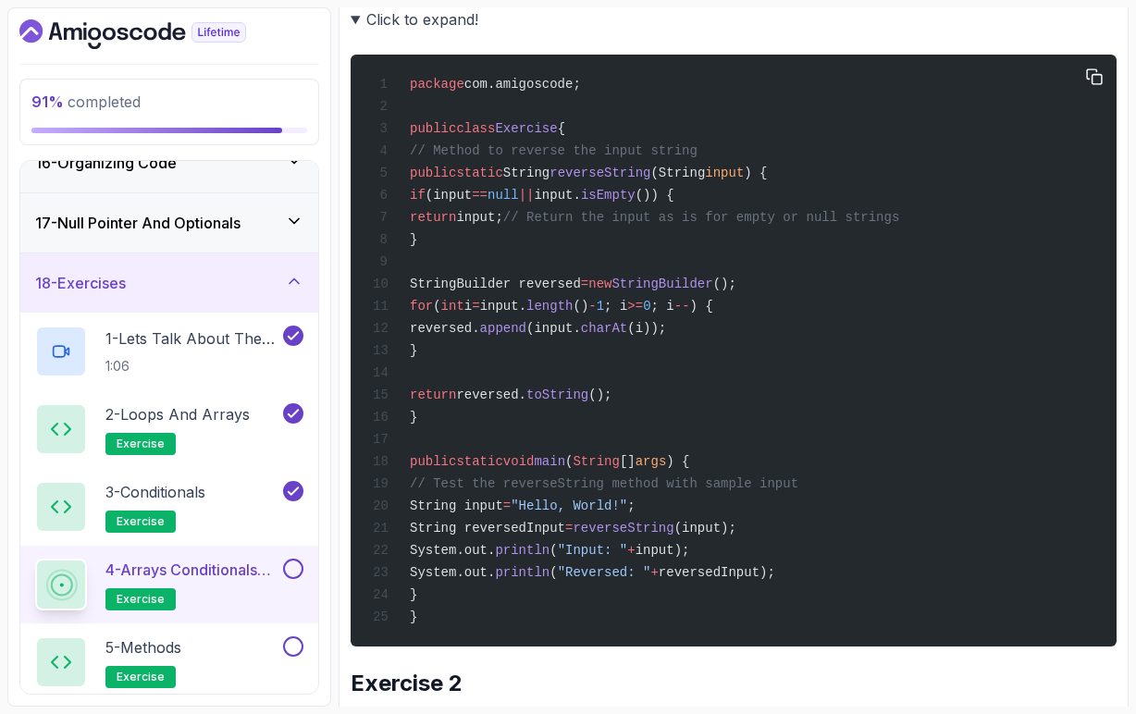
click at [589, 403] on span "toString" at bounding box center [558, 395] width 62 height 15
click at [731, 418] on div "package com.amigoscode; public class Exercise { // Method to reverse the input …" at bounding box center [734, 351] width 737 height 570
click at [565, 292] on span "StringBuilder reversed" at bounding box center [495, 284] width 171 height 15
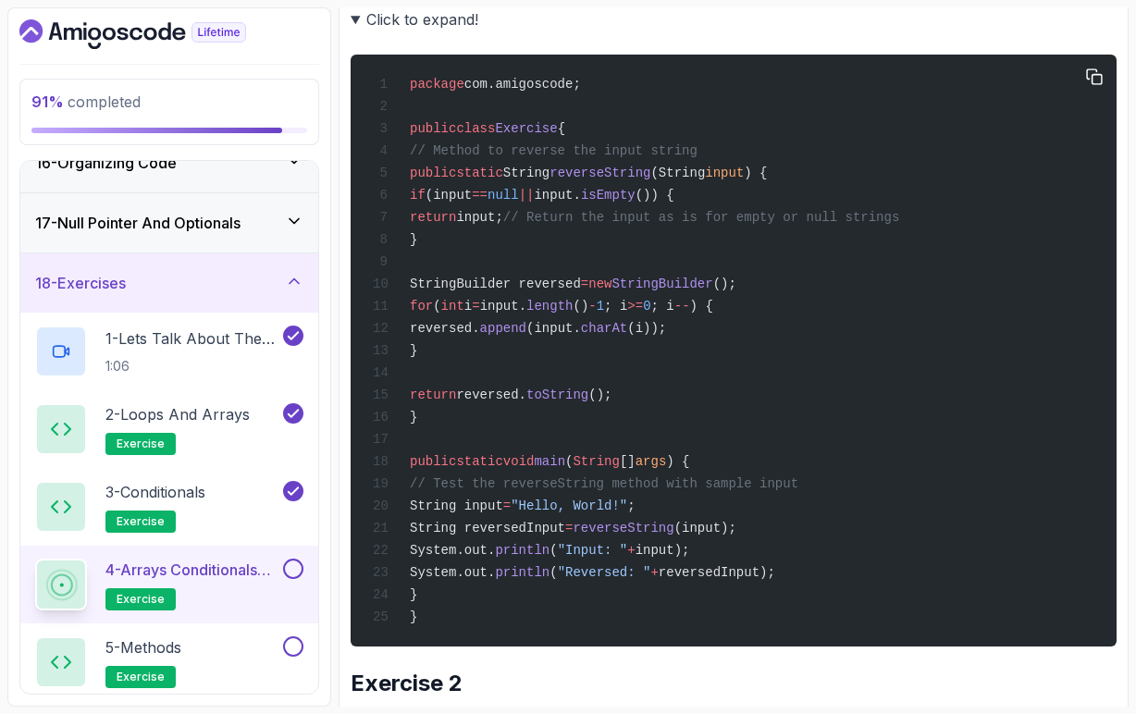
click at [589, 403] on span "toString" at bounding box center [558, 395] width 62 height 15
click at [713, 416] on div "package com.amigoscode; public class Exercise { // Method to reverse the input …" at bounding box center [734, 351] width 737 height 570
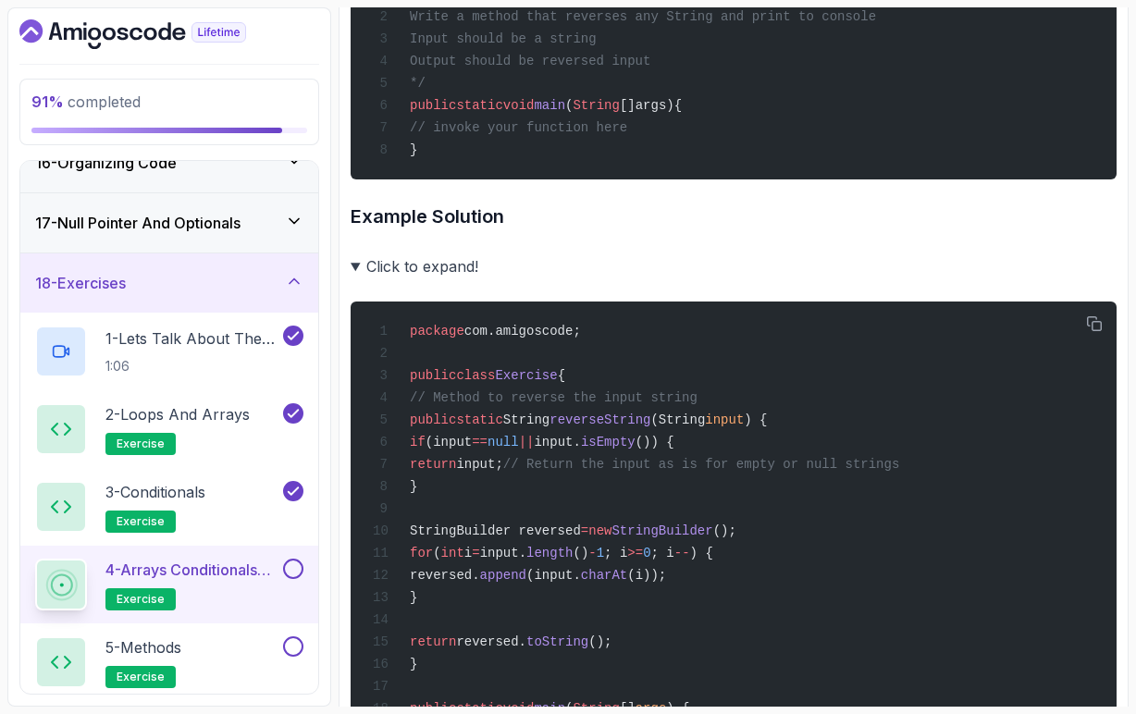
scroll to position [438, 0]
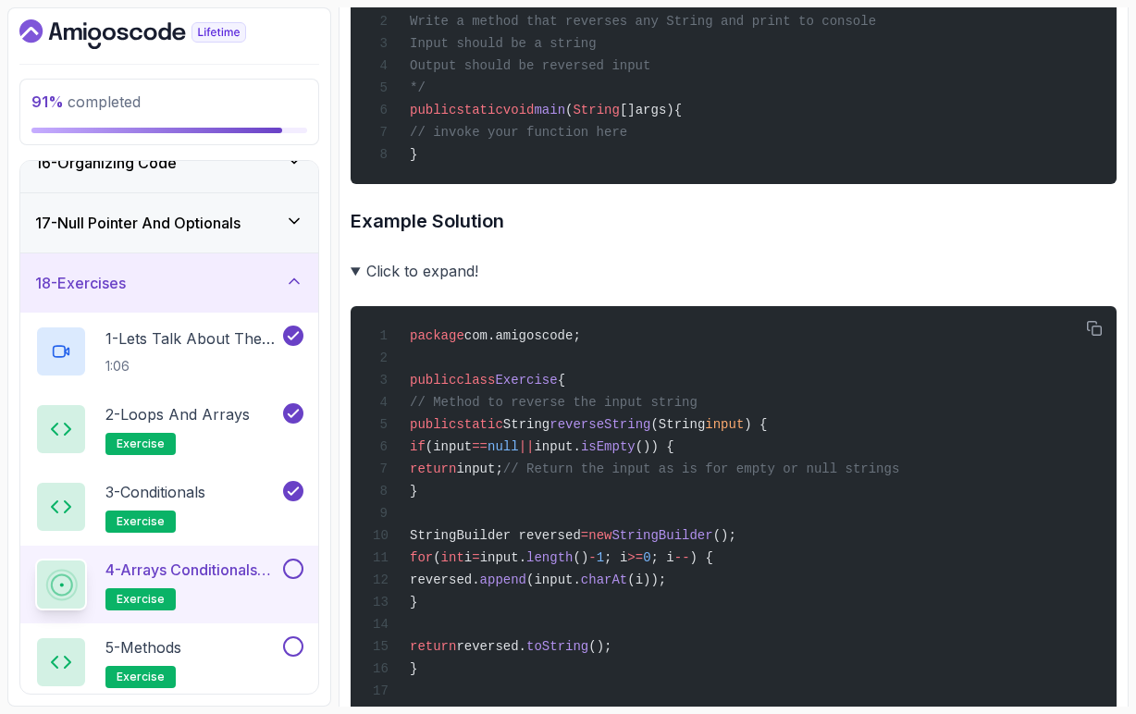
click at [354, 279] on summary "Click to expand!" at bounding box center [734, 271] width 766 height 26
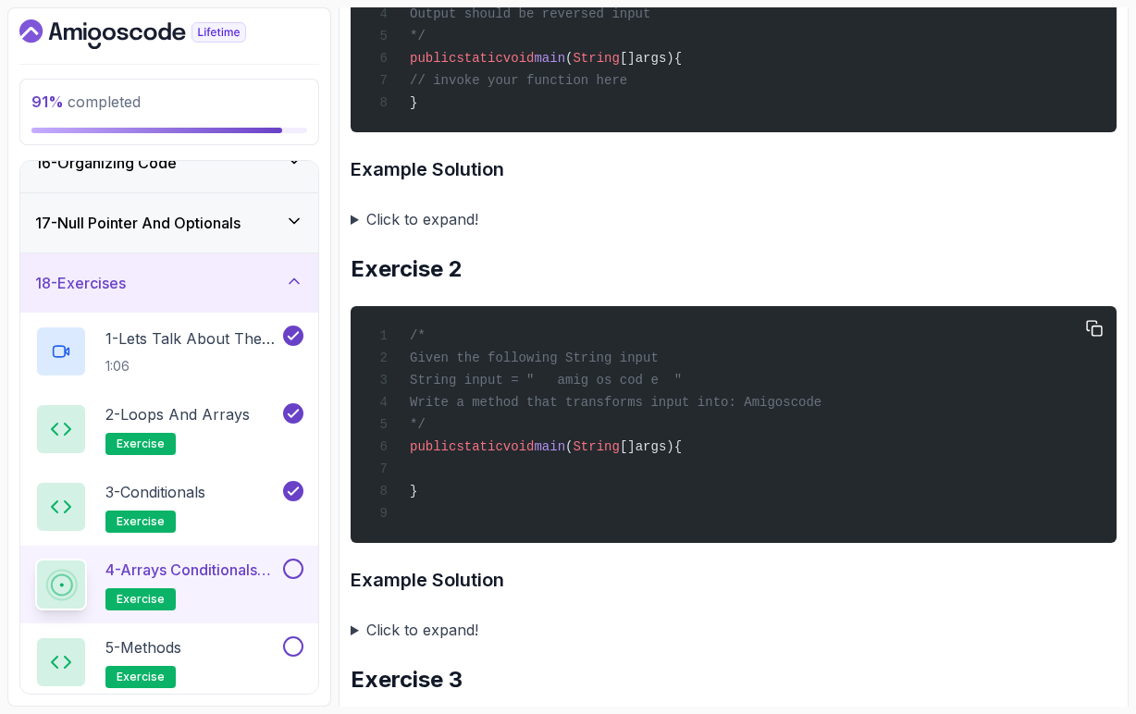
scroll to position [498, 0]
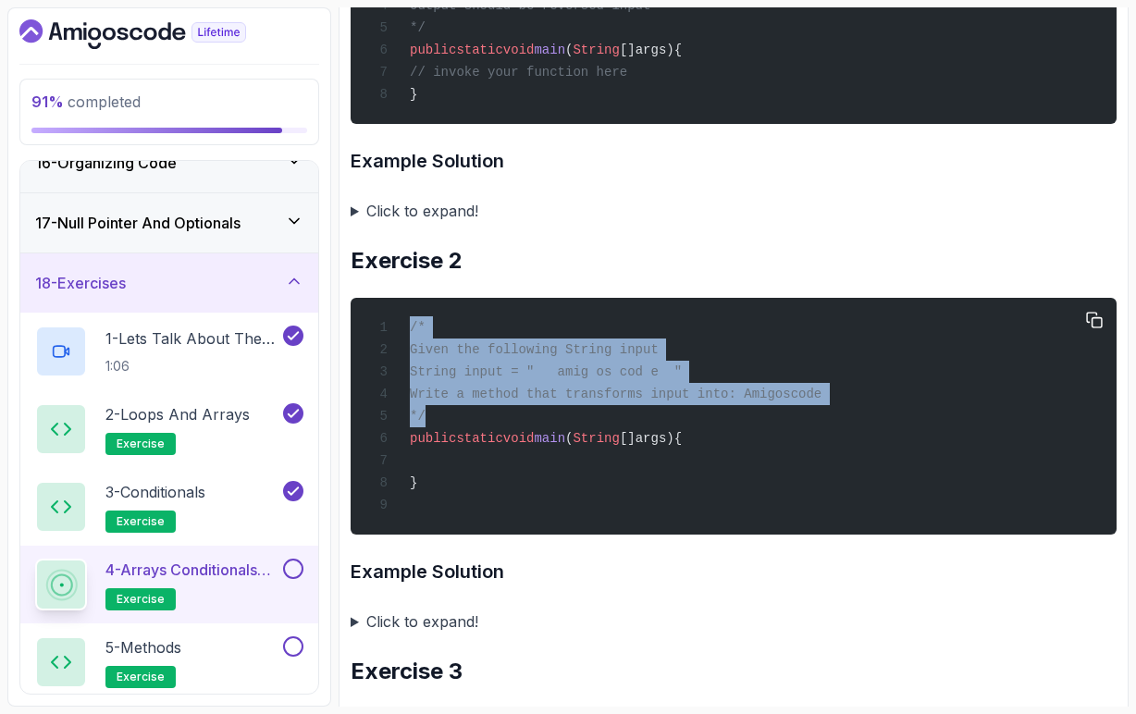
drag, startPoint x: 434, startPoint y: 428, endPoint x: 412, endPoint y: 341, distance: 90.7
click at [412, 341] on div "/* Given the following String input String input = " amig os cod e " Write a me…" at bounding box center [734, 416] width 737 height 215
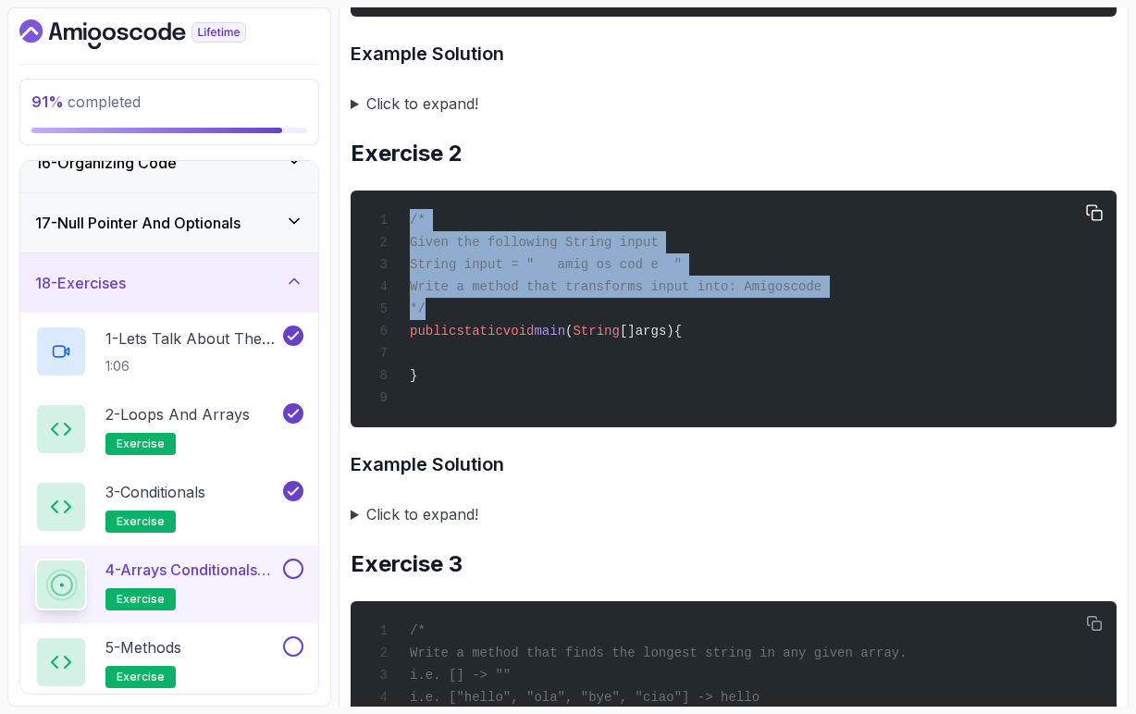
scroll to position [607, 0]
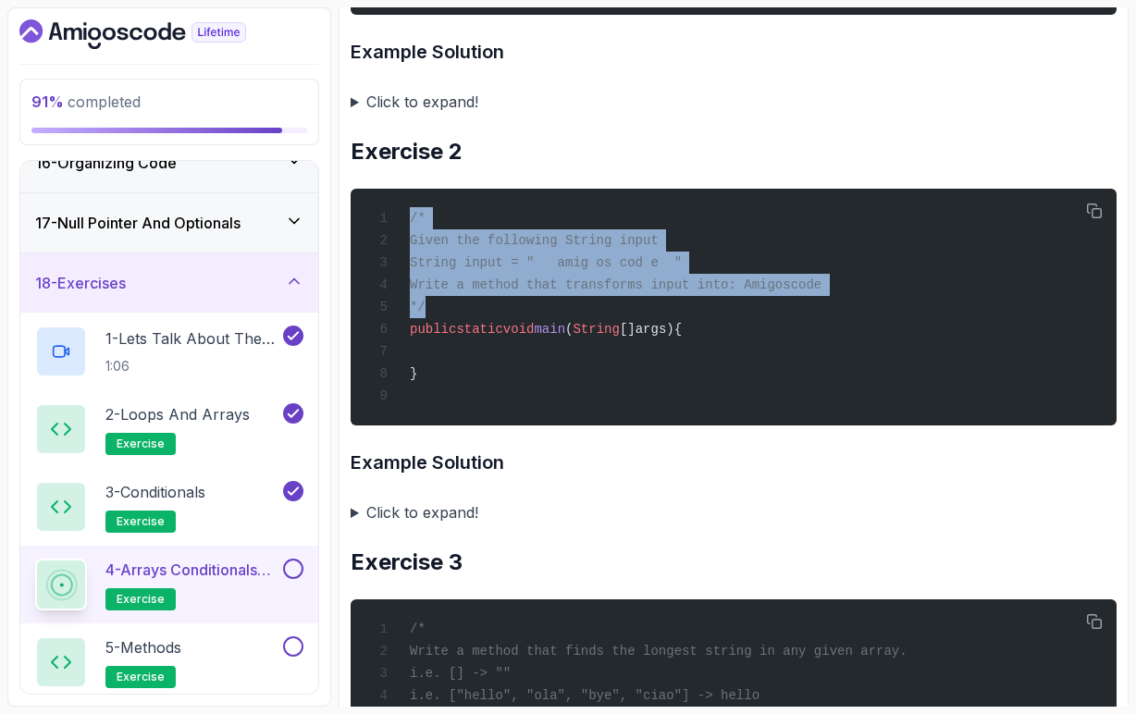
click at [354, 526] on summary "Click to expand!" at bounding box center [734, 513] width 766 height 26
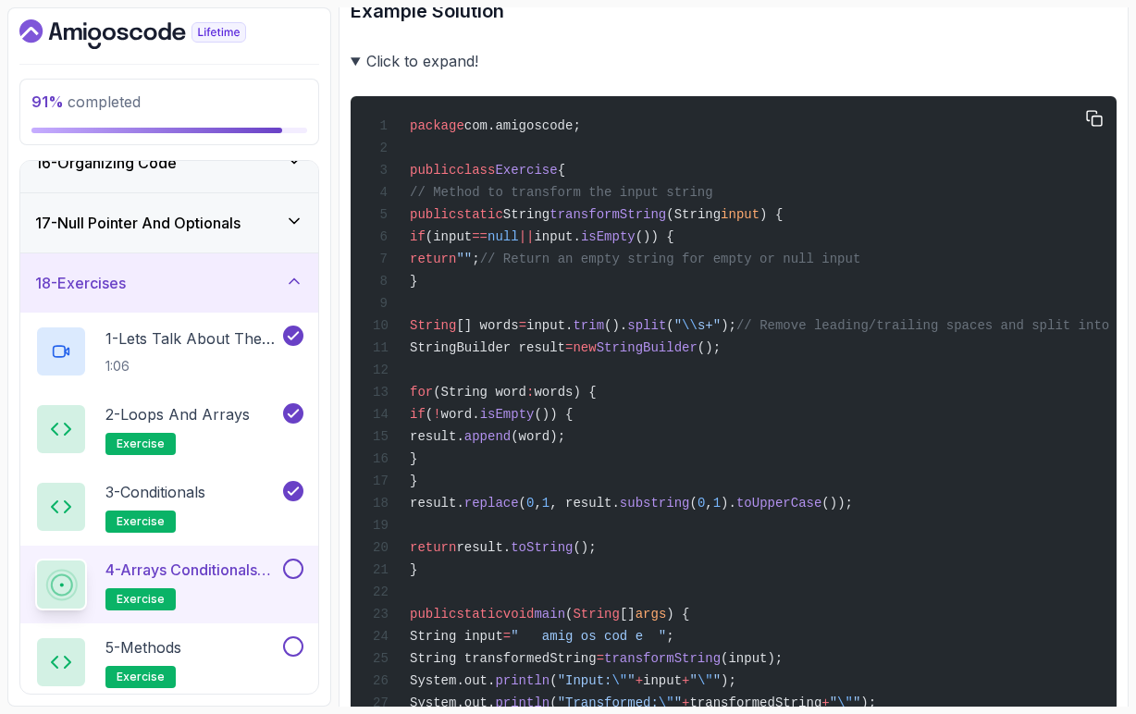
scroll to position [1065, 0]
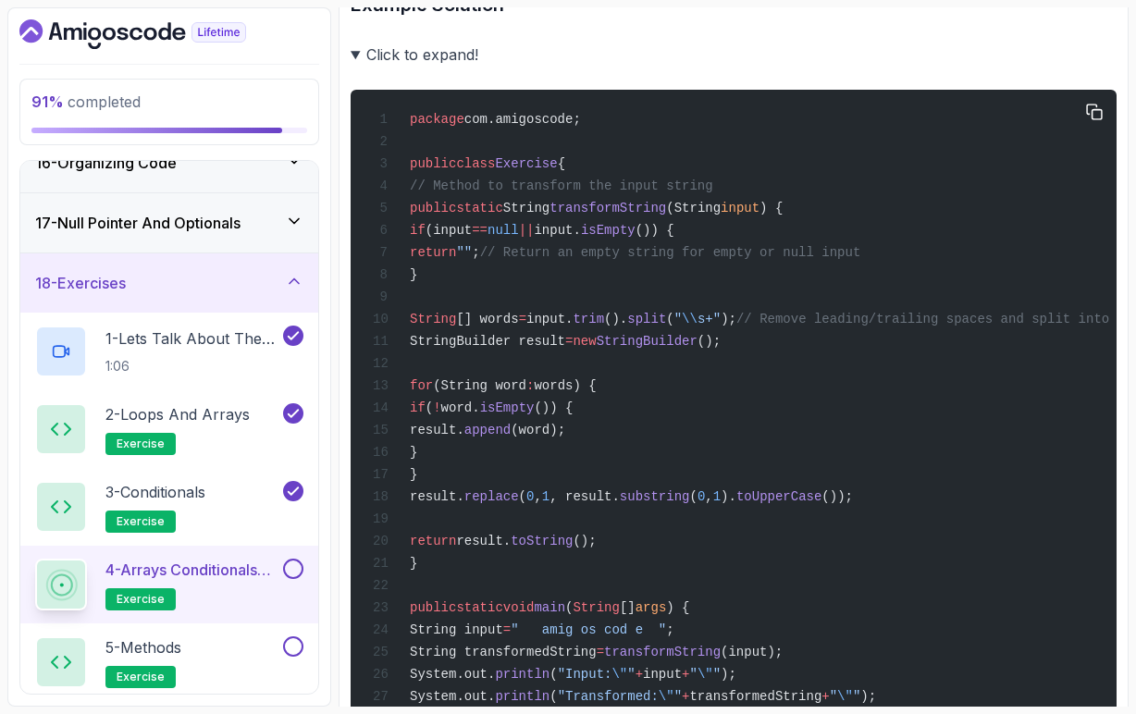
click at [604, 327] on span "trim" at bounding box center [588, 319] width 31 height 15
click at [666, 327] on span "split" at bounding box center [646, 319] width 39 height 15
click at [748, 379] on div "package com.amigoscode; public class Exercise { // Method to transform the inpu…" at bounding box center [734, 430] width 737 height 659
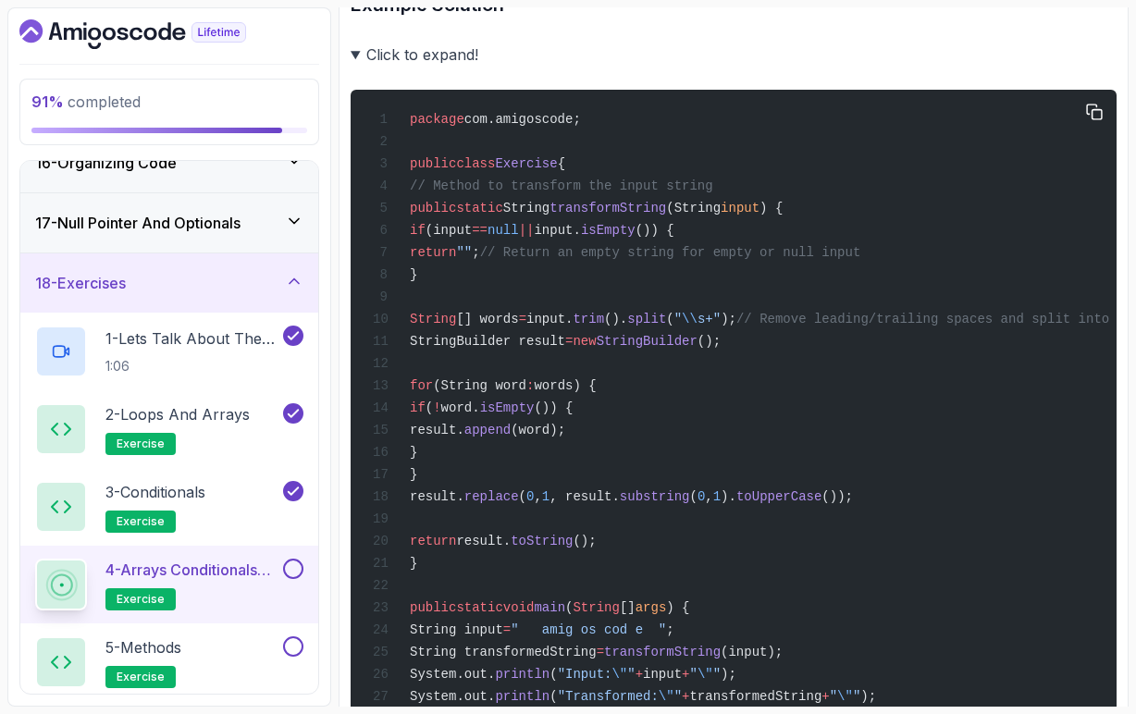
click at [604, 327] on span "trim" at bounding box center [588, 319] width 31 height 15
click at [627, 327] on span "()." at bounding box center [615, 319] width 23 height 15
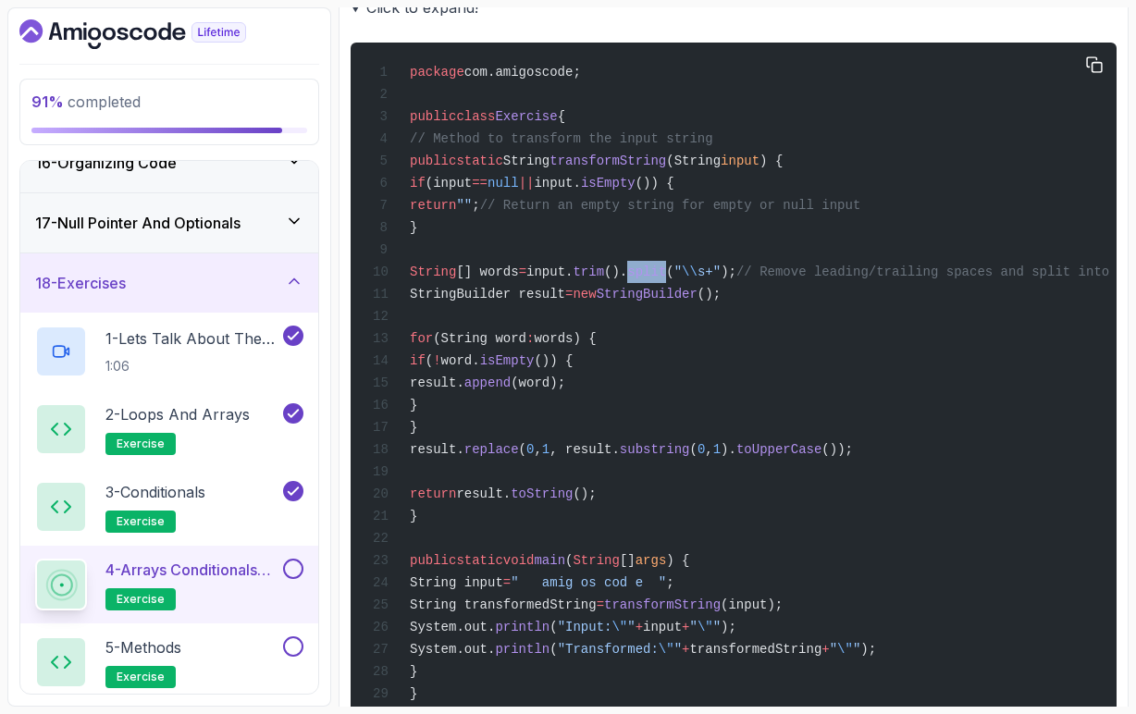
scroll to position [1117, 0]
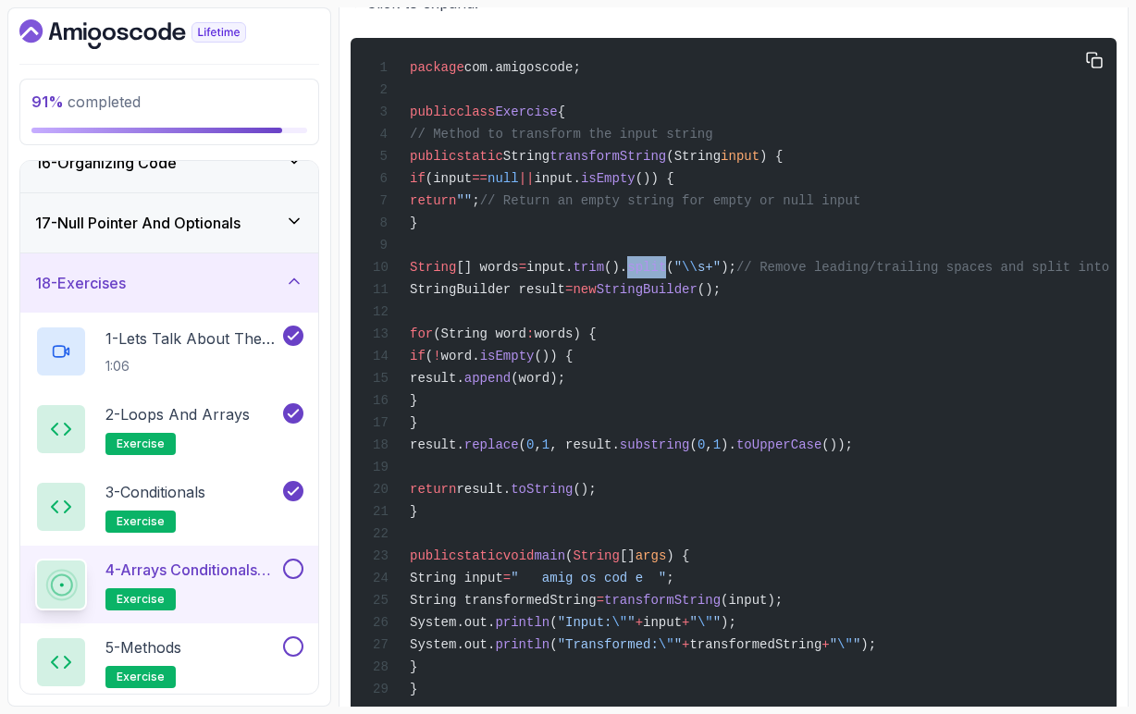
click at [698, 297] on span "StringBuilder" at bounding box center [647, 289] width 101 height 15
click at [596, 341] on span "words) {" at bounding box center [565, 334] width 62 height 15
click at [602, 453] on span "result. replace ( 0 , 1 , result. substring ( 0 , 1 ). toUpperCase ());" at bounding box center [613, 445] width 480 height 15
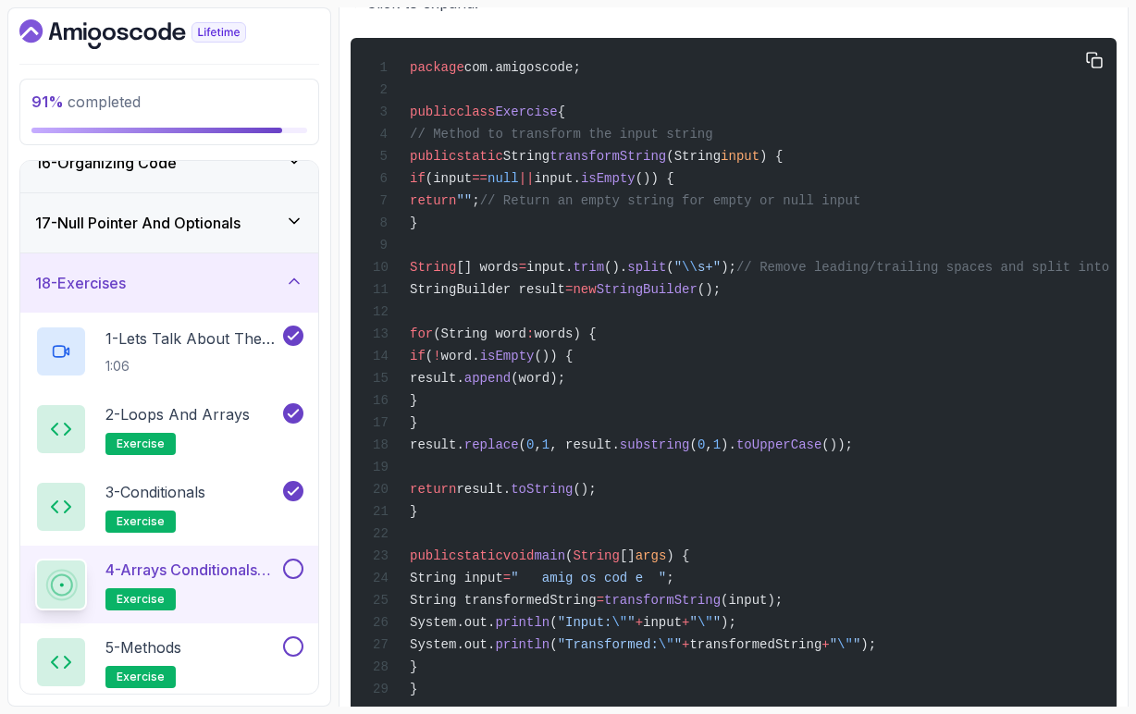
click at [629, 453] on span "result. replace ( 0 , 1 , result. substring ( 0 , 1 ). toUpperCase ());" at bounding box center [613, 445] width 480 height 15
click at [620, 453] on span ", result." at bounding box center [585, 445] width 70 height 15
click at [690, 453] on span "substring" at bounding box center [655, 445] width 70 height 15
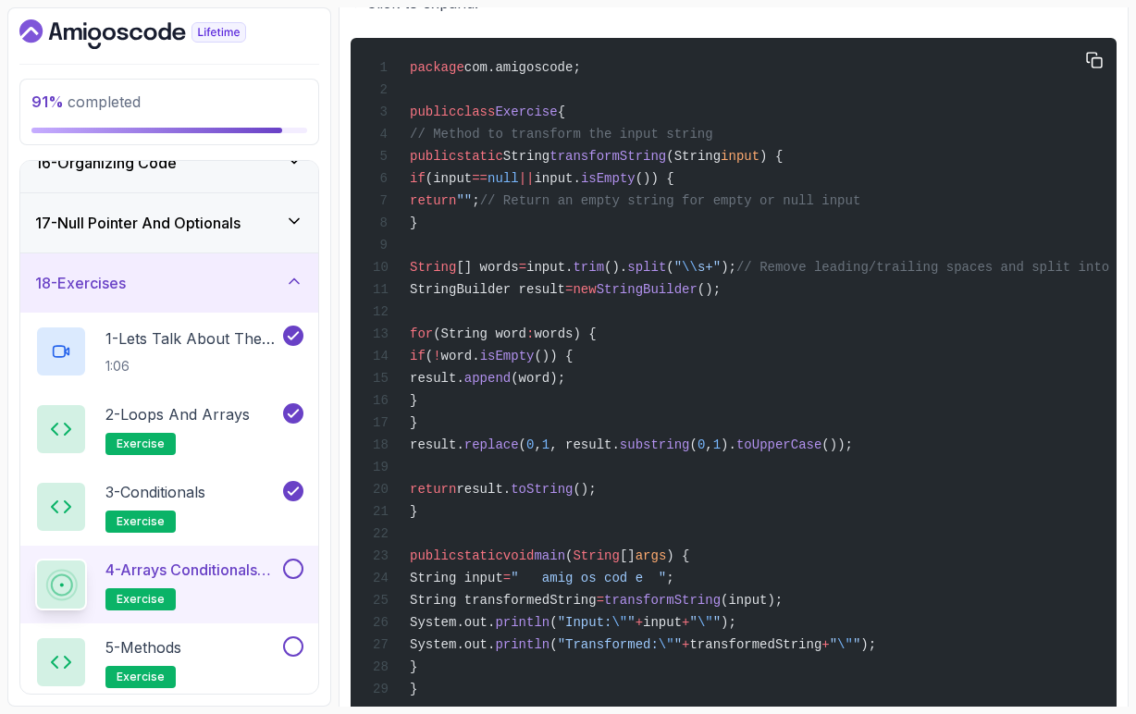
click at [715, 491] on div "package com.amigoscode; public class Exercise { // Method to transform the inpu…" at bounding box center [734, 378] width 737 height 659
click at [822, 453] on span "toUpperCase" at bounding box center [779, 445] width 85 height 15
click at [811, 498] on div "package com.amigoscode; public class Exercise { // Method to transform the inpu…" at bounding box center [734, 378] width 737 height 659
click at [822, 453] on span "toUpperCase" at bounding box center [779, 445] width 85 height 15
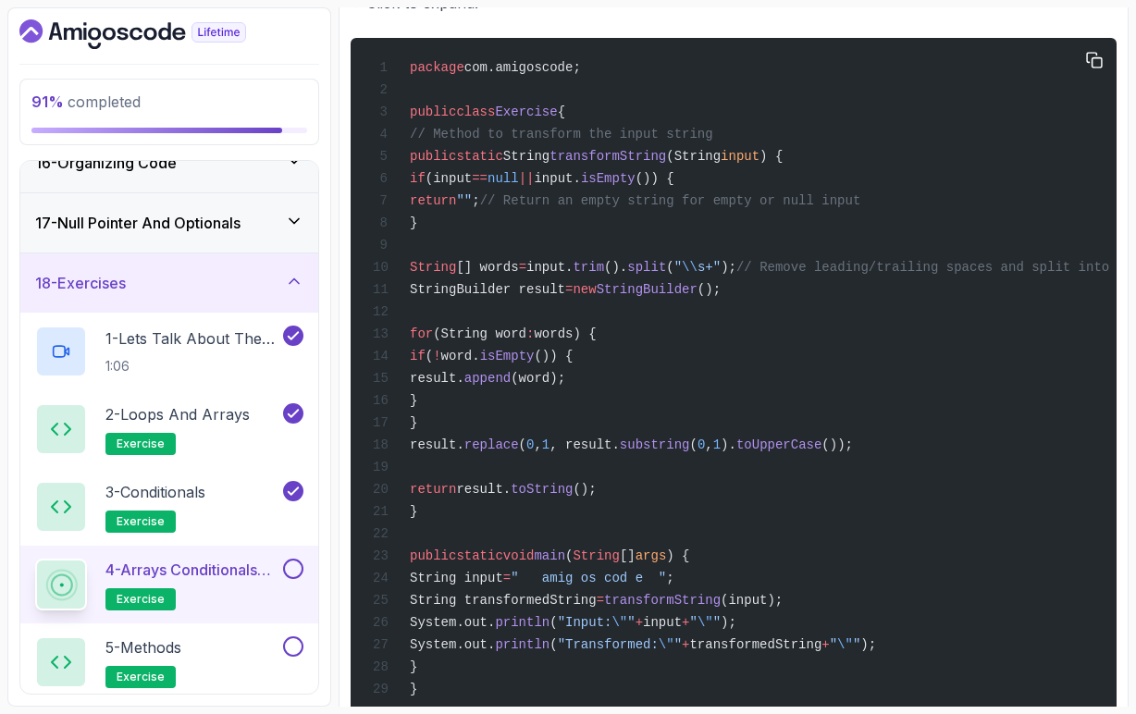
click at [822, 453] on span "toUpperCase" at bounding box center [779, 445] width 85 height 15
click at [836, 491] on div "package com.amigoscode; public class Exercise { // Method to transform the inpu…" at bounding box center [734, 378] width 737 height 659
click at [620, 453] on span ", result." at bounding box center [585, 445] width 70 height 15
click at [573, 497] on span "toString" at bounding box center [542, 489] width 62 height 15
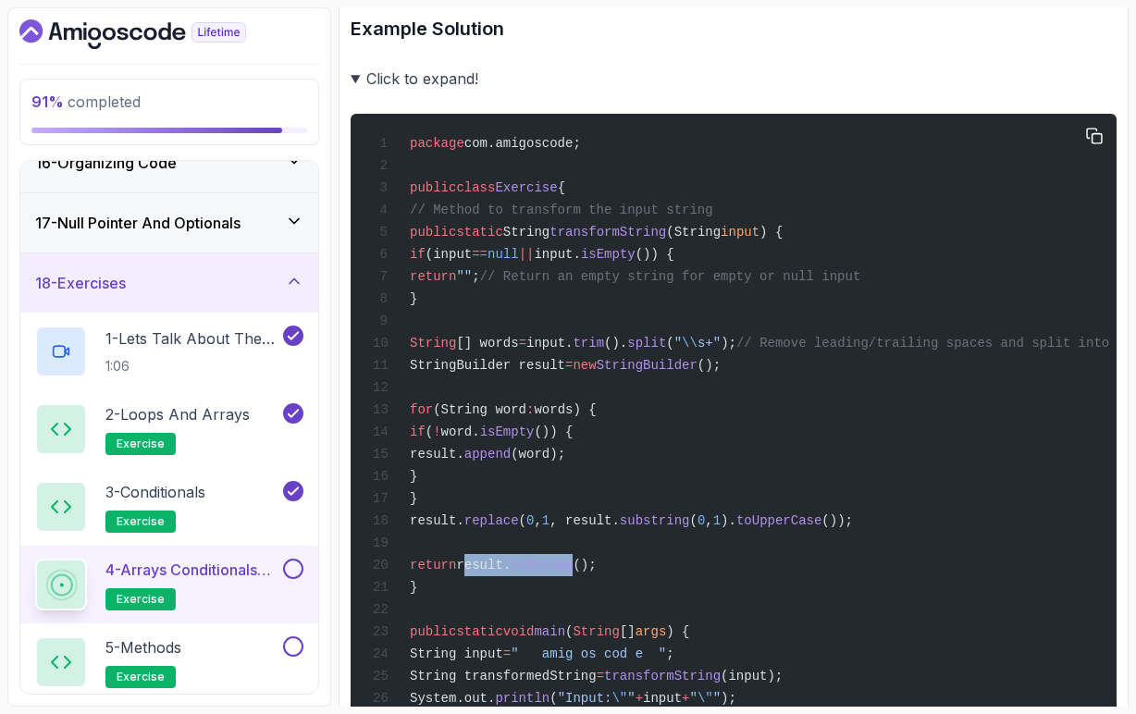
scroll to position [1053, 0]
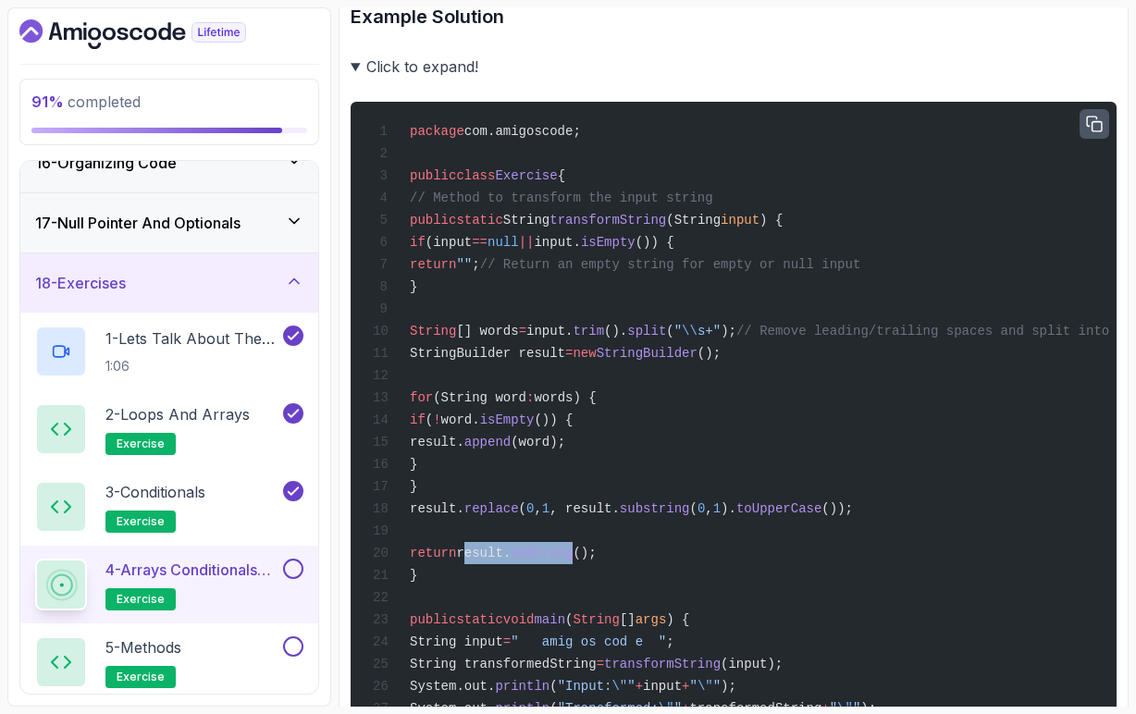
click at [1098, 132] on icon "button" at bounding box center [1094, 124] width 17 height 17
click at [354, 80] on summary "Click to expand!" at bounding box center [734, 67] width 766 height 26
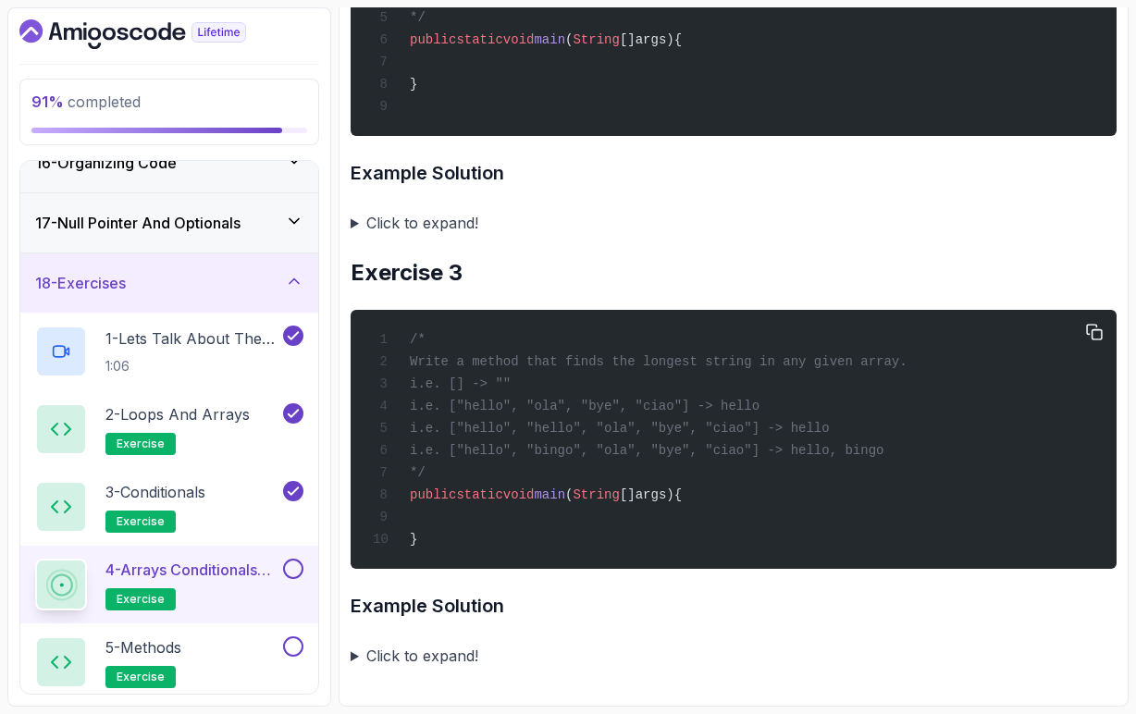
scroll to position [921, 0]
click at [946, 448] on div "/* Write a method that finds the longest string in any given array. i.e. [] -> …" at bounding box center [734, 439] width 737 height 237
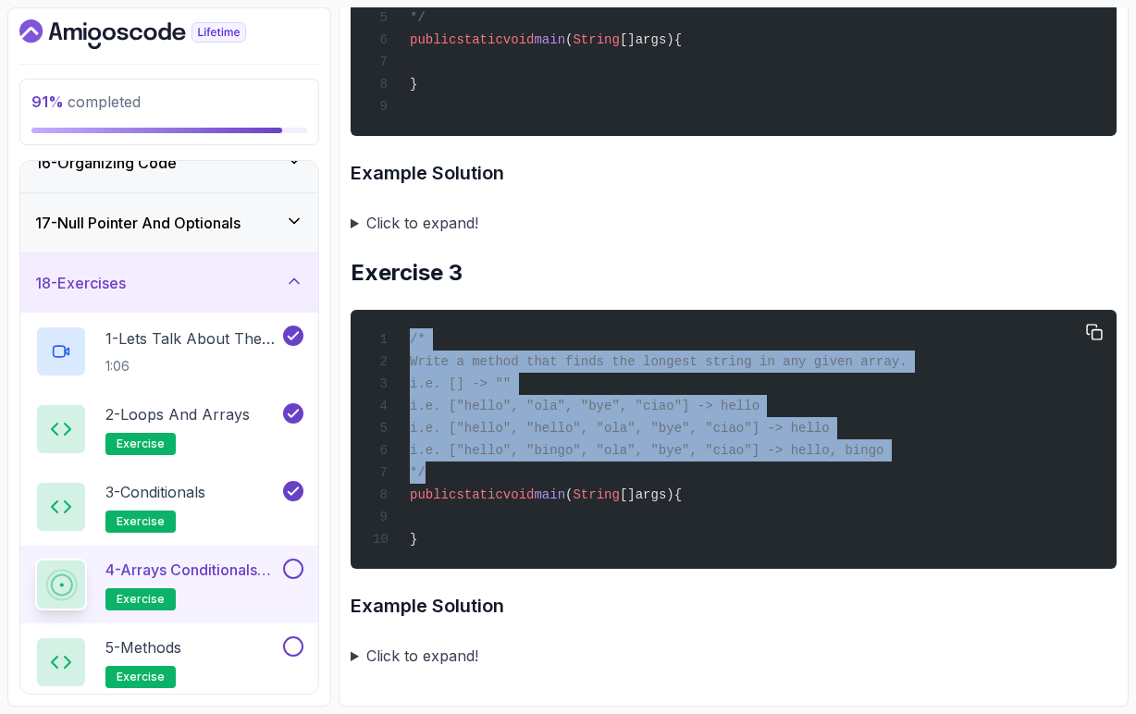
drag, startPoint x: 435, startPoint y: 468, endPoint x: 411, endPoint y: 337, distance: 133.6
click at [411, 337] on div "/* Write a method that finds the longest string in any given array. i.e. [] -> …" at bounding box center [734, 439] width 737 height 237
click at [506, 536] on div "/* Write a method that finds the longest string in any given array. i.e. [] -> …" at bounding box center [734, 439] width 737 height 237
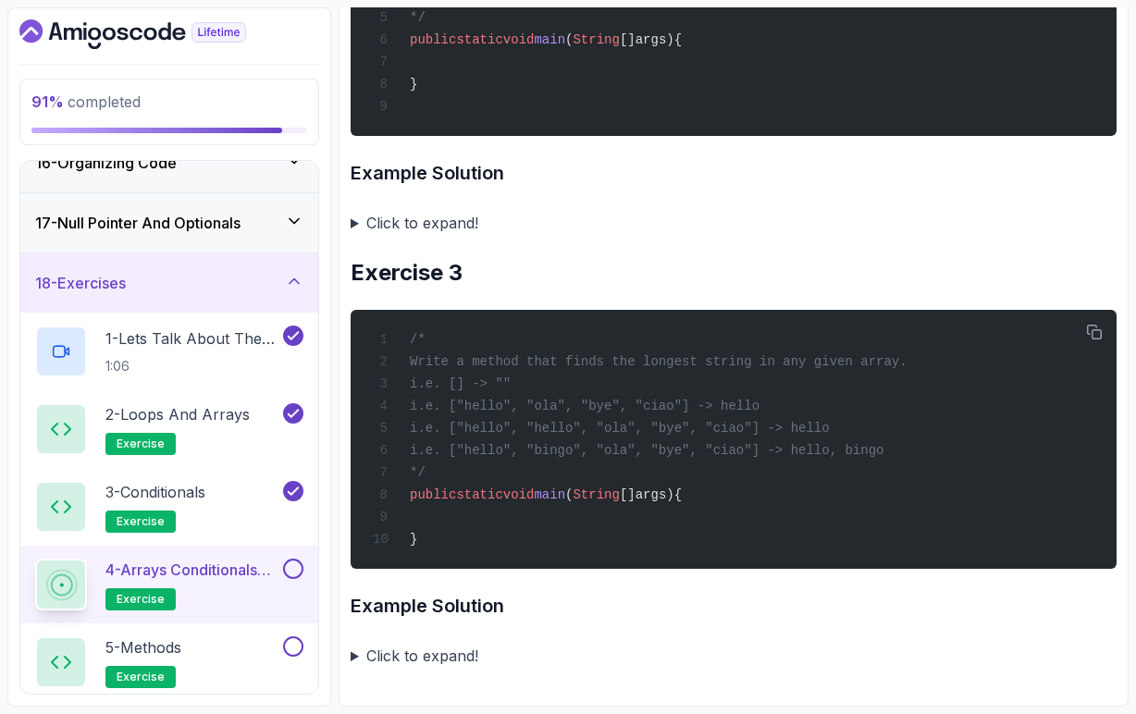
scroll to position [0, 0]
click at [355, 657] on summary "Click to expand!" at bounding box center [734, 656] width 766 height 26
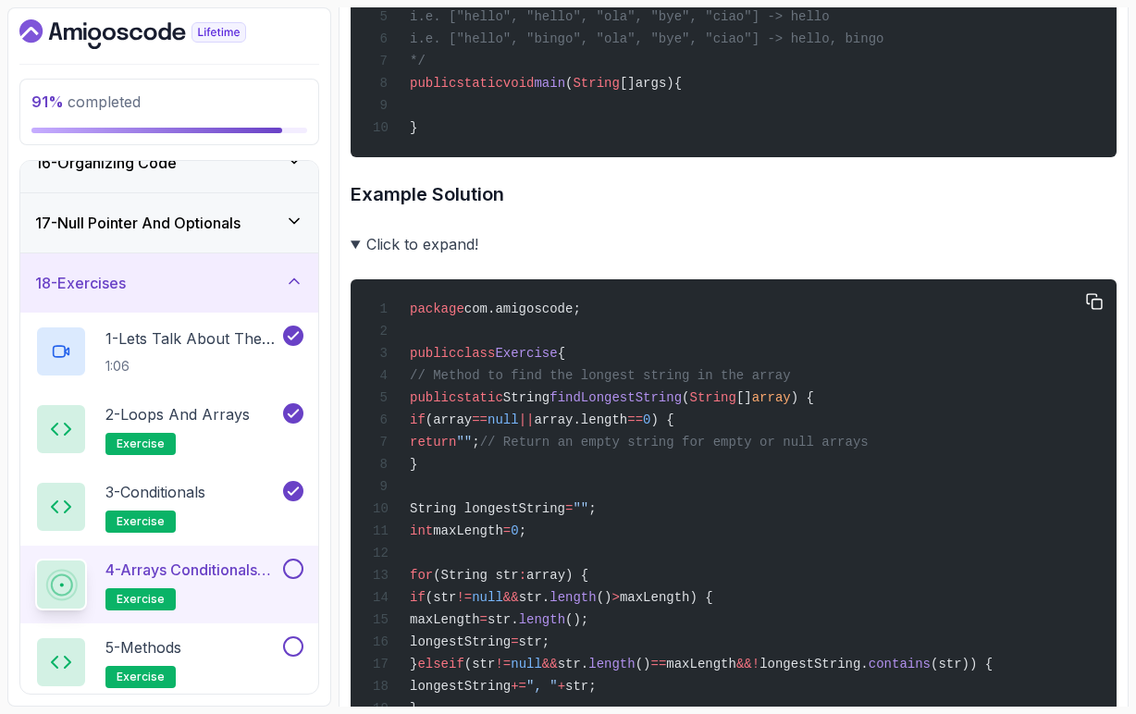
scroll to position [1303, 0]
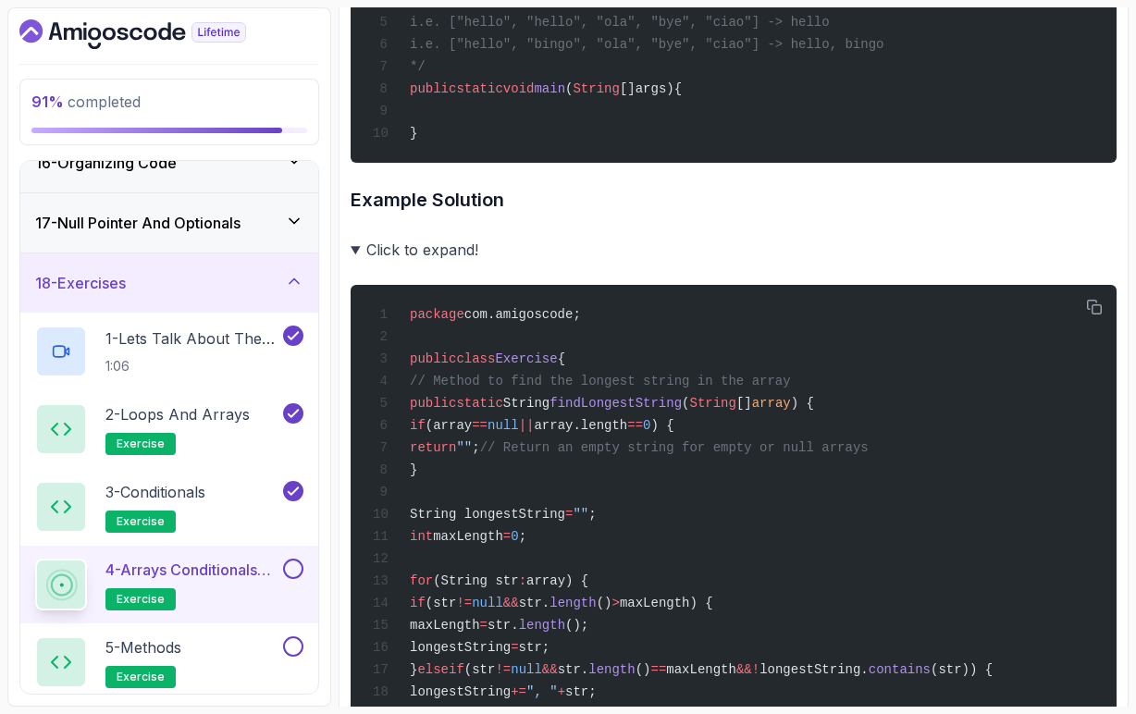
click at [354, 263] on summary "Click to expand!" at bounding box center [734, 250] width 766 height 26
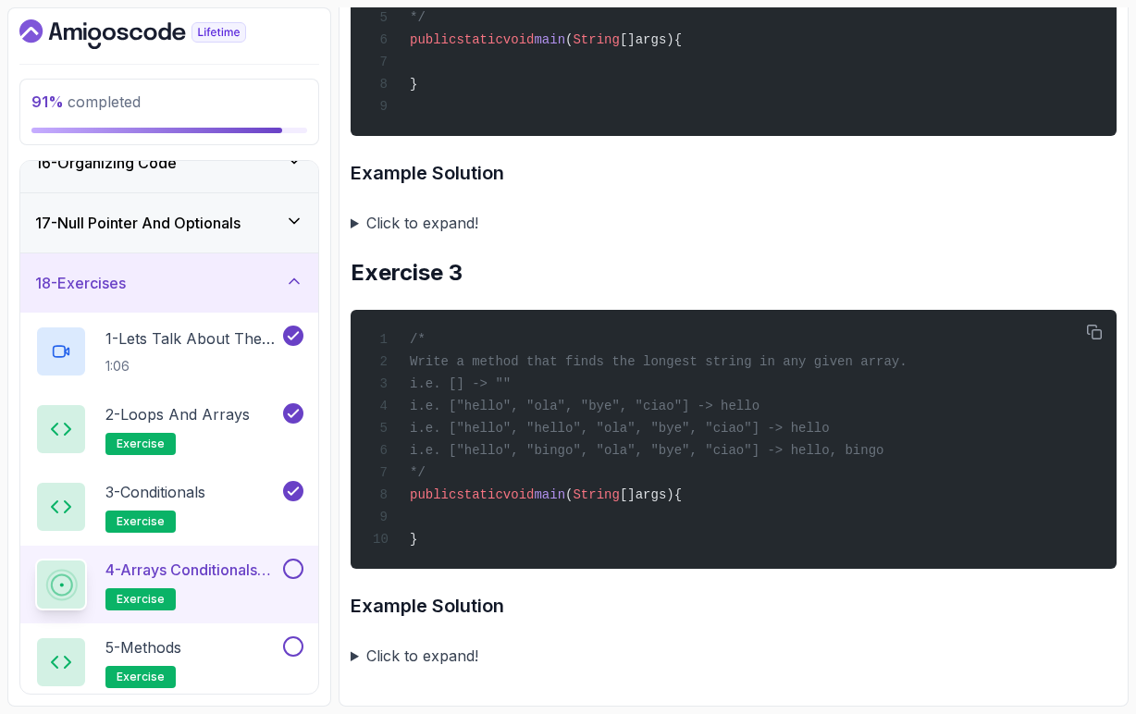
scroll to position [0, 0]
click at [356, 657] on summary "Click to expand!" at bounding box center [734, 656] width 766 height 26
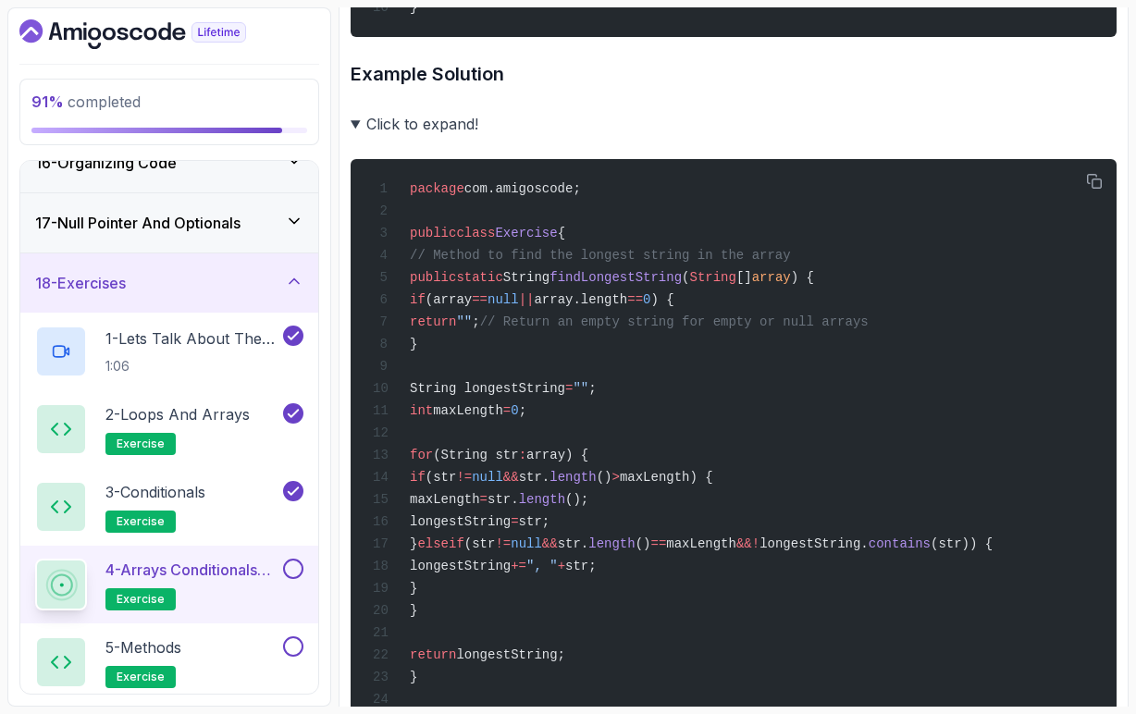
scroll to position [1430, 0]
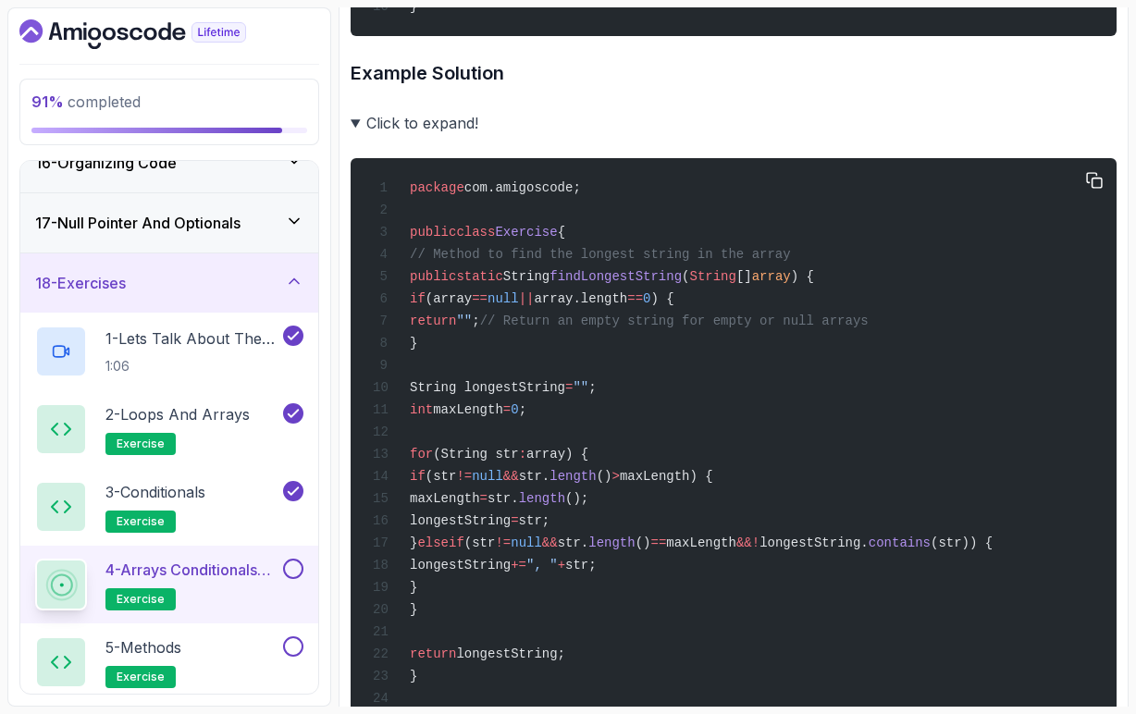
drag, startPoint x: 535, startPoint y: 538, endPoint x: 738, endPoint y: 559, distance: 203.8
click at [738, 559] on div "package com.amigoscode; public class Exercise { // Method to find the longest s…" at bounding box center [734, 576] width 737 height 814
click at [738, 558] on div "package com.amigoscode; public class Exercise { // Method to find the longest s…" at bounding box center [734, 576] width 737 height 814
drag, startPoint x: 627, startPoint y: 445, endPoint x: 477, endPoint y: 446, distance: 150.8
click at [477, 446] on div "package com.amigoscode; public class Exercise { // Method to find the longest s…" at bounding box center [734, 576] width 737 height 814
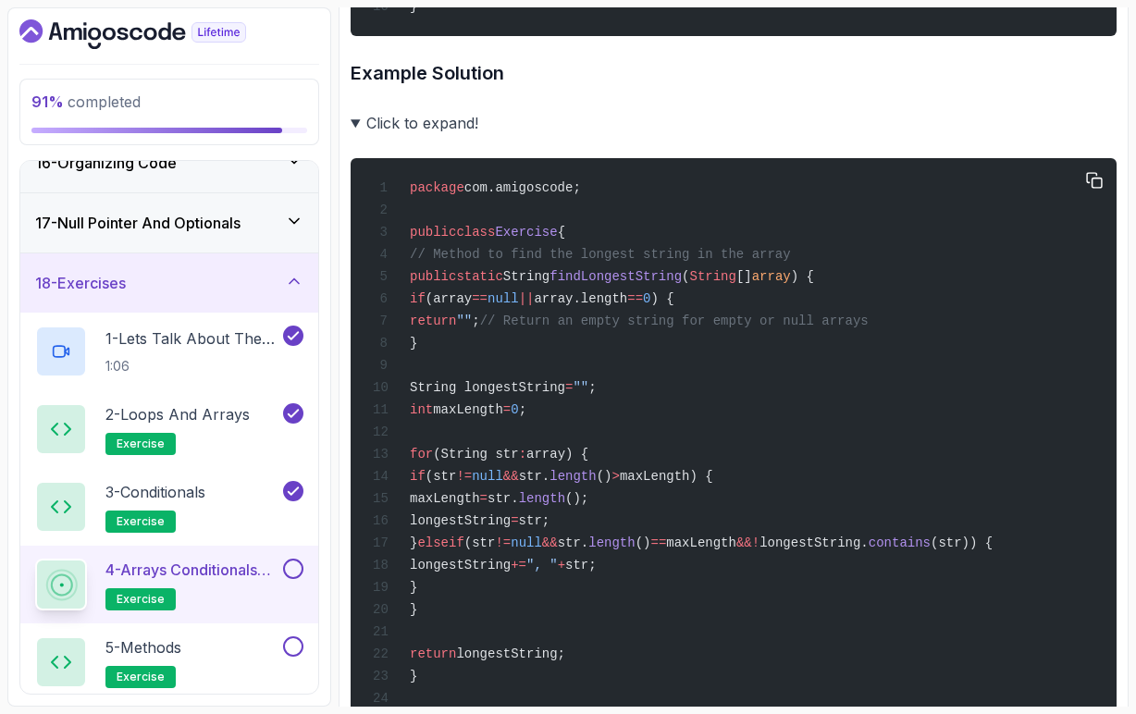
scroll to position [0, 78]
drag, startPoint x: 637, startPoint y: 581, endPoint x: 837, endPoint y: 582, distance: 199.9
click at [837, 551] on span "} else if (str != null && str. length () == maxLength && ! longestString. conta…" at bounding box center [683, 543] width 620 height 15
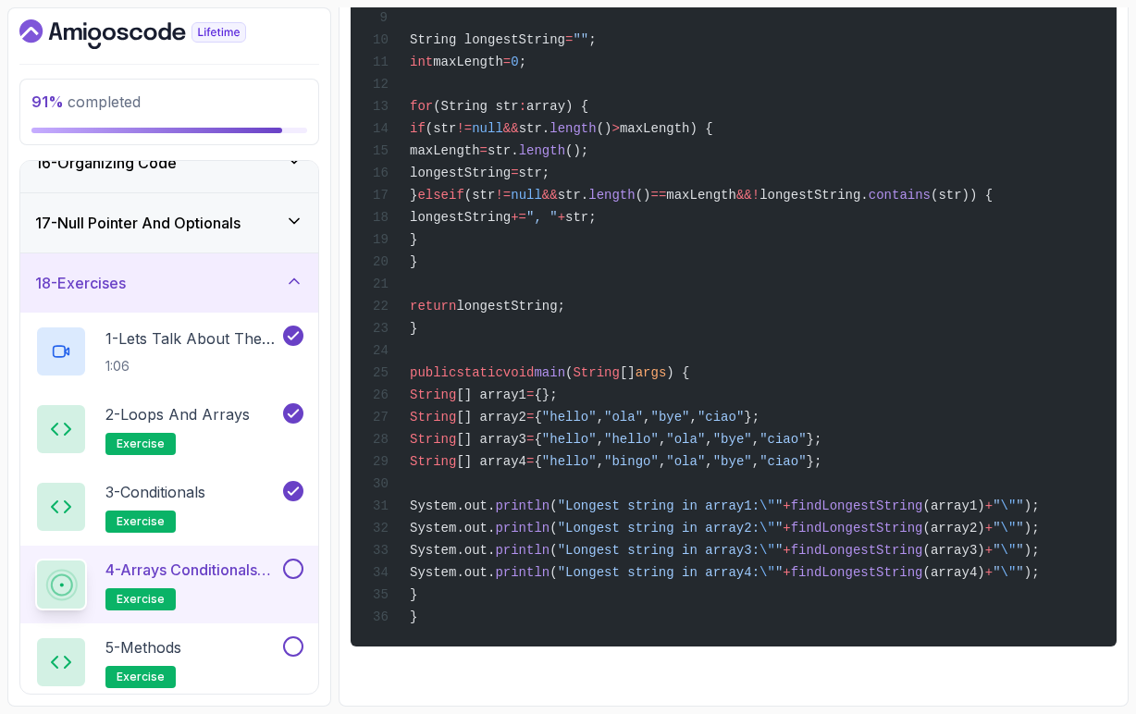
scroll to position [1822, 0]
click at [296, 565] on button at bounding box center [293, 569] width 20 height 20
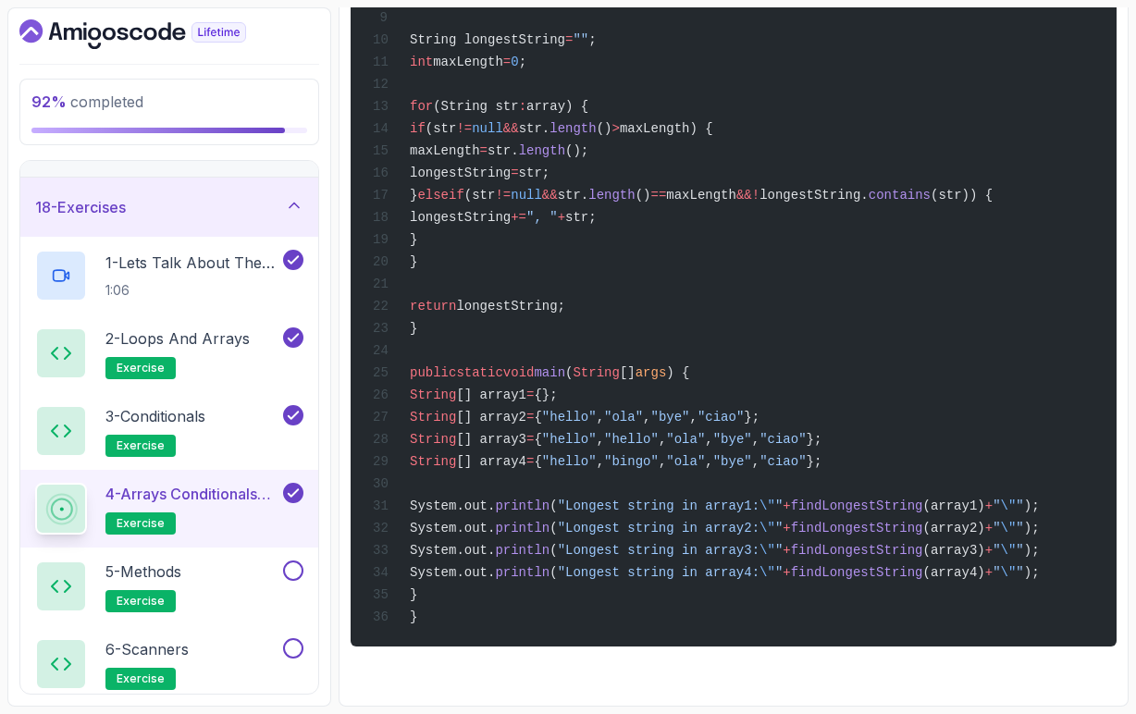
scroll to position [1009, 0]
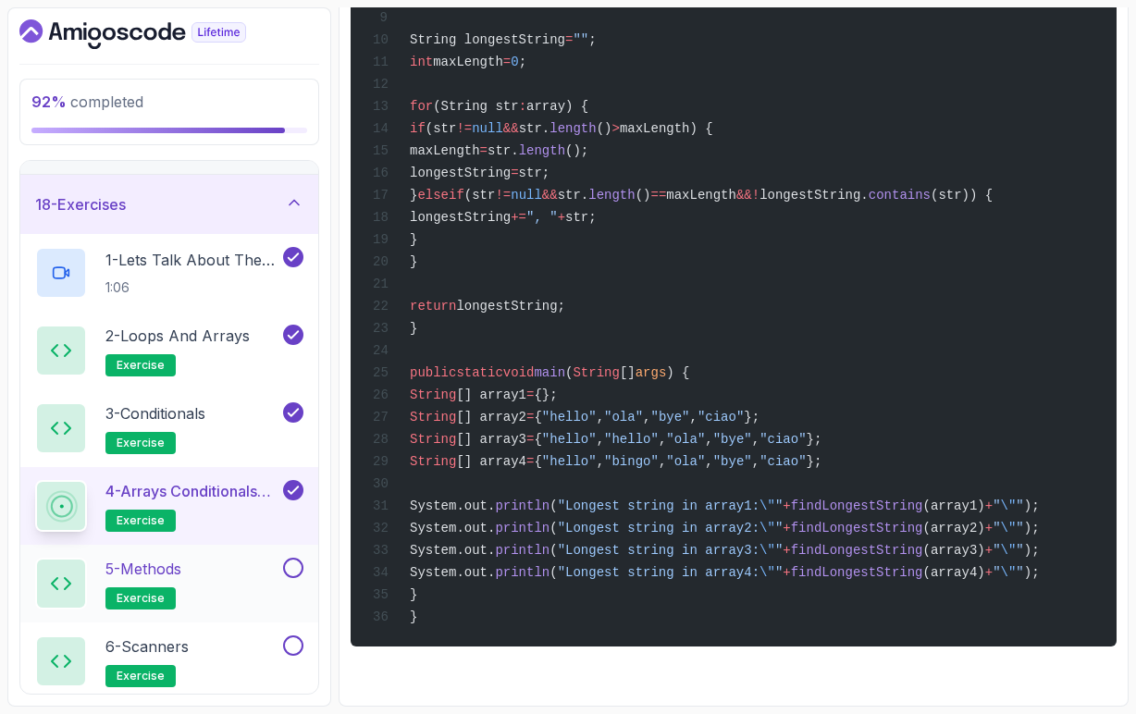
click at [236, 582] on div "5 - Methods exercise" at bounding box center [157, 584] width 244 height 52
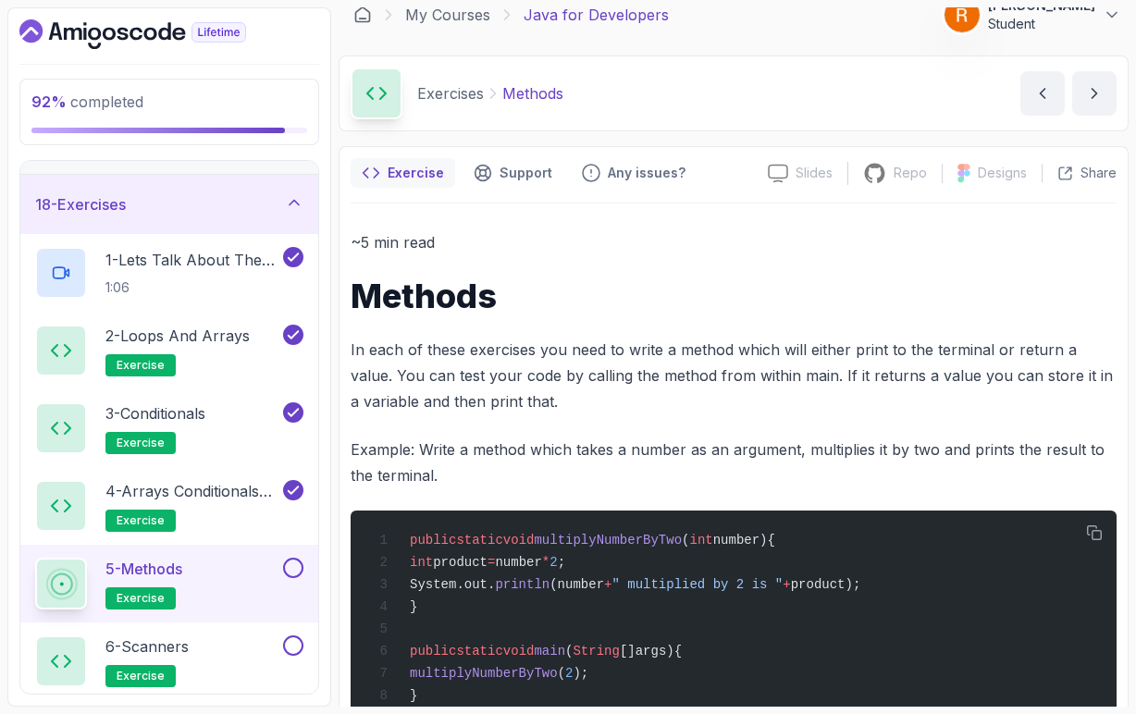
scroll to position [14, 0]
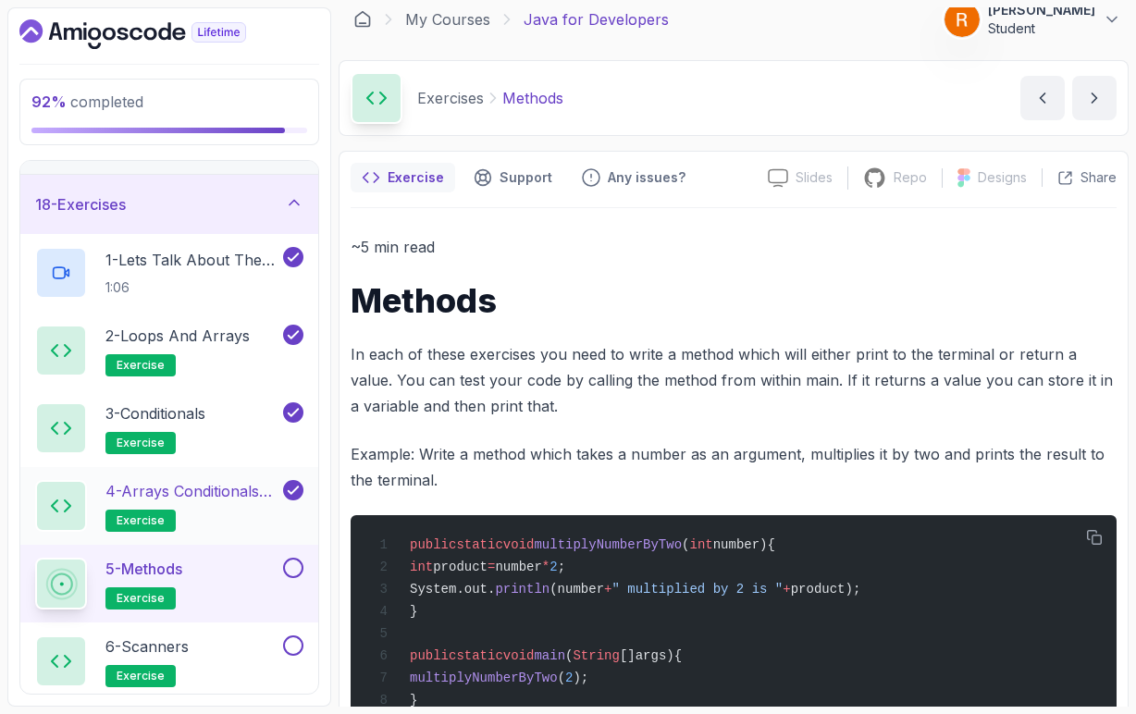
click at [241, 486] on p "4 - Arrays Conditionals and Methods" at bounding box center [192, 491] width 174 height 22
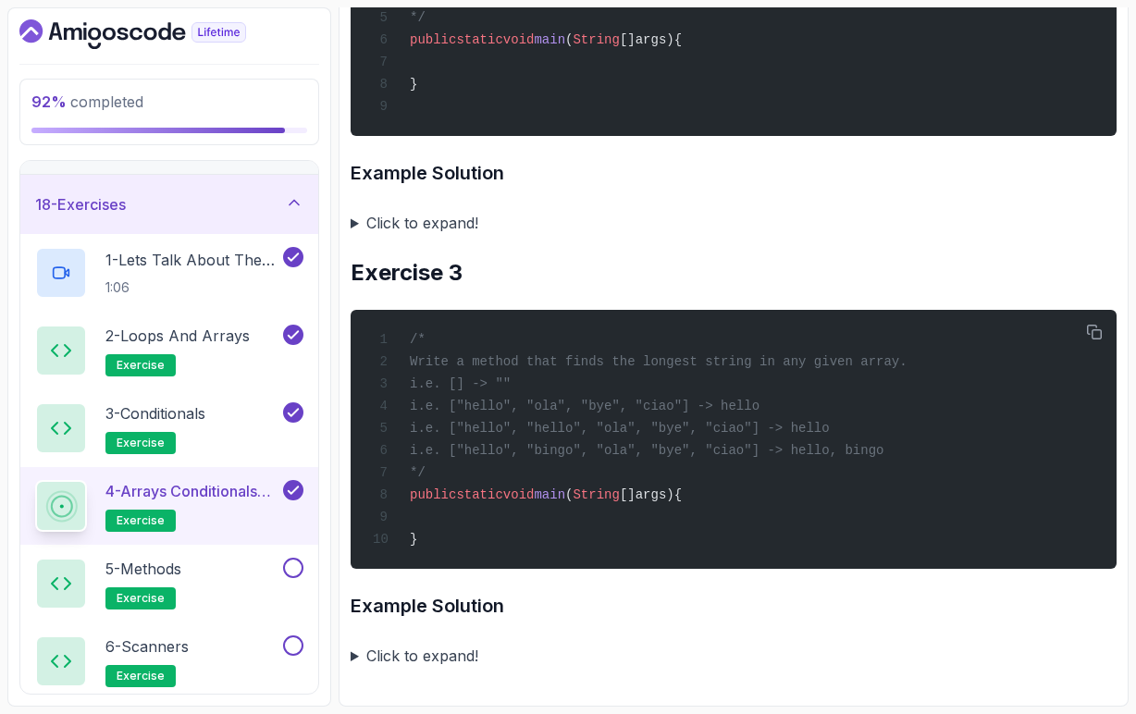
scroll to position [921, 0]
click at [355, 657] on summary "Click to expand!" at bounding box center [734, 656] width 766 height 26
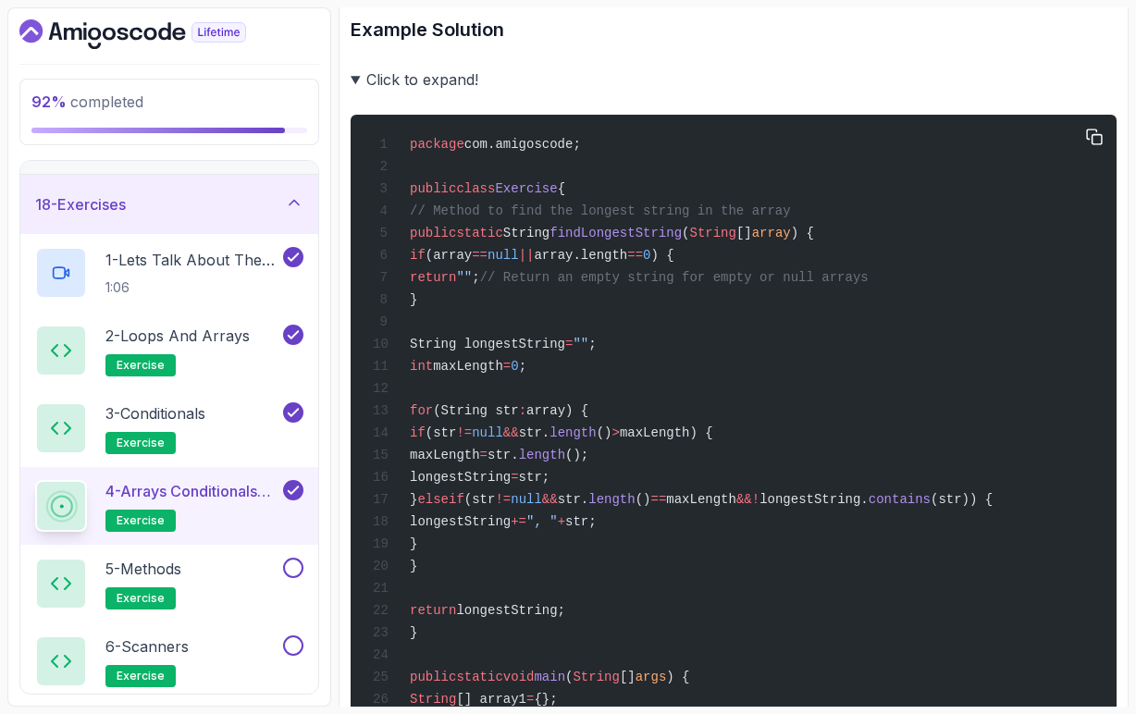
scroll to position [0, 51]
drag, startPoint x: 787, startPoint y: 540, endPoint x: 862, endPoint y: 540, distance: 75.9
click at [737, 507] on span "maxLength" at bounding box center [701, 499] width 70 height 15
click at [869, 507] on span "longestString." at bounding box center [814, 499] width 109 height 15
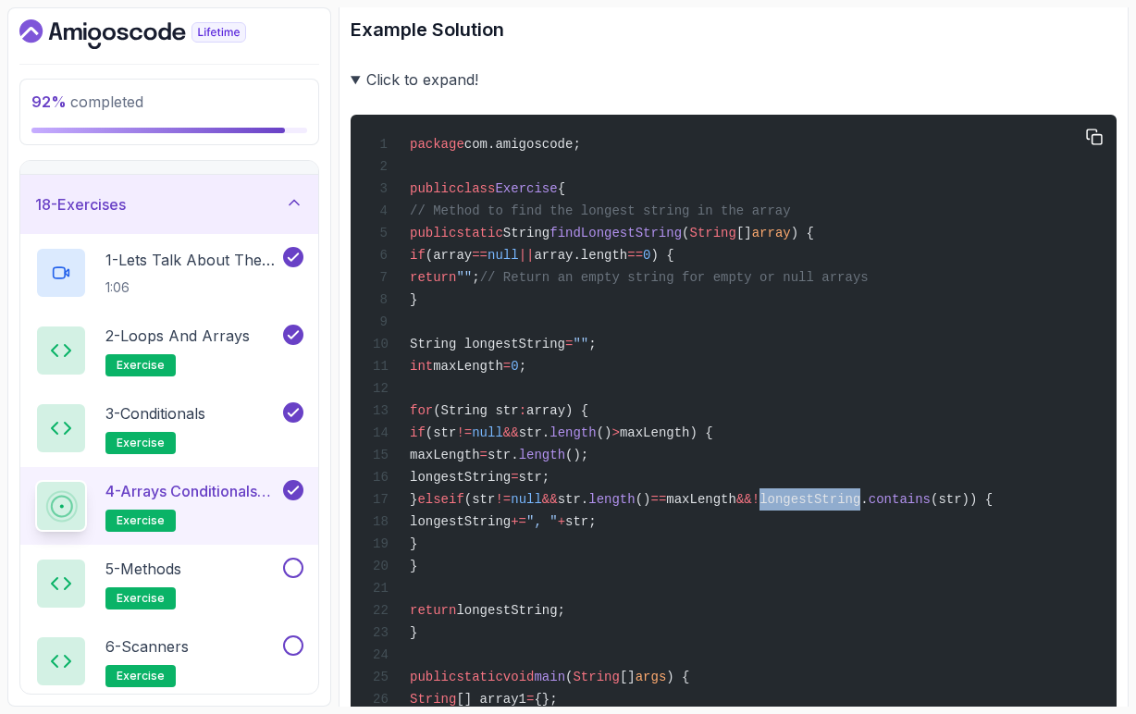
click at [869, 507] on span "longestString." at bounding box center [814, 499] width 109 height 15
click at [931, 507] on span "contains" at bounding box center [900, 499] width 62 height 15
click at [993, 507] on span "(str)) {" at bounding box center [962, 499] width 62 height 15
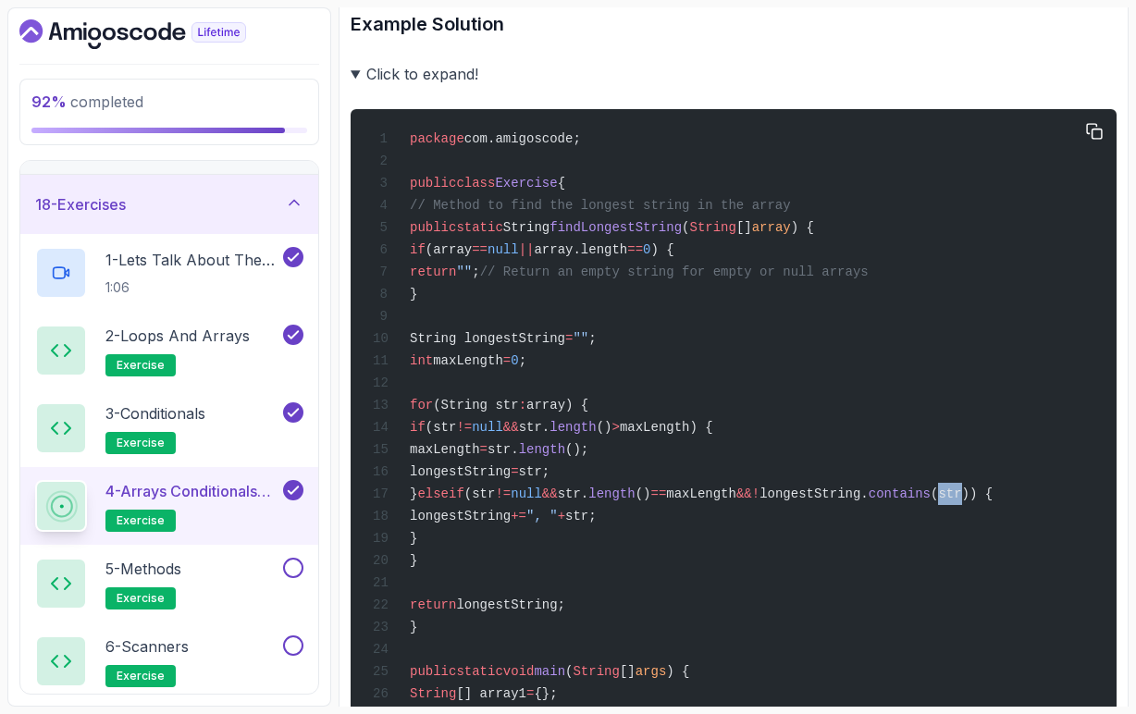
drag, startPoint x: 602, startPoint y: 559, endPoint x: 697, endPoint y: 559, distance: 94.4
click at [697, 559] on div "package com.amigoscode; public class Exercise { // Method to find the longest s…" at bounding box center [734, 527] width 737 height 814
click at [597, 524] on span "str;" at bounding box center [580, 516] width 31 height 15
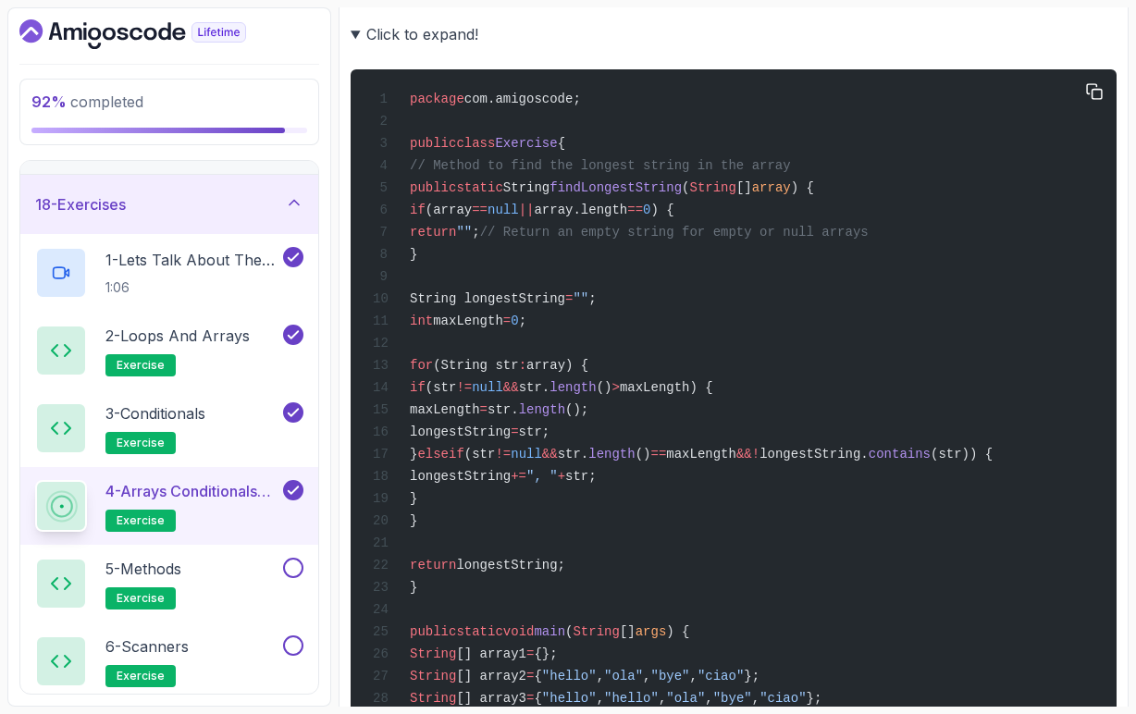
scroll to position [1520, 0]
click at [558, 572] on span "longestString;" at bounding box center [510, 564] width 109 height 15
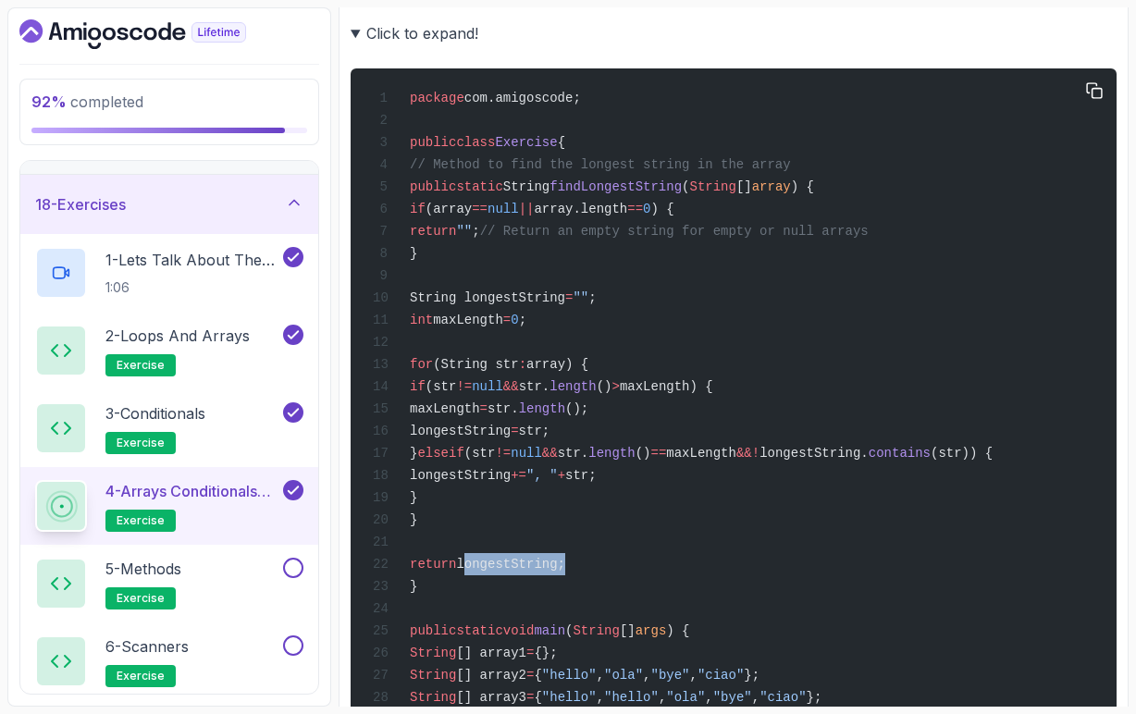
click at [558, 572] on span "longestString;" at bounding box center [510, 564] width 109 height 15
click at [596, 617] on div "package com.amigoscode; public class Exercise { // Method to find the longest s…" at bounding box center [734, 487] width 737 height 814
click at [541, 572] on span "longestString;" at bounding box center [510, 564] width 109 height 15
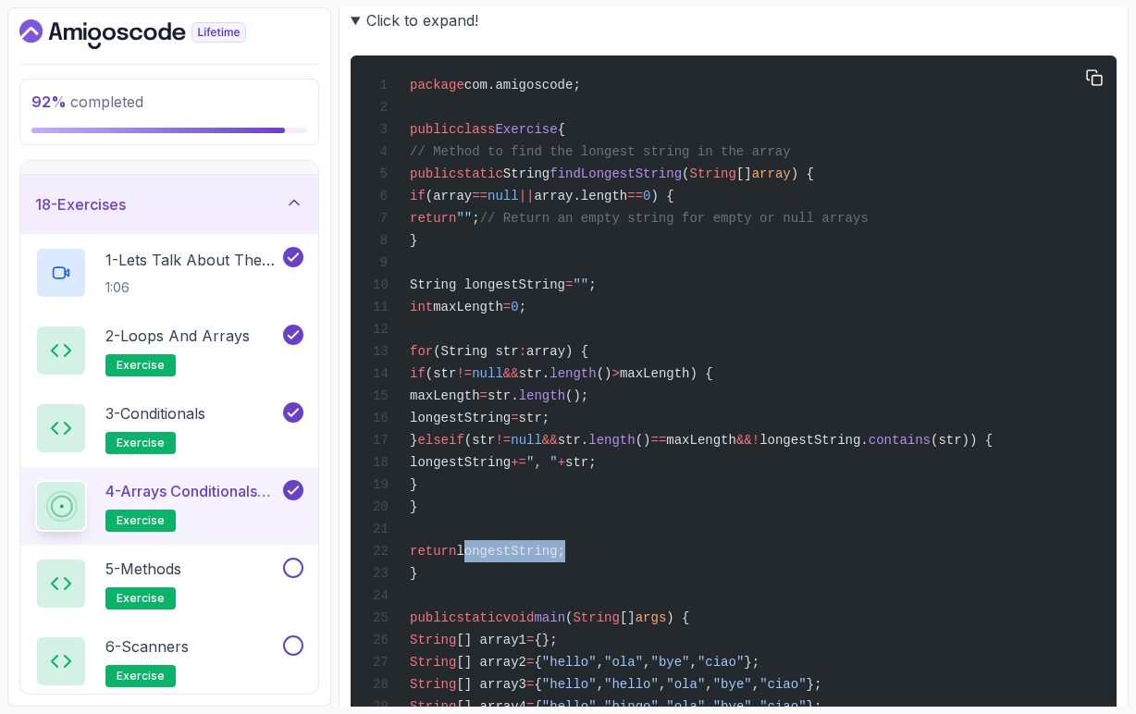
scroll to position [0, 11]
drag, startPoint x: 720, startPoint y: 506, endPoint x: 755, endPoint y: 505, distance: 35.2
click at [755, 505] on div "package com.amigoscode; public class Exercise { // Method to find the longest s…" at bounding box center [734, 474] width 737 height 814
click at [763, 511] on div "package com.amigoscode; public class Exercise { // Method to find the longest s…" at bounding box center [734, 474] width 737 height 814
drag, startPoint x: 664, startPoint y: 503, endPoint x: 694, endPoint y: 503, distance: 30.5
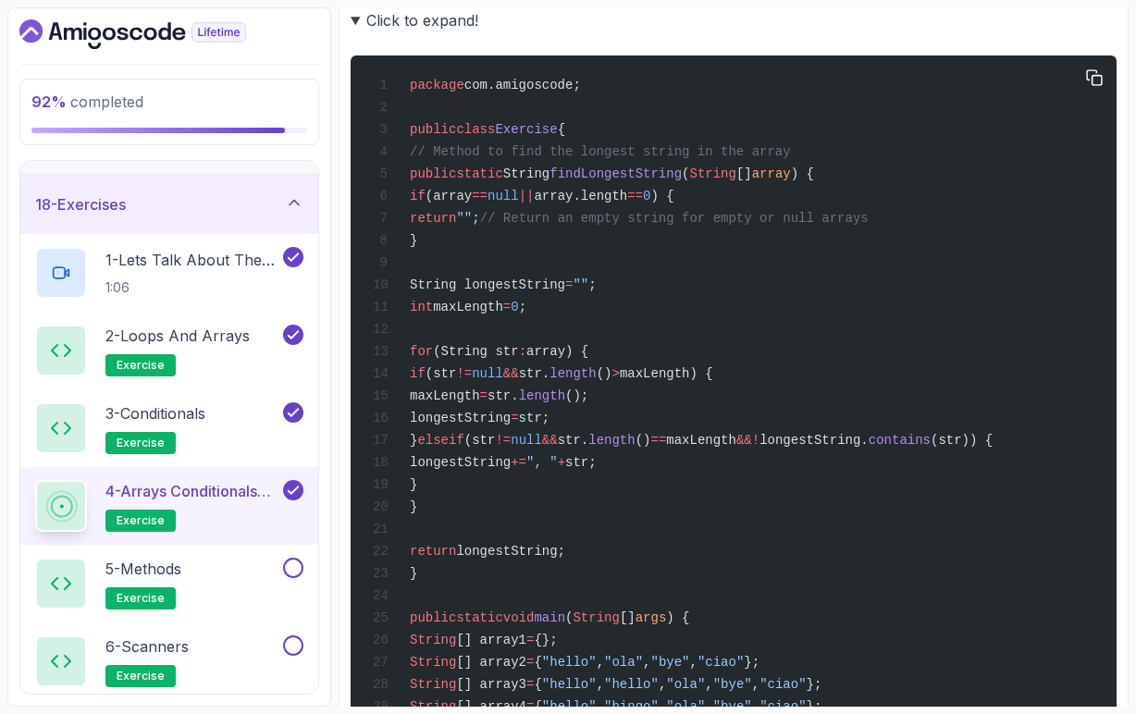
click at [558, 470] on span "", "" at bounding box center [542, 462] width 31 height 15
click at [705, 527] on div "package com.amigoscode; public class Exercise { // Method to find the longest s…" at bounding box center [734, 474] width 737 height 814
drag, startPoint x: 663, startPoint y: 508, endPoint x: 748, endPoint y: 507, distance: 85.1
click at [597, 470] on span "longestString += ", " + str;" at bounding box center [485, 462] width 224 height 15
click at [767, 542] on div "package com.amigoscode; public class Exercise { // Method to find the longest s…" at bounding box center [734, 474] width 737 height 814
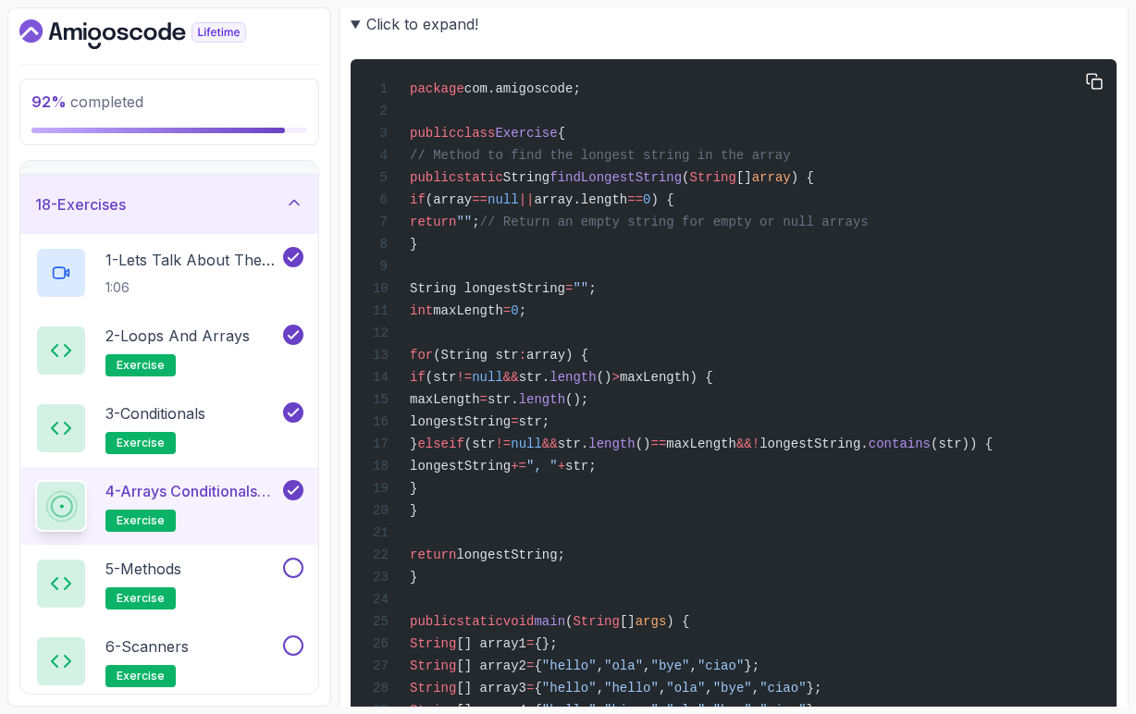
scroll to position [1530, 0]
click at [551, 428] on span "str;" at bounding box center [534, 421] width 31 height 15
click at [695, 461] on div "package com.amigoscode; public class Exercise { // Method to find the longest s…" at bounding box center [734, 476] width 737 height 814
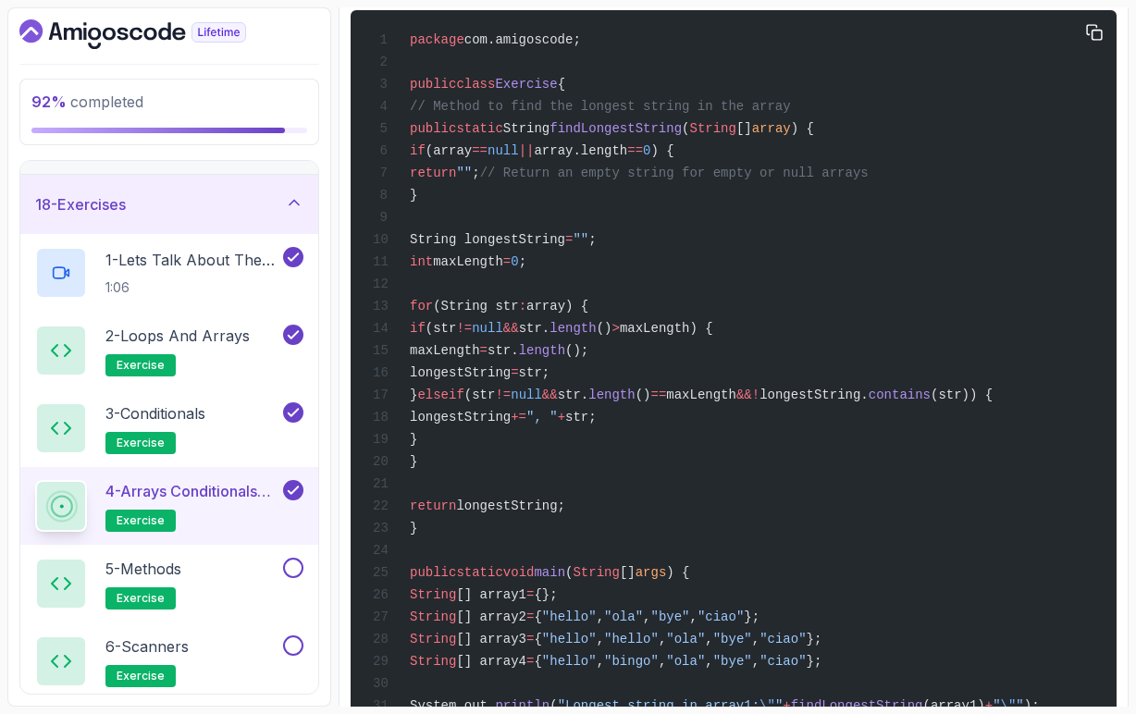
scroll to position [1579, 0]
click at [216, 569] on div "5 - Methods exercise" at bounding box center [157, 584] width 244 height 52
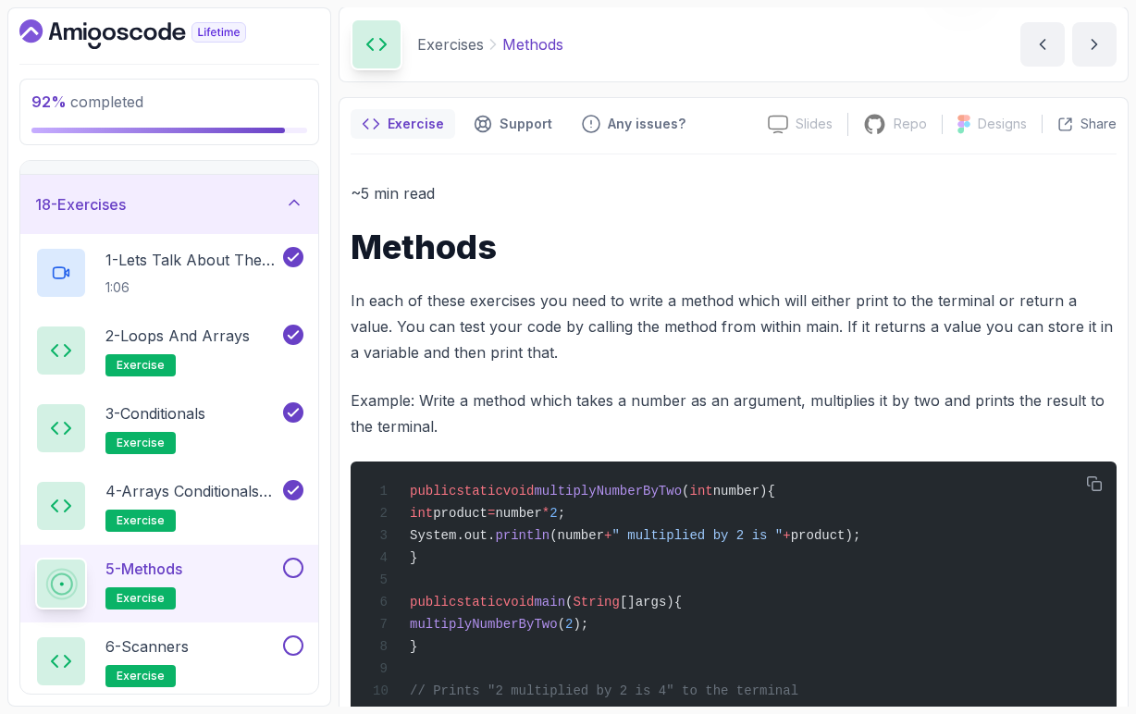
scroll to position [84, 0]
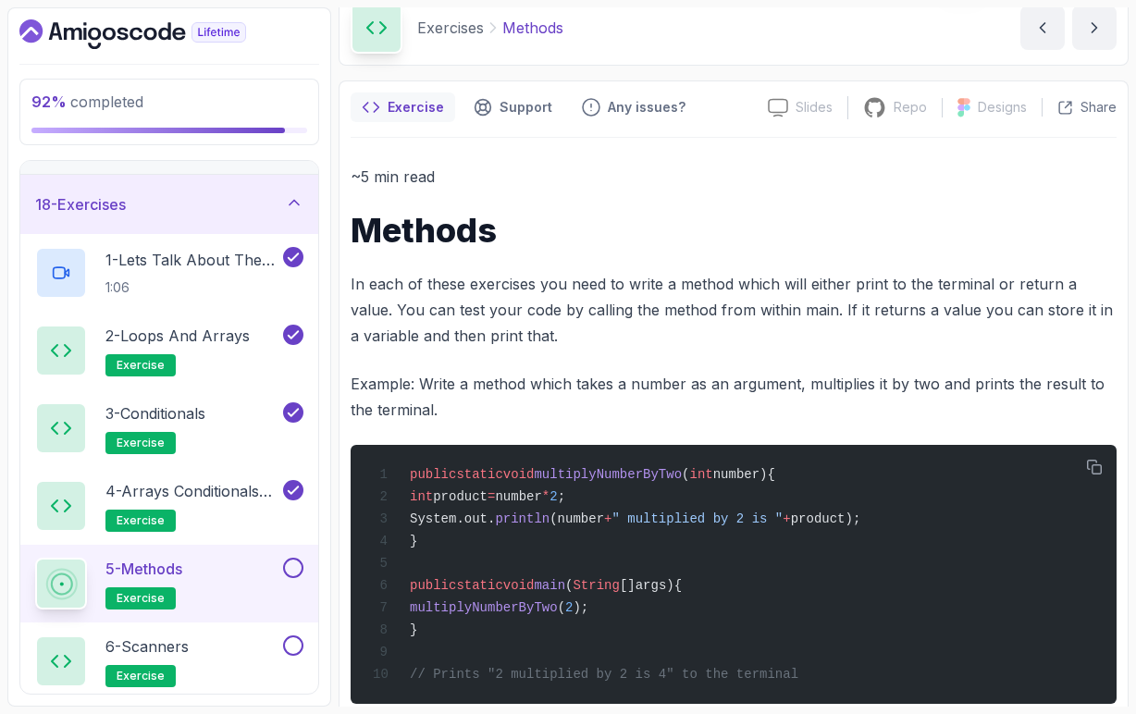
click at [766, 387] on p "Example: Write a method which takes a number as an argument, multiplies it by t…" at bounding box center [734, 397] width 766 height 52
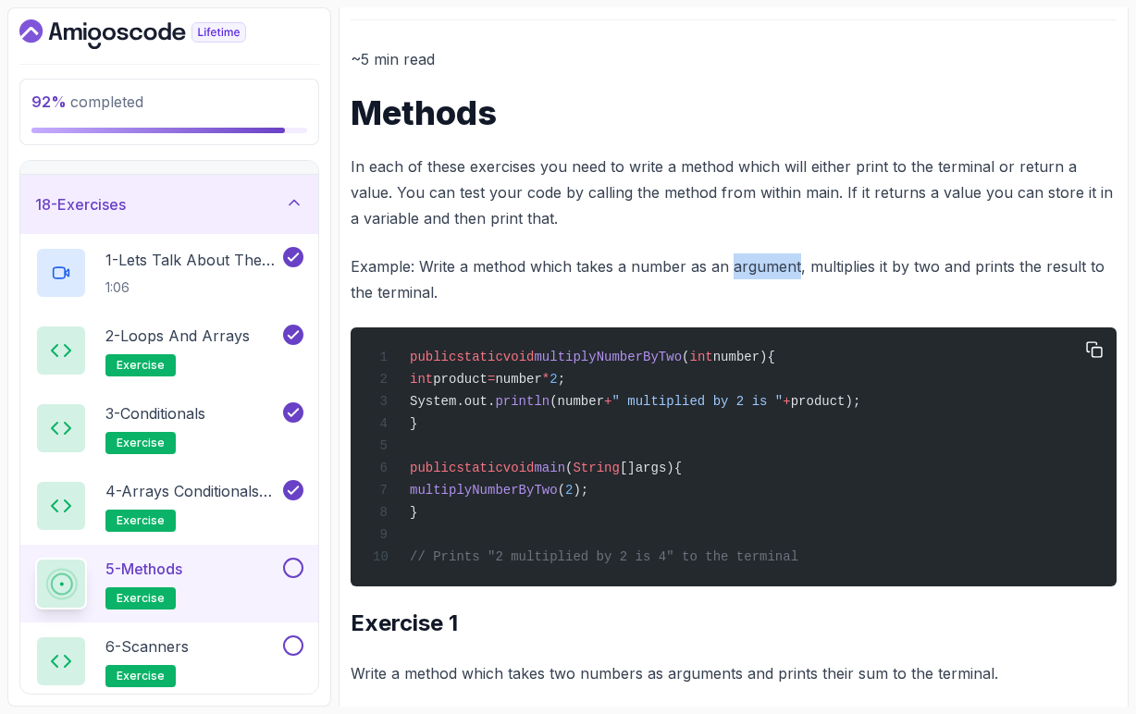
scroll to position [218, 0]
